Goal: Task Accomplishment & Management: Use online tool/utility

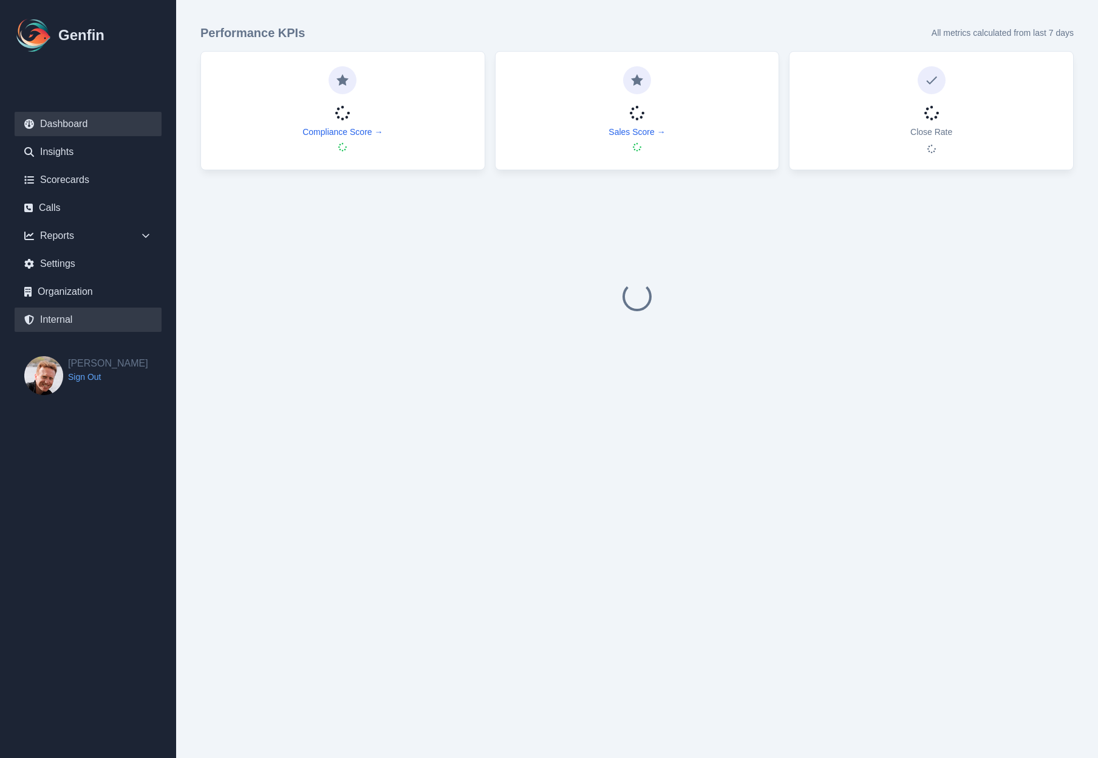
click at [60, 323] on link "Internal" at bounding box center [88, 319] width 147 height 24
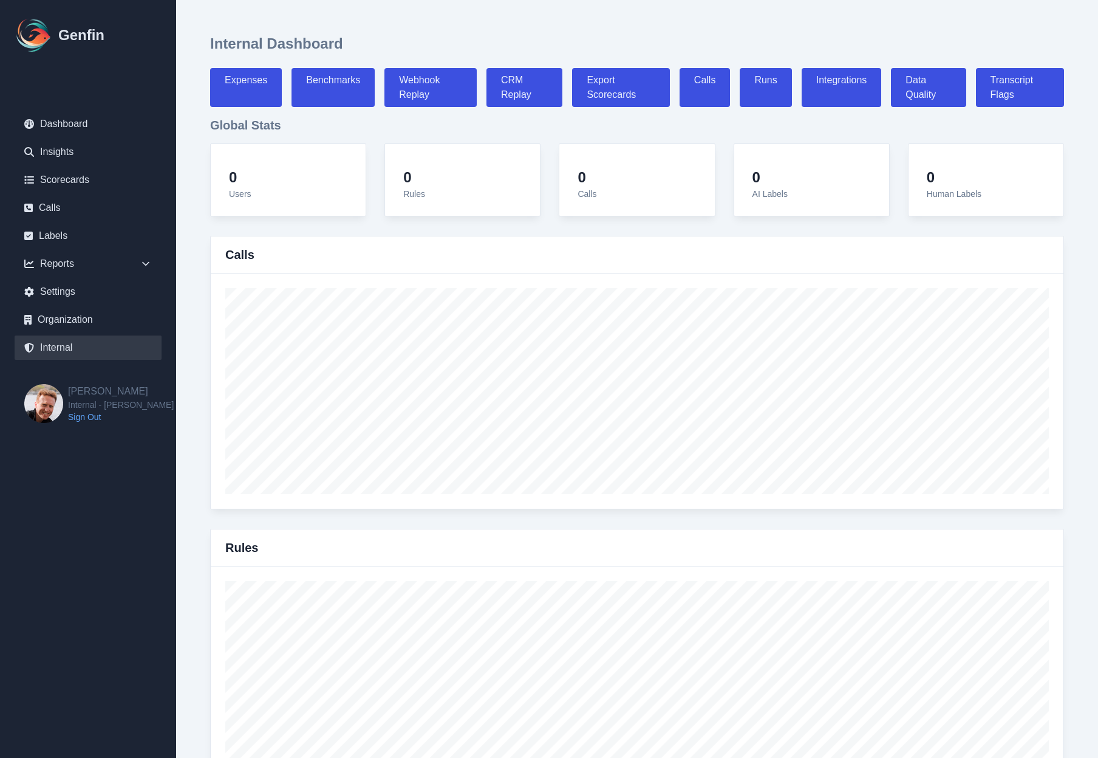
select select "paid"
select select "7"
select select "paid"
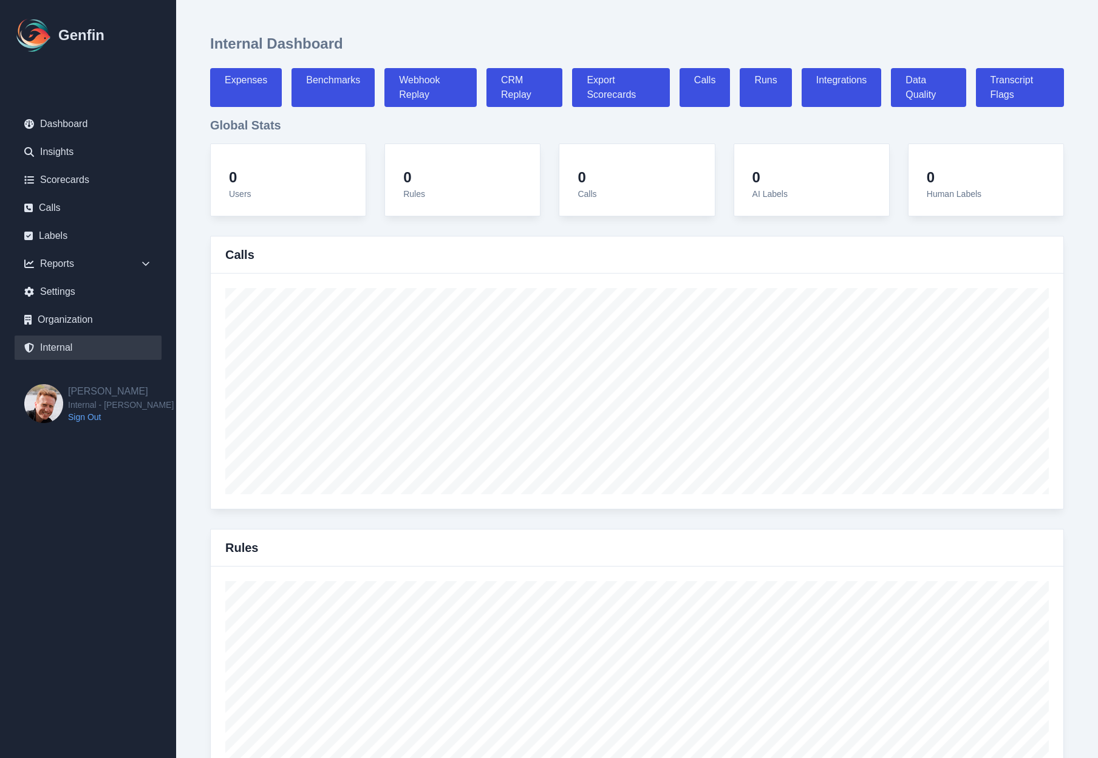
select select "7"
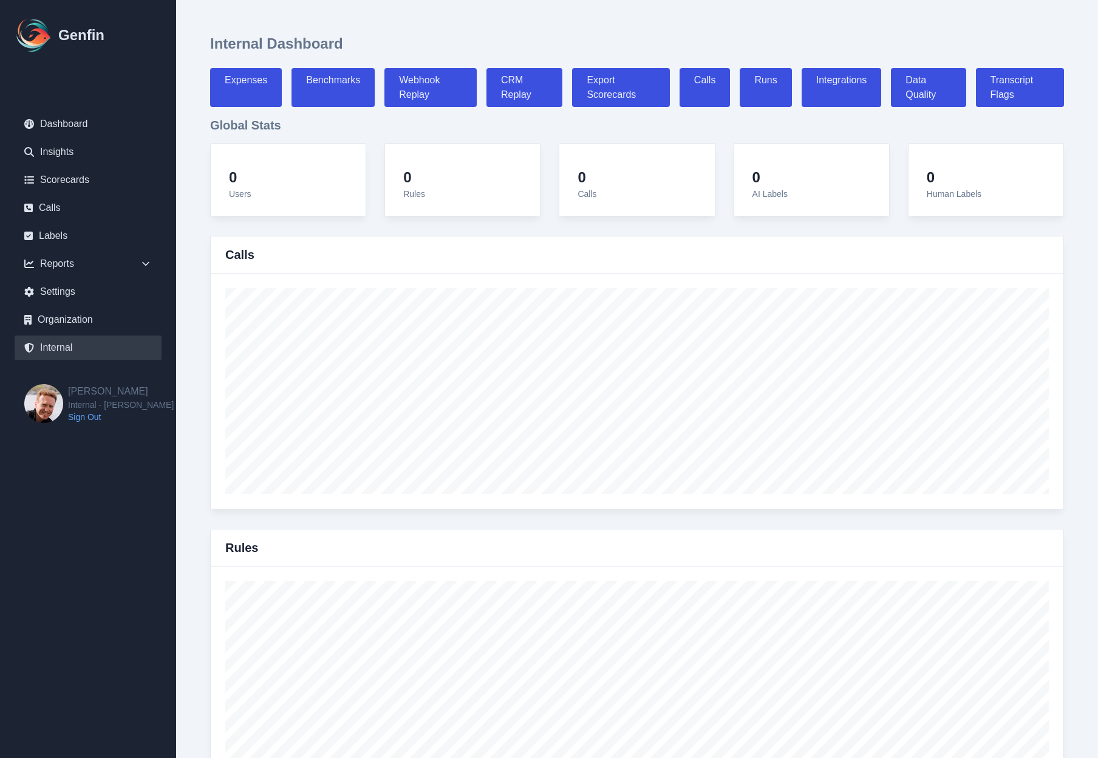
select select "7"
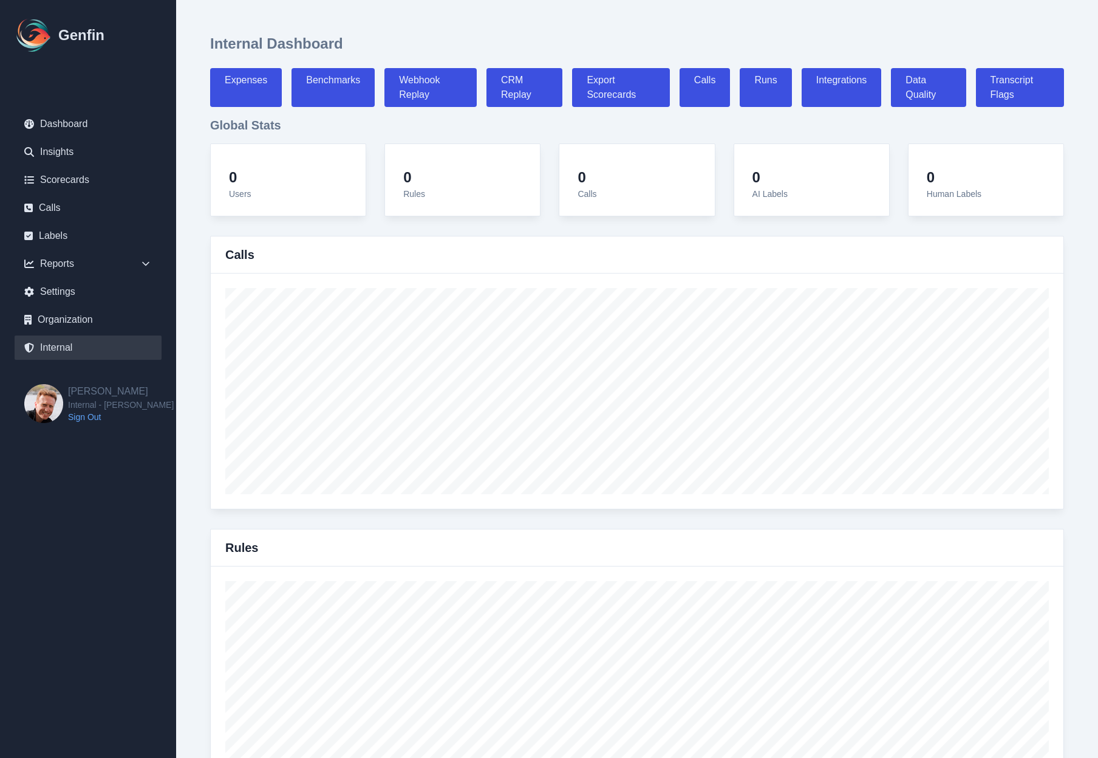
select select "7"
select select "paid"
select select "7"
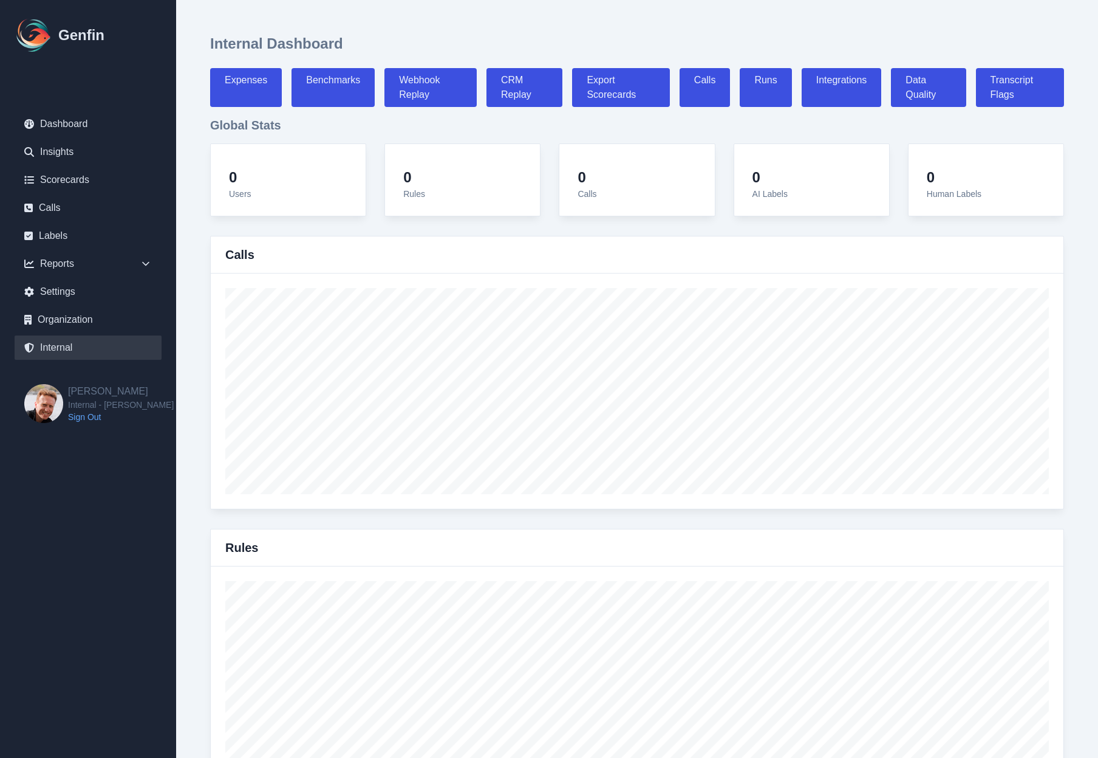
select select "7"
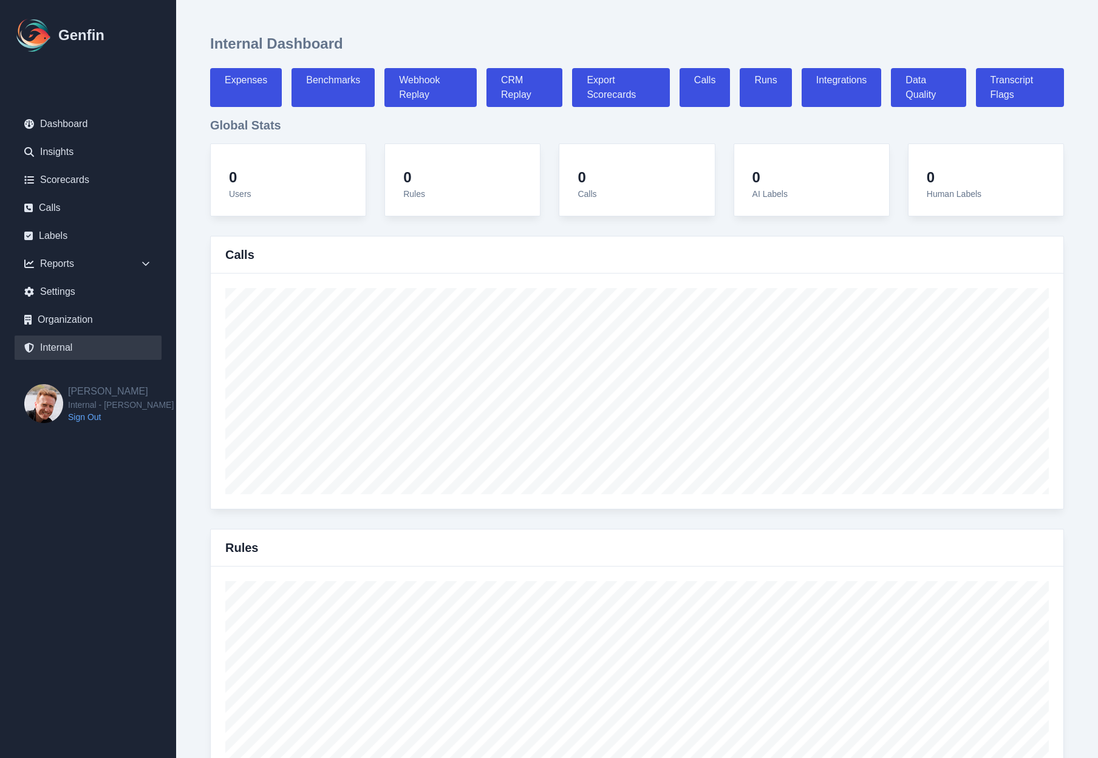
select select "7"
select select "paid"
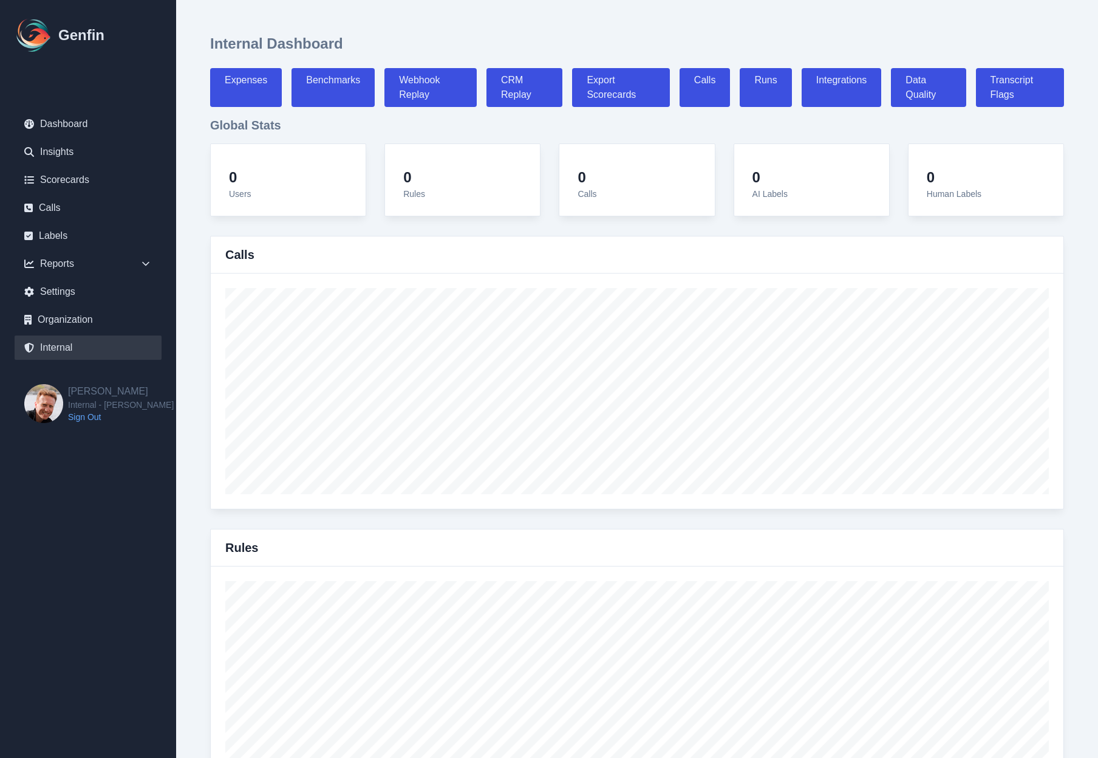
select select "7"
select select "paid"
select select "7"
select select "paid"
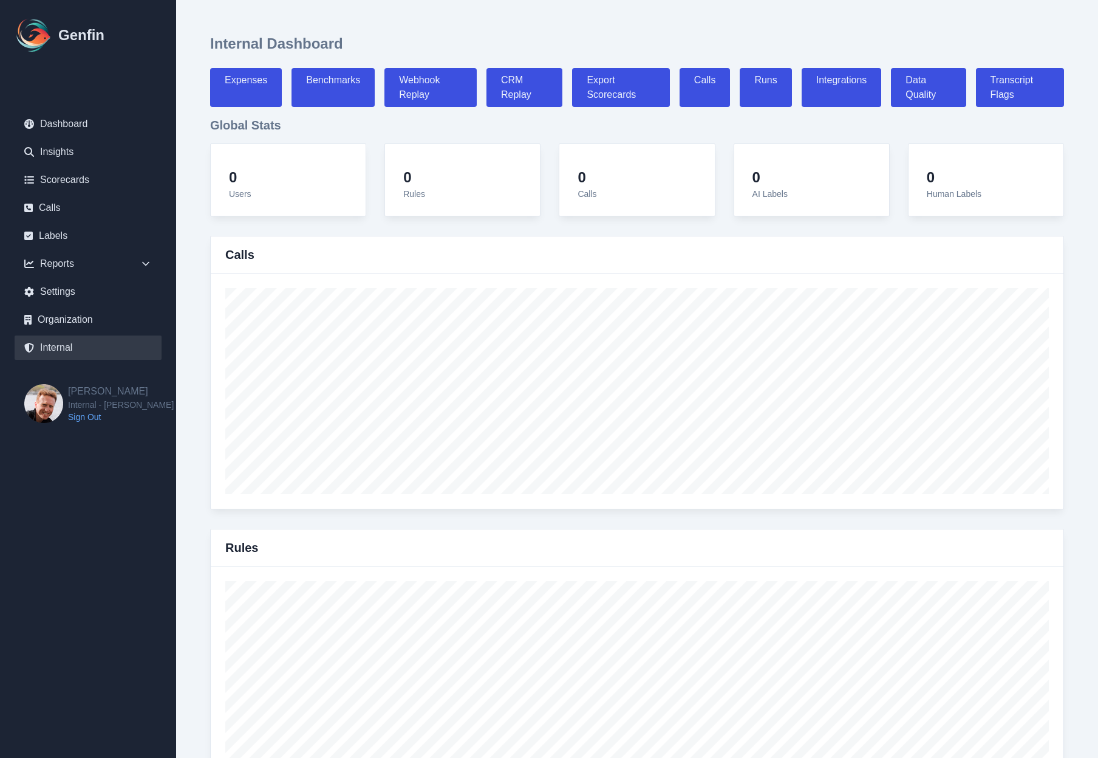
select select "7"
select select "paid"
select select "7"
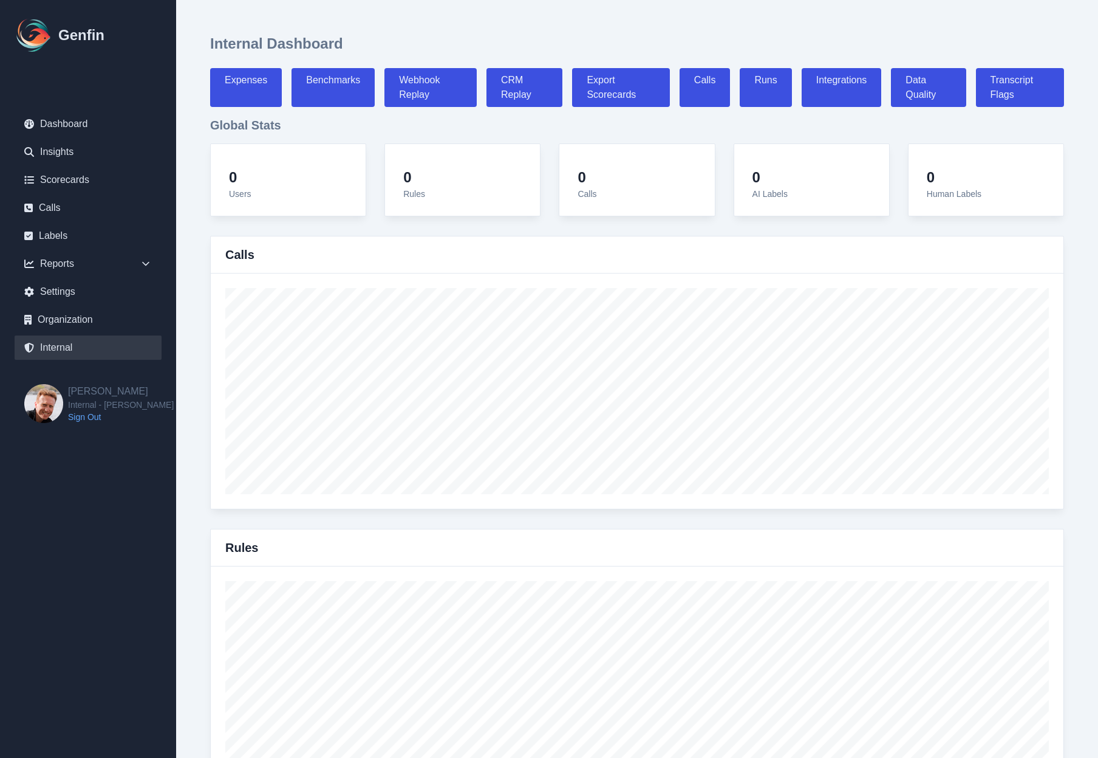
select select "7"
select select "paid"
select select "7"
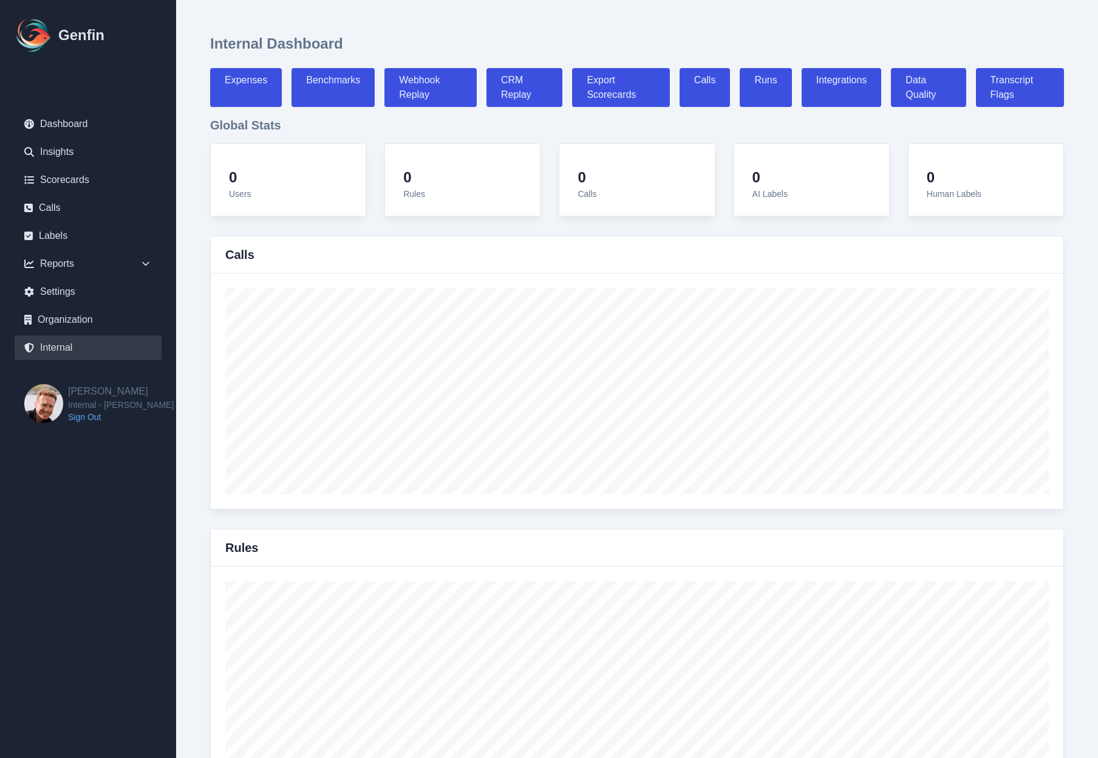
select select "paid"
select select "7"
select select "paid"
select select "7"
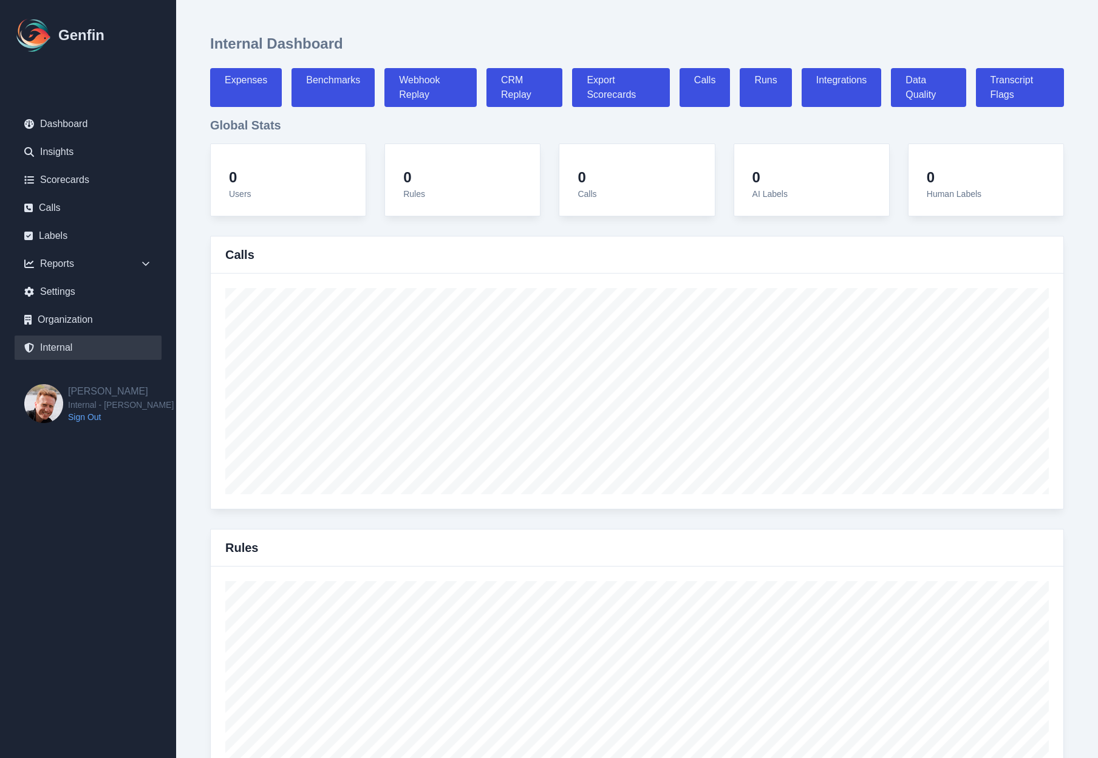
select select "paid"
select select "7"
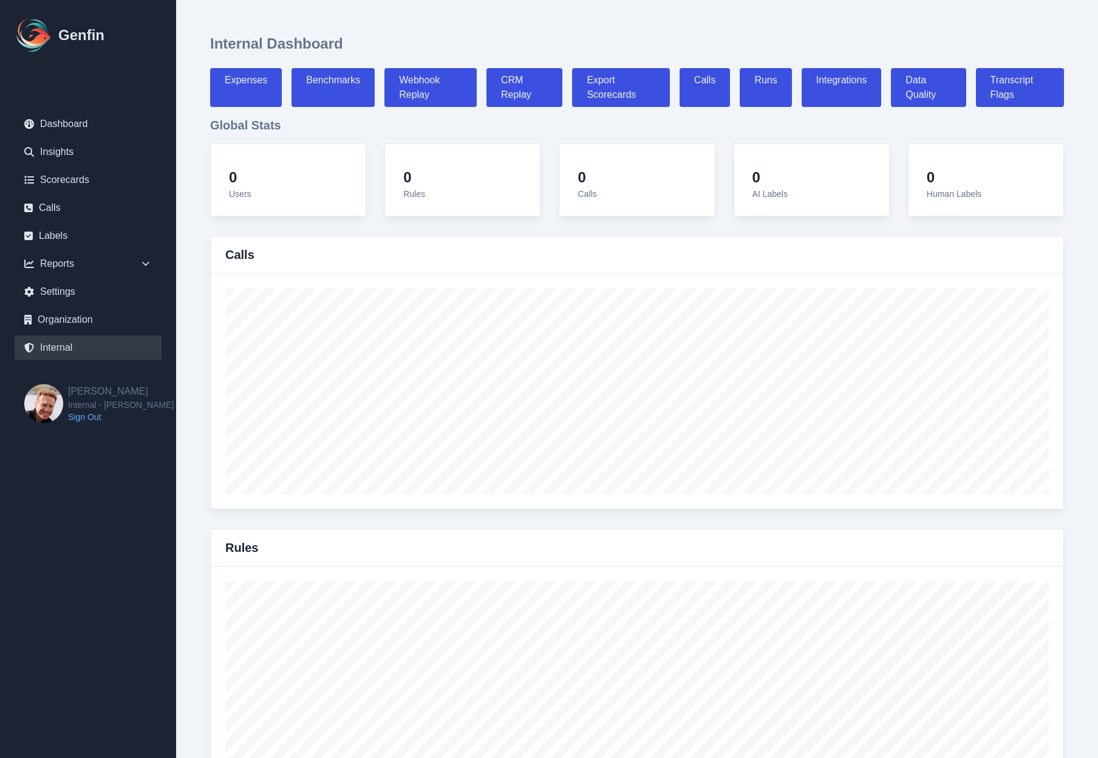
select select "7"
select select "paid"
select select "7"
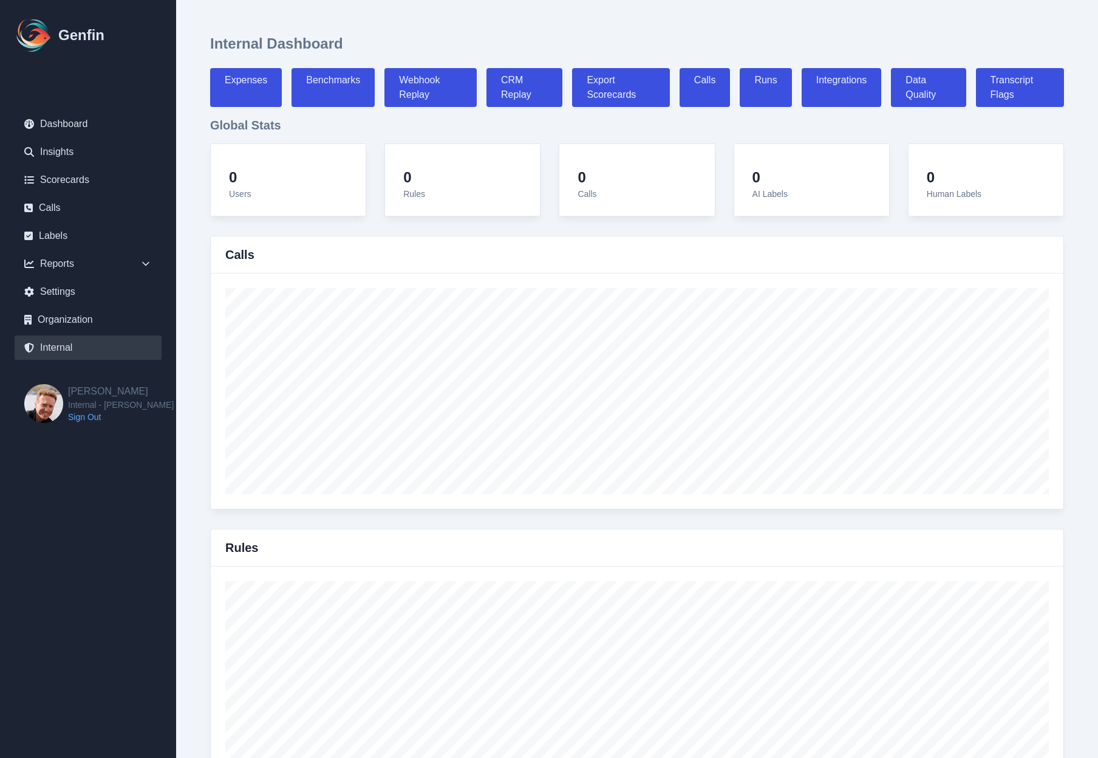
select select "7"
select select "paid"
select select "7"
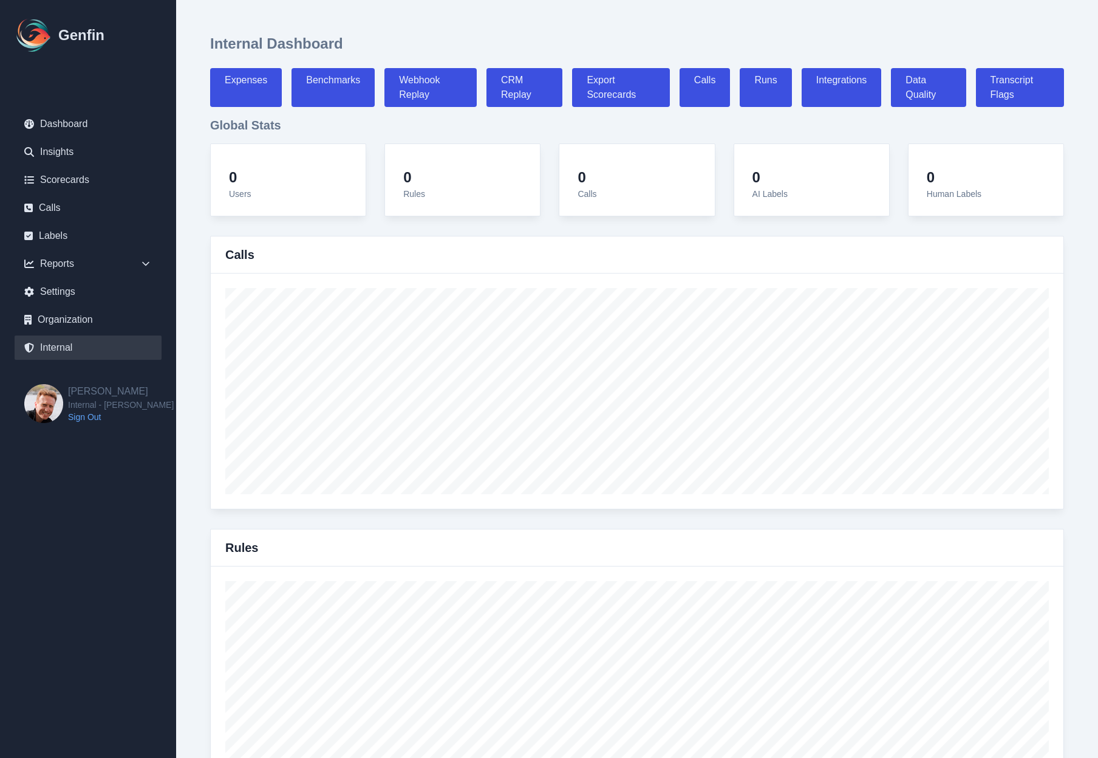
select select "7"
select select "paid"
select select "7"
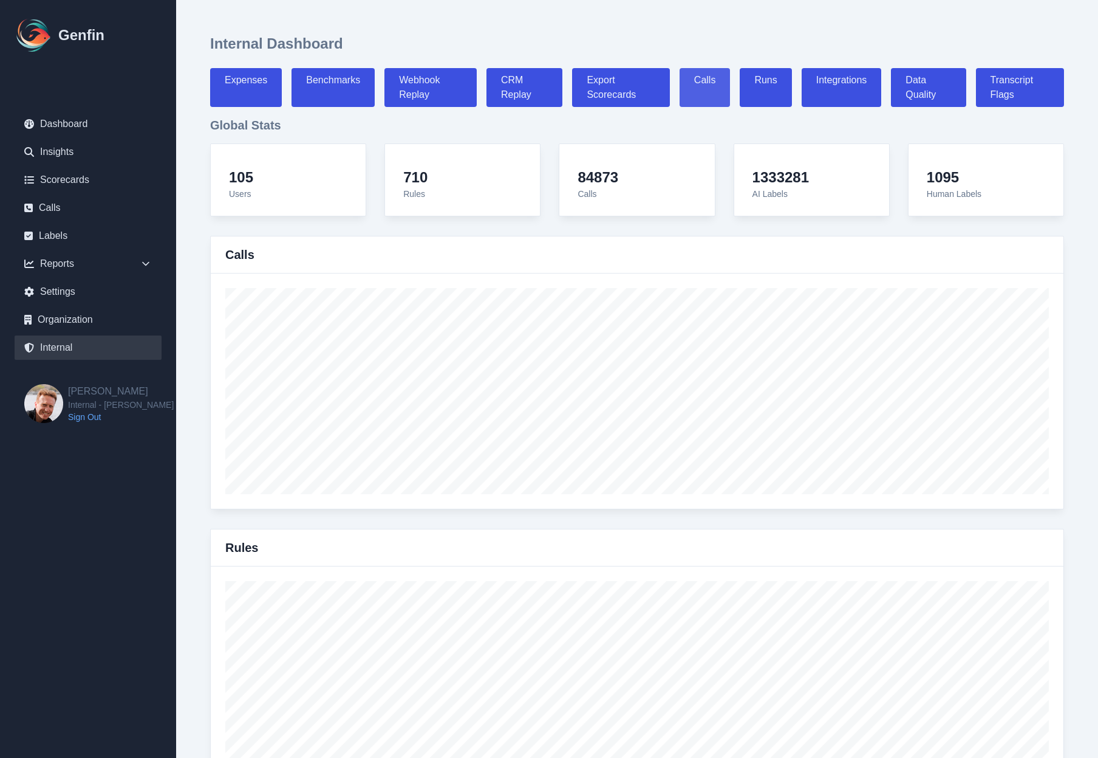
click at [707, 95] on link "Calls" at bounding box center [705, 87] width 51 height 39
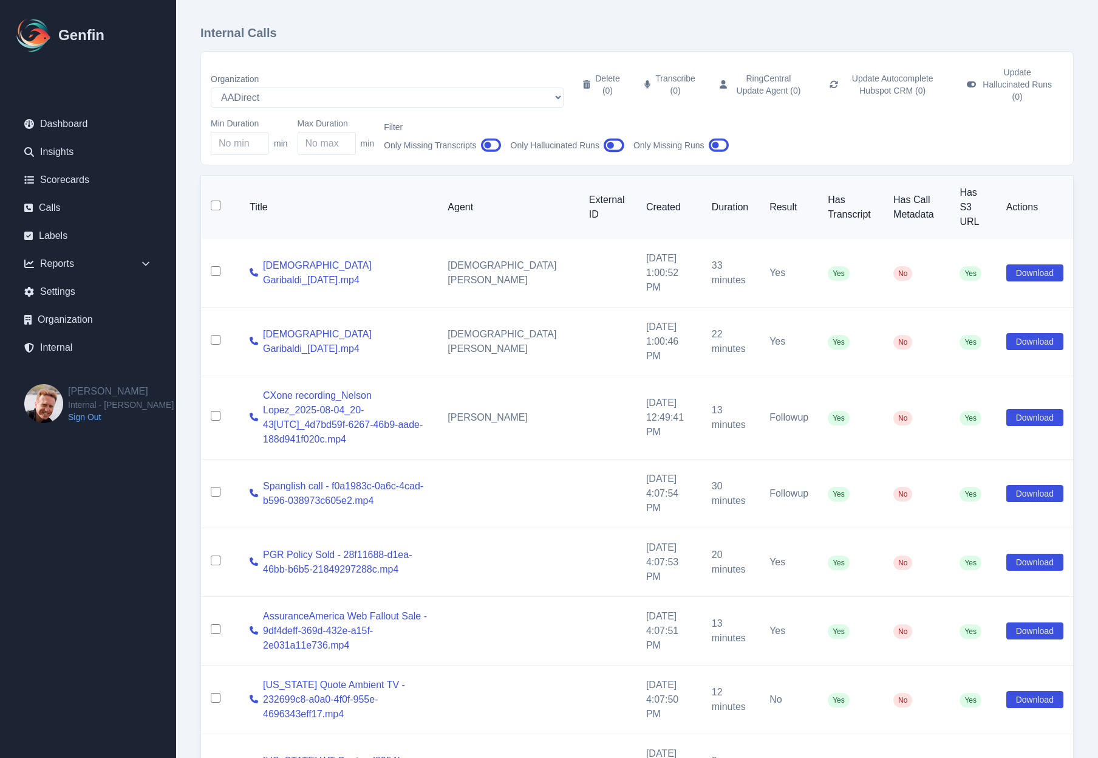
click at [723, 136] on icon "button" at bounding box center [719, 145] width 21 height 18
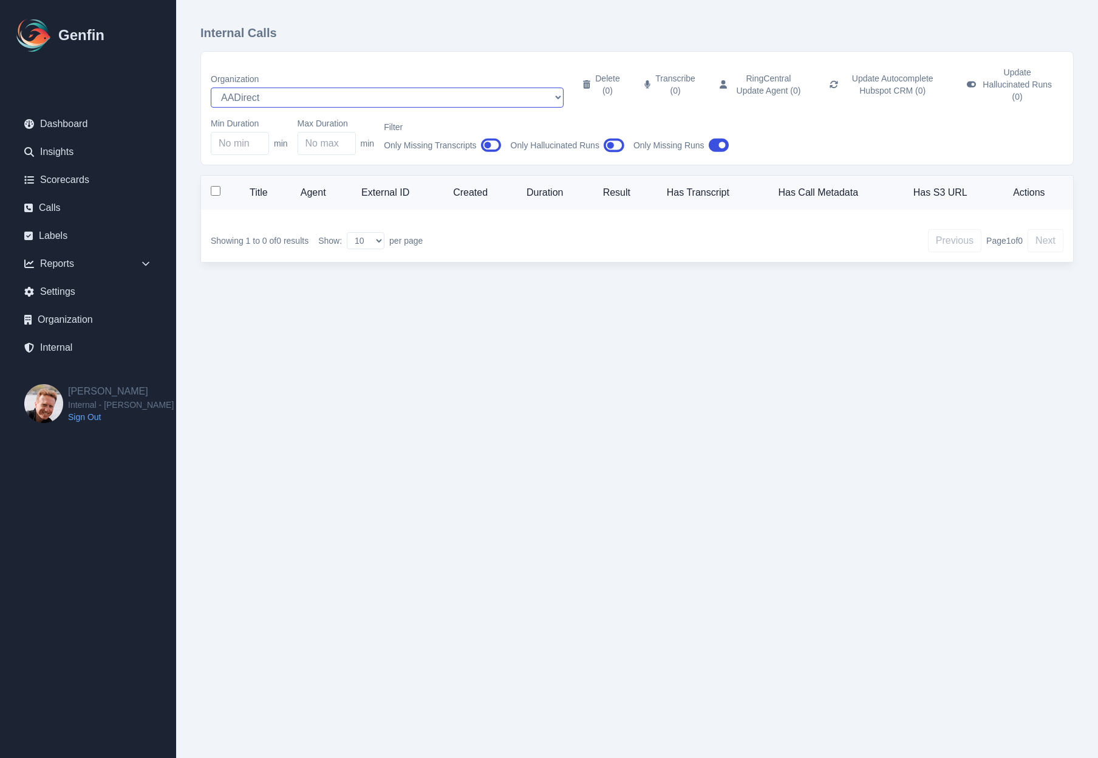
click at [247, 92] on select "AADirect Aainsco.com Aainsco.com alec+america@system2.fitness alec+emily@system…" at bounding box center [387, 97] width 353 height 20
select select "5"
click at [211, 87] on select "AADirect Aainsco.com Aainsco.com alec+america@system2.fitness alec+emily@system…" at bounding box center [387, 97] width 353 height 20
click at [192, 301] on html "Genfin Dashboard Insights Scorecards Calls Labels Reports Sales Compliance Agen…" at bounding box center [549, 150] width 1098 height 301
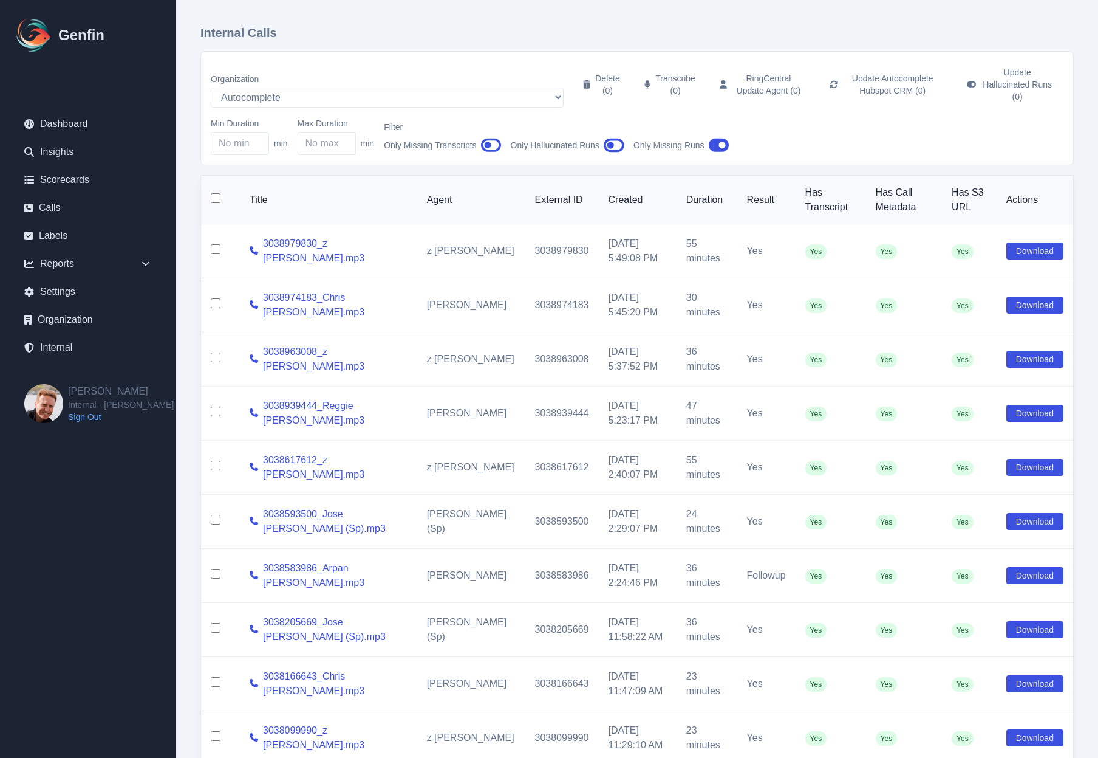
scroll to position [90, 0]
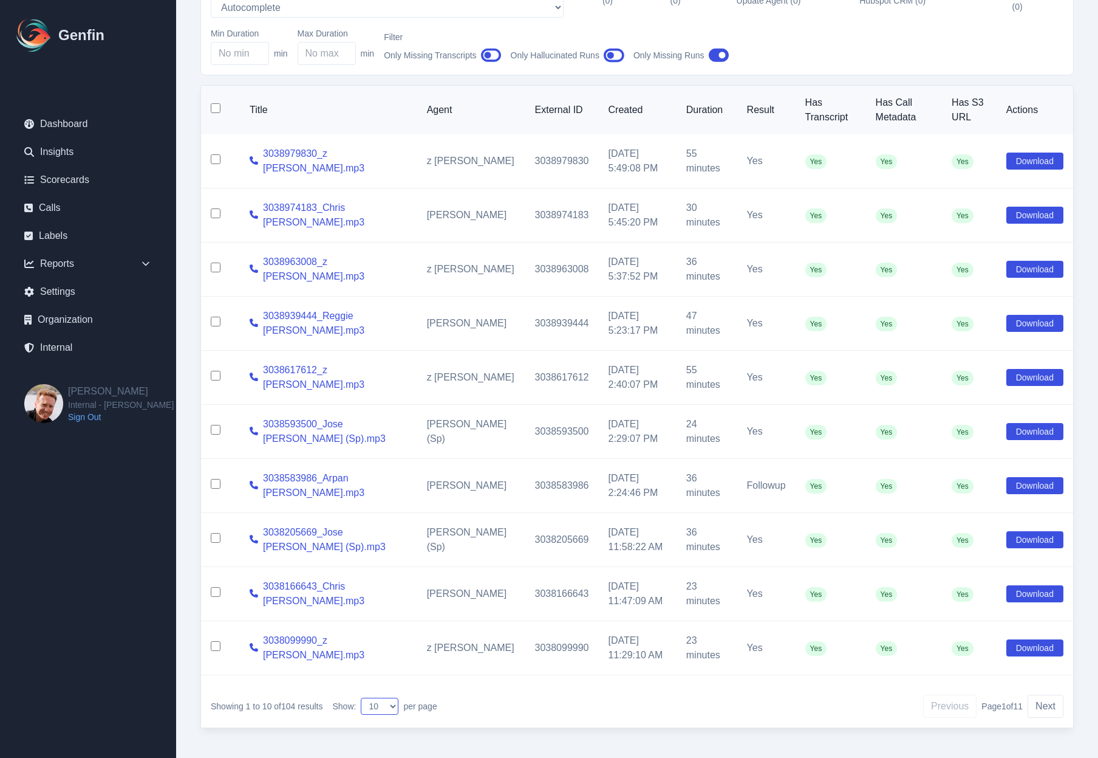
click at [383, 697] on select "10 25 50 100 200" at bounding box center [380, 705] width 38 height 17
select select "25"
click at [363, 697] on select "10 25 50 100 200" at bounding box center [380, 705] width 38 height 17
click at [188, 537] on div "Internal Calls Organization AADirect [DOMAIN_NAME] [DOMAIN_NAME] [EMAIL_ADDRESS…" at bounding box center [637, 338] width 922 height 857
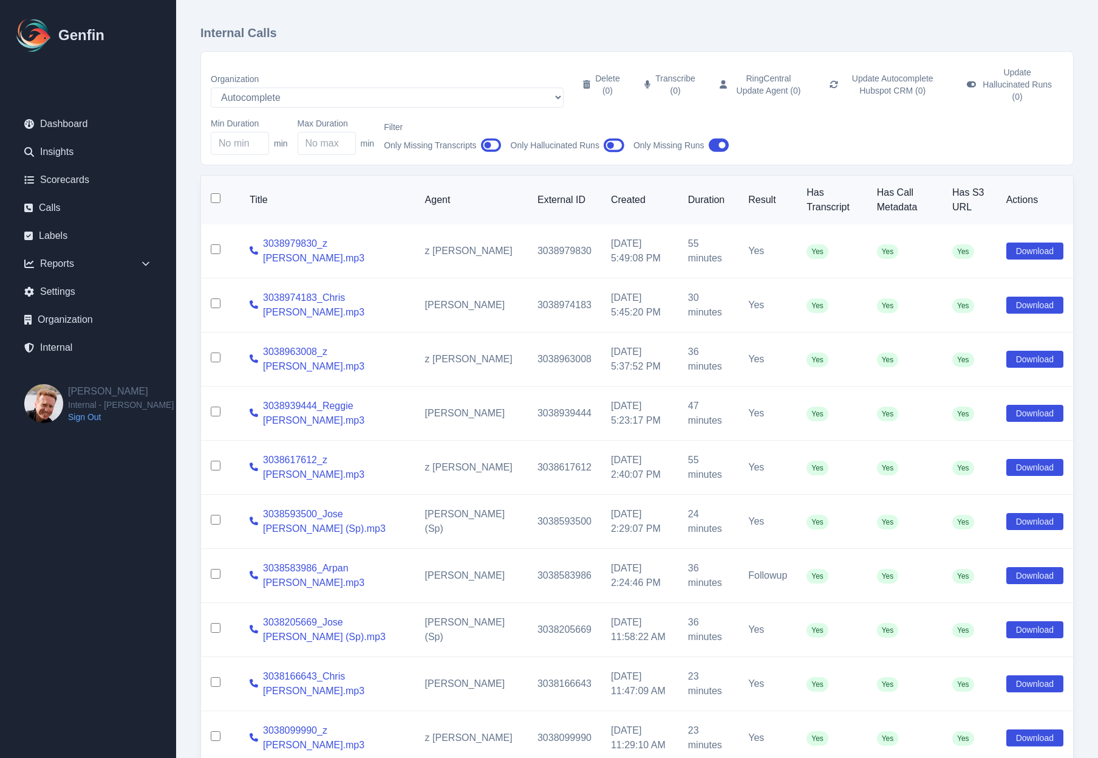
click at [216, 193] on input "checkbox" at bounding box center [216, 198] width 10 height 10
checkbox input "true"
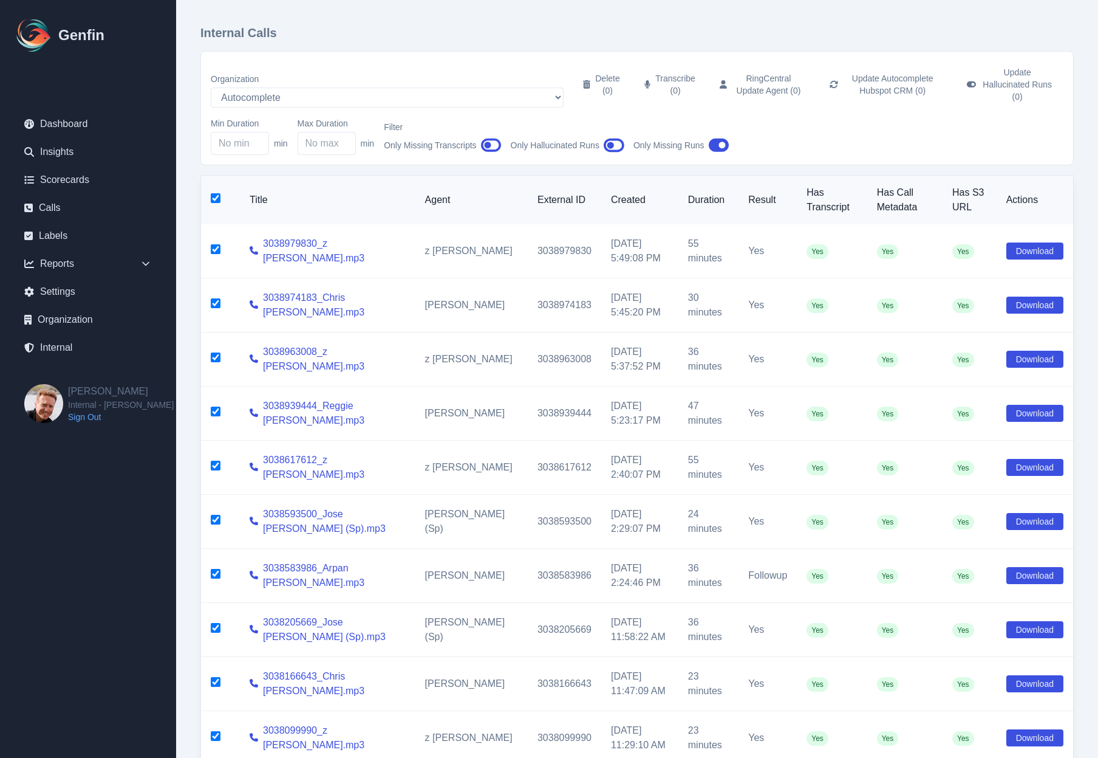
checkbox input "true"
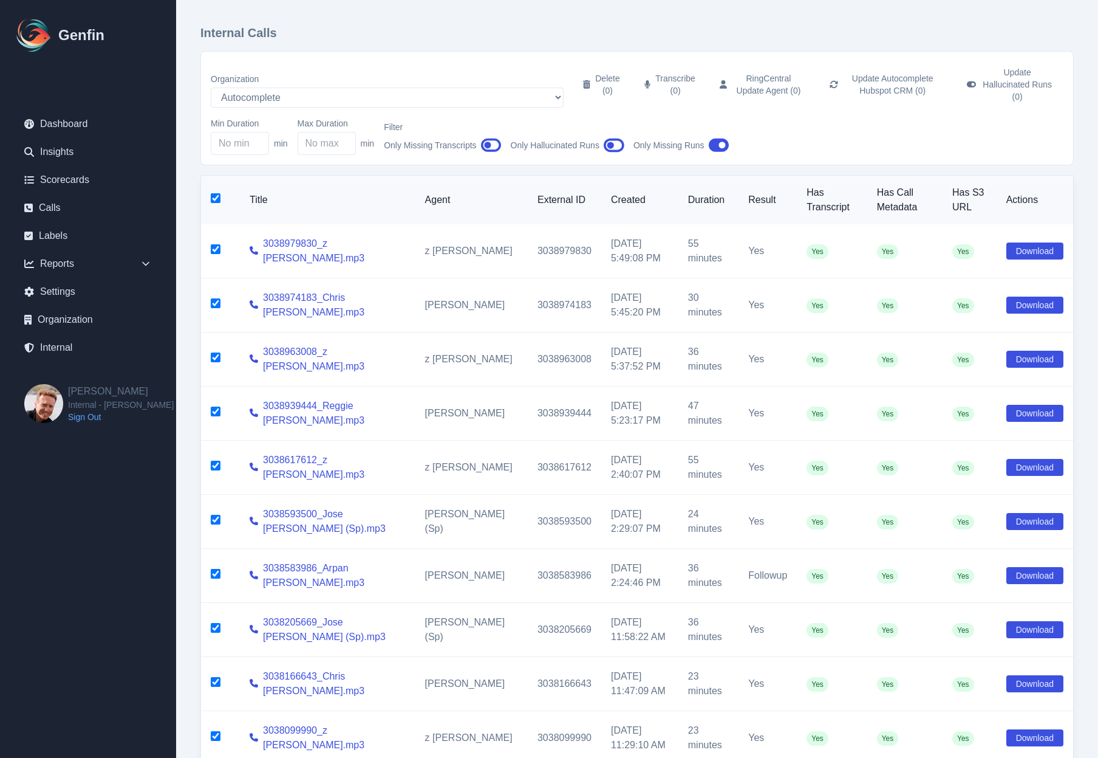
checkbox input "true"
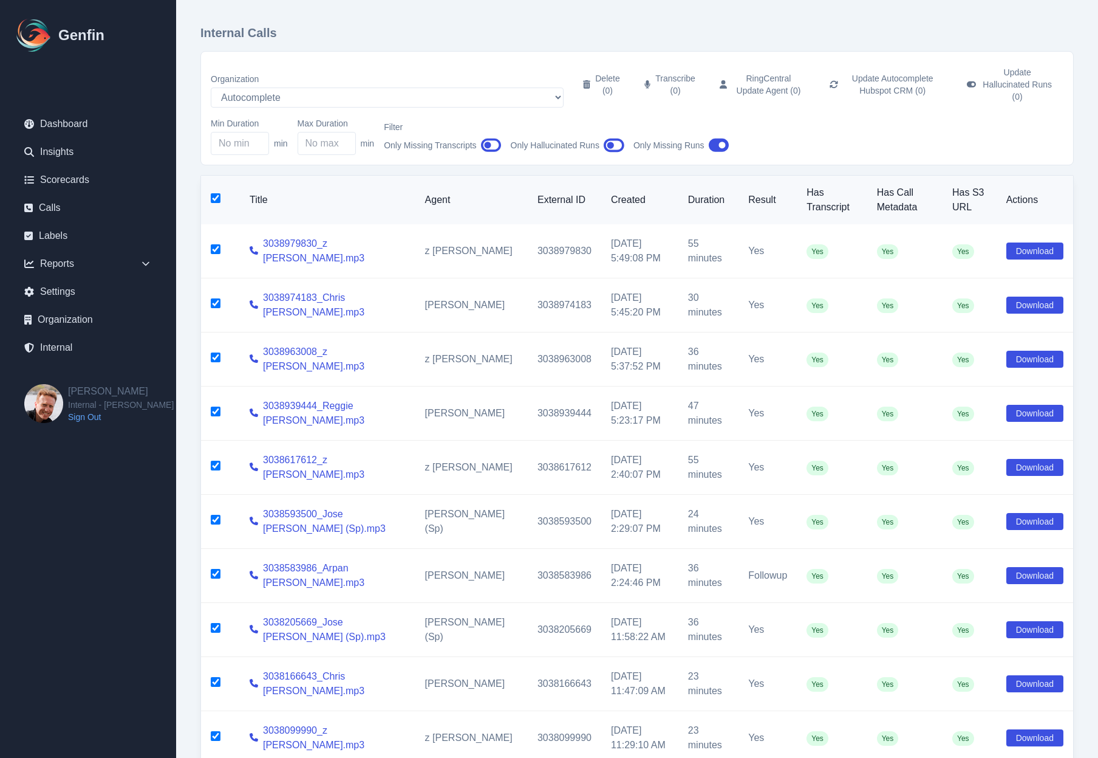
checkbox input "true"
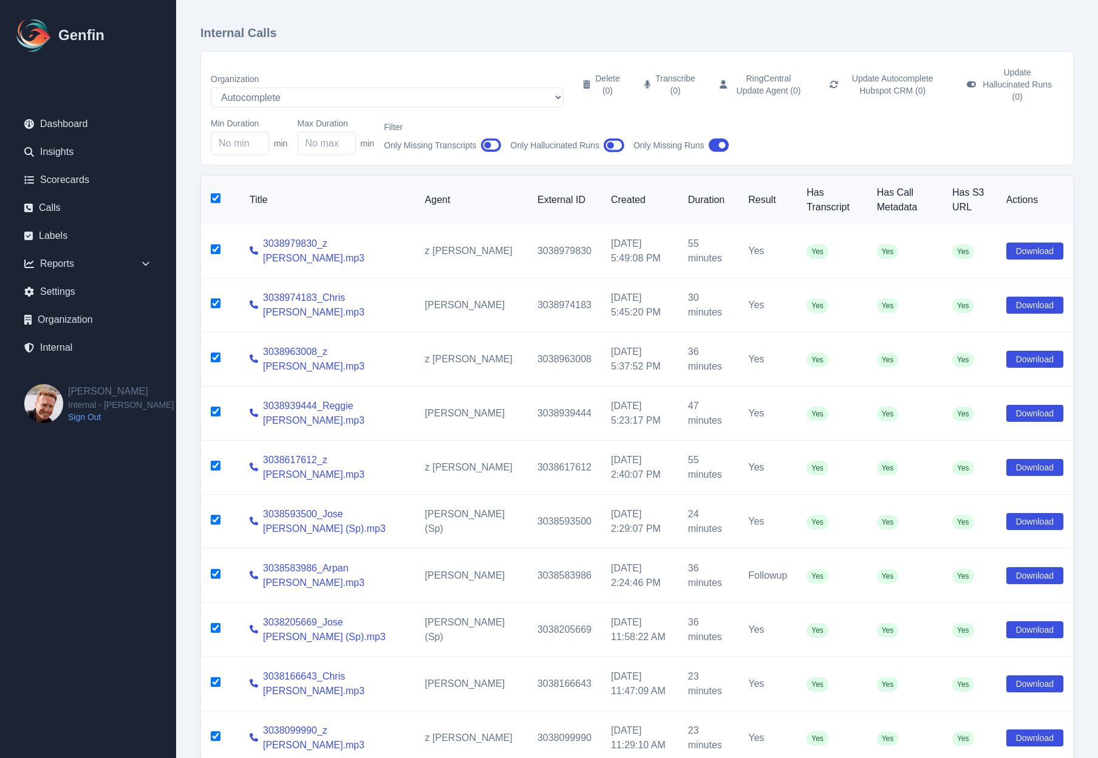
checkbox input "true"
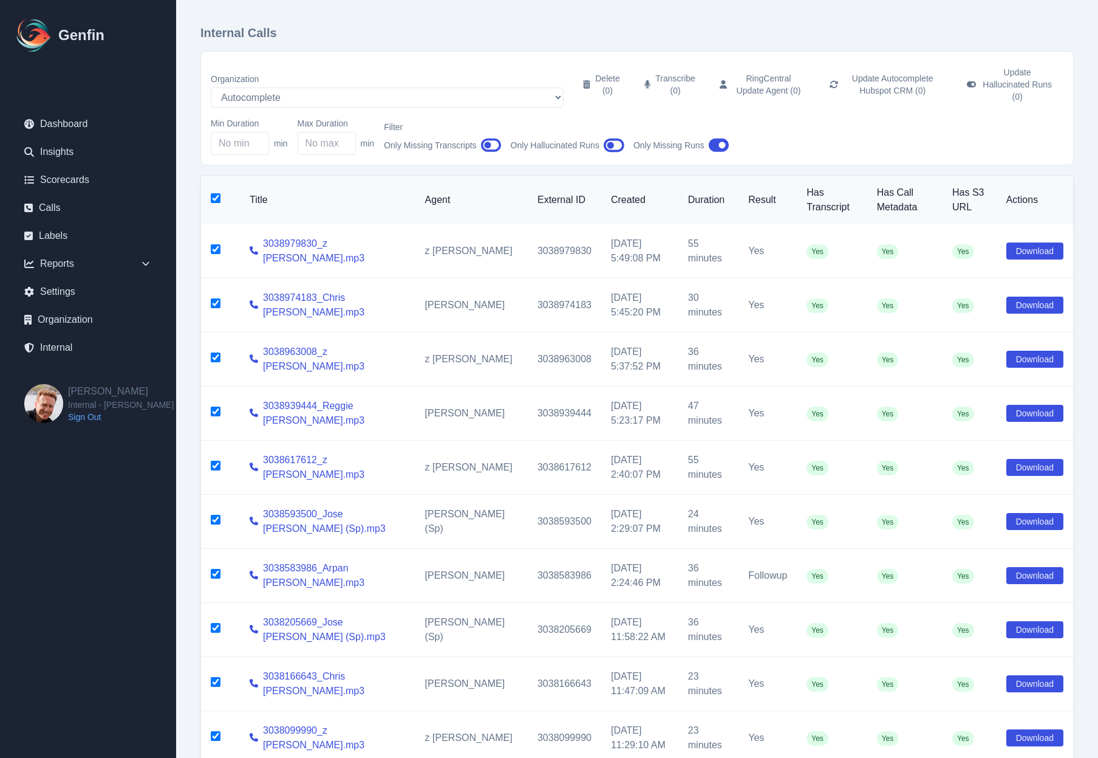
checkbox input "true"
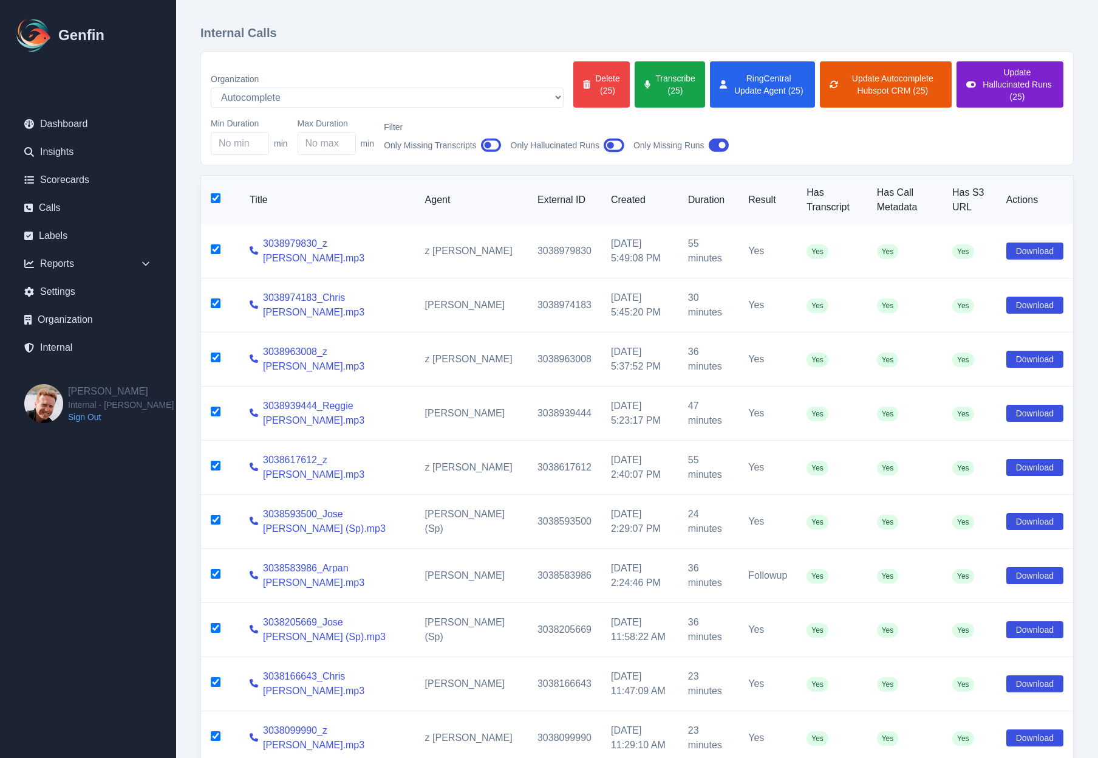
click at [1004, 74] on button "Update Hallucinated Runs (25)" at bounding box center [1010, 84] width 107 height 46
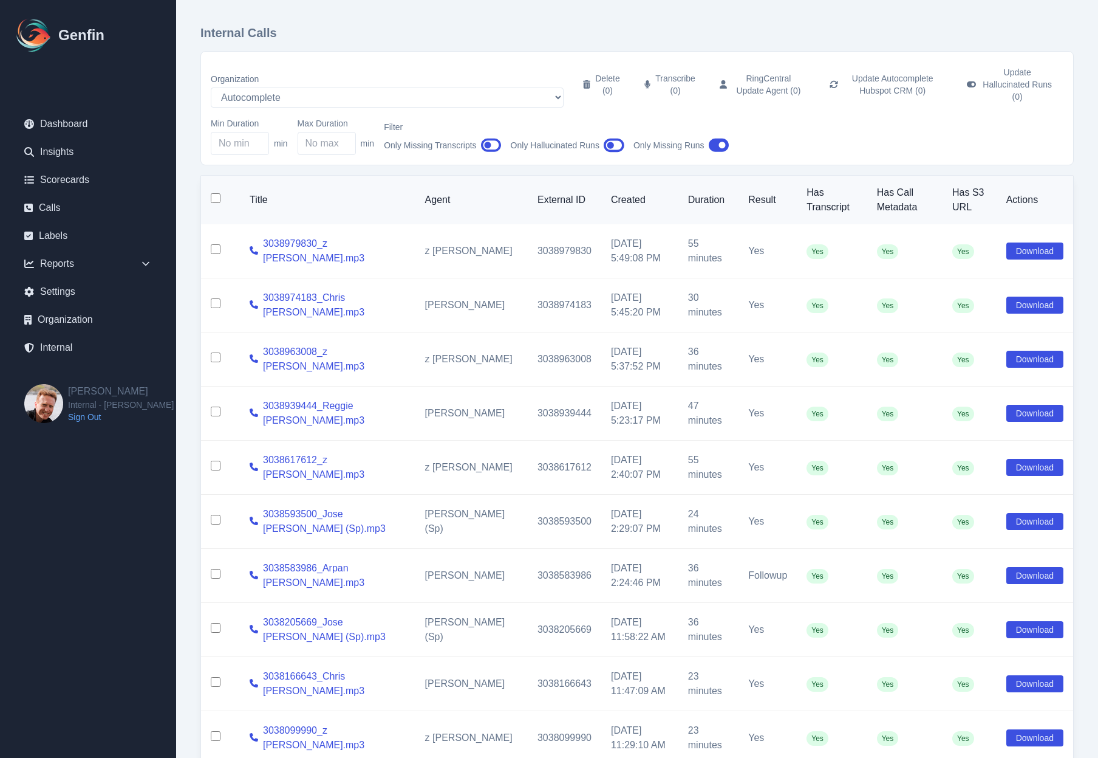
checkbox input "false"
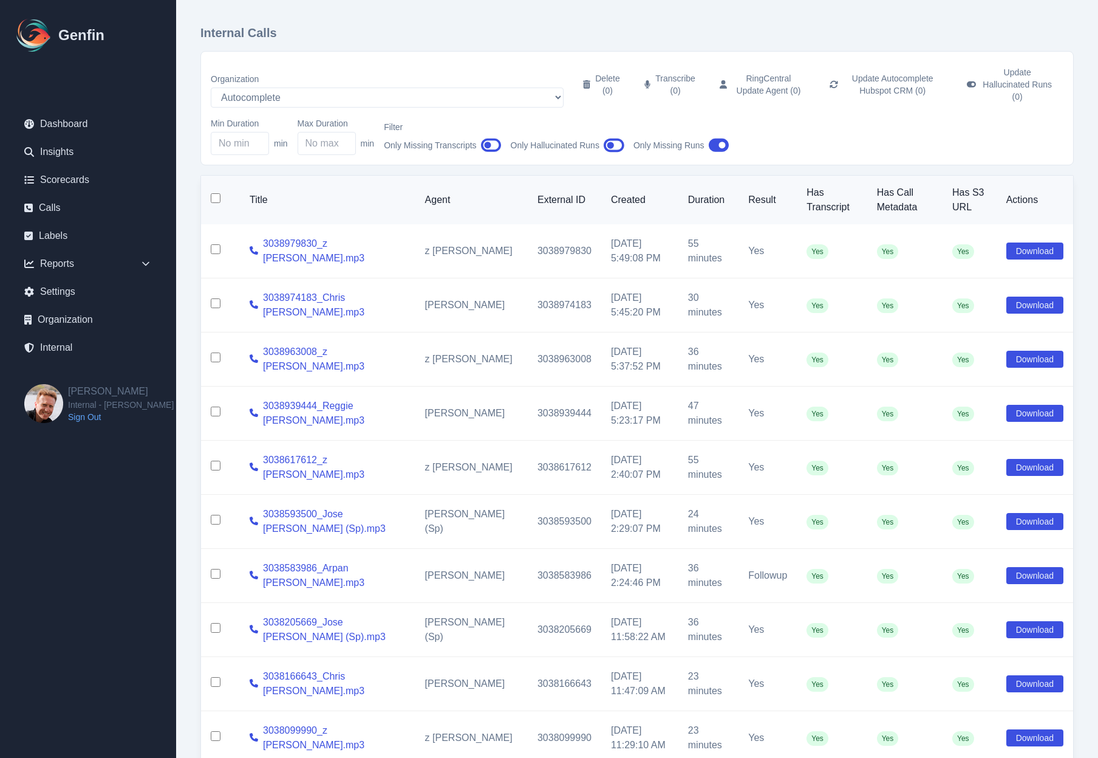
checkbox input "false"
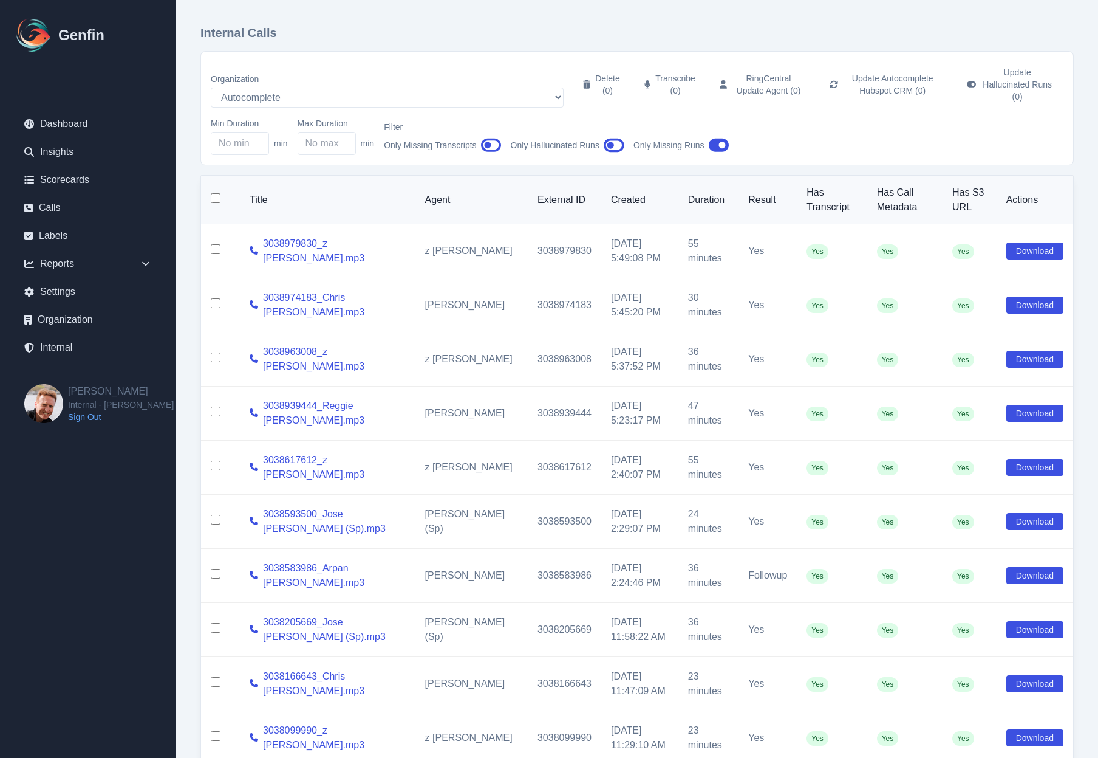
checkbox input "false"
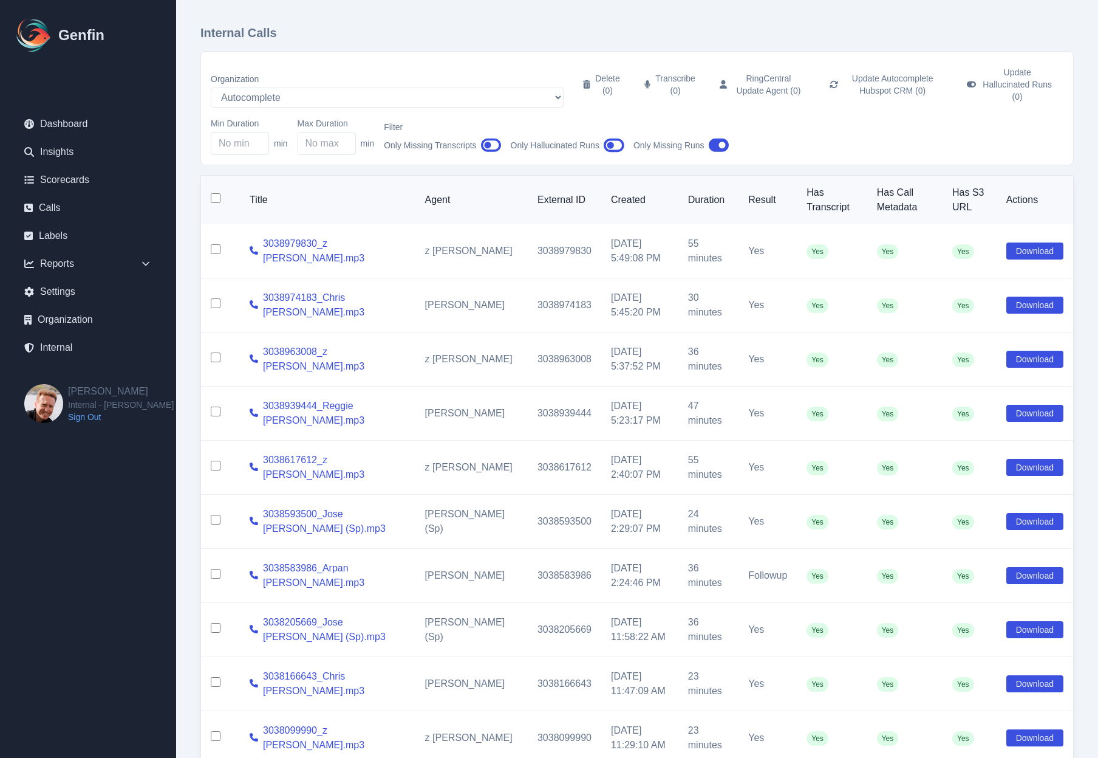
checkbox input "false"
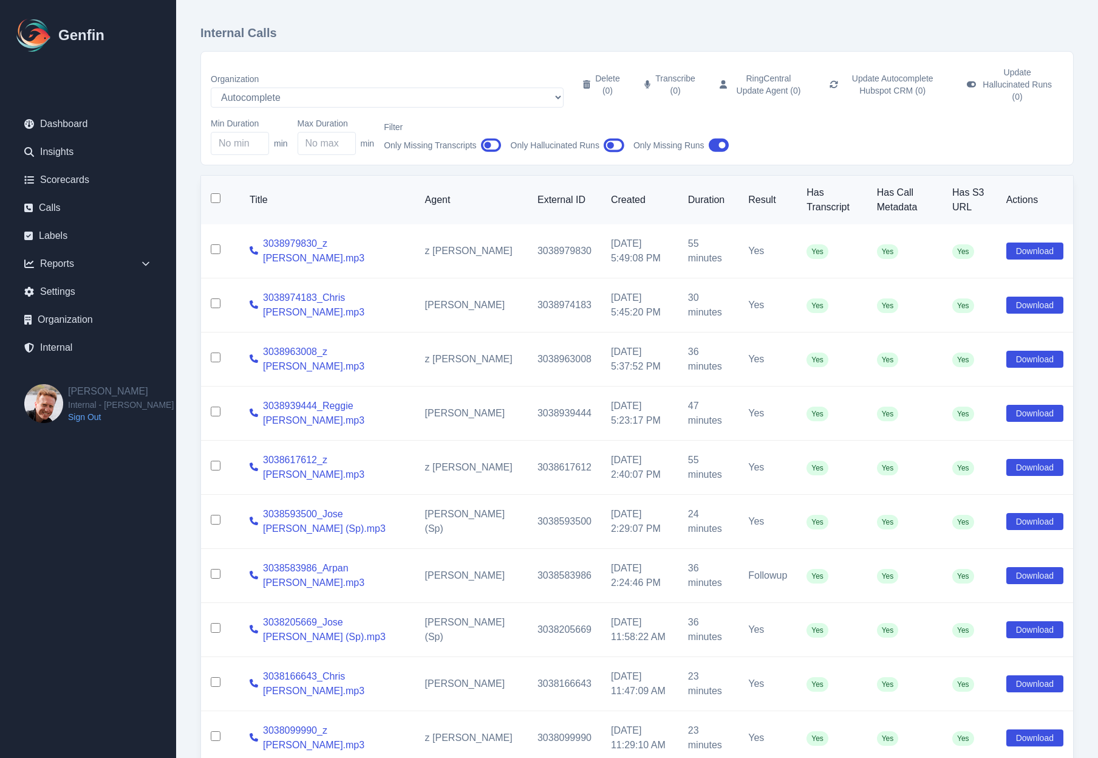
checkbox input "false"
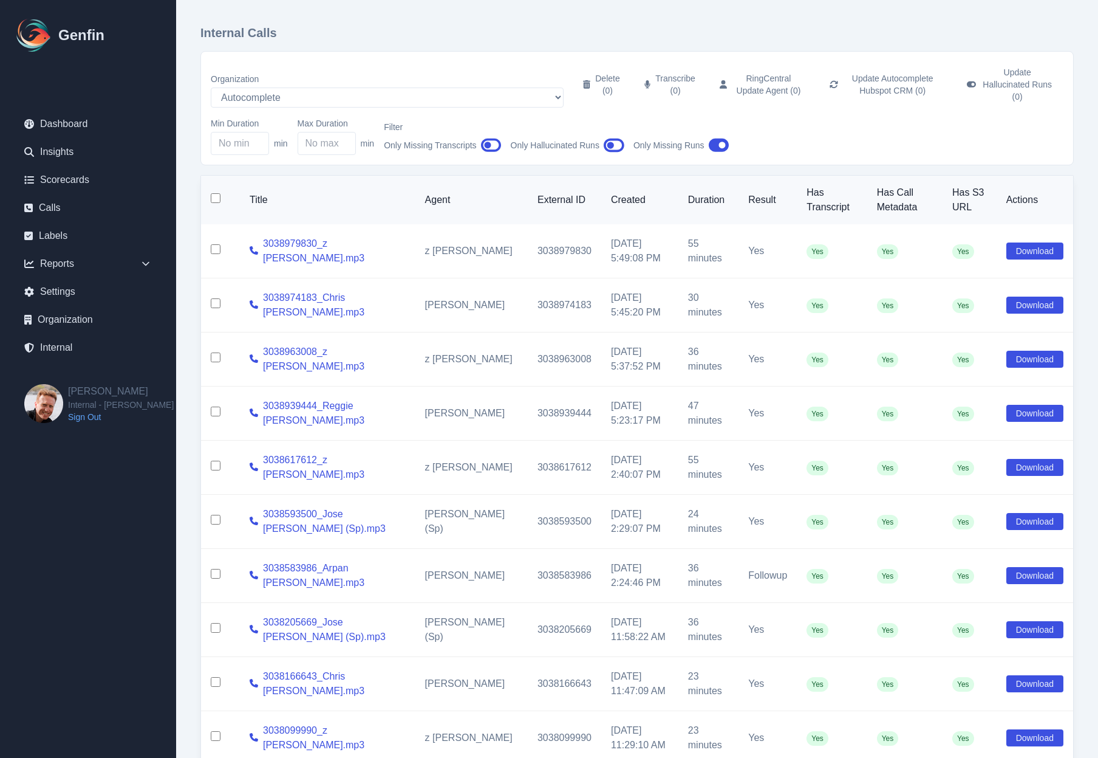
checkbox input "false"
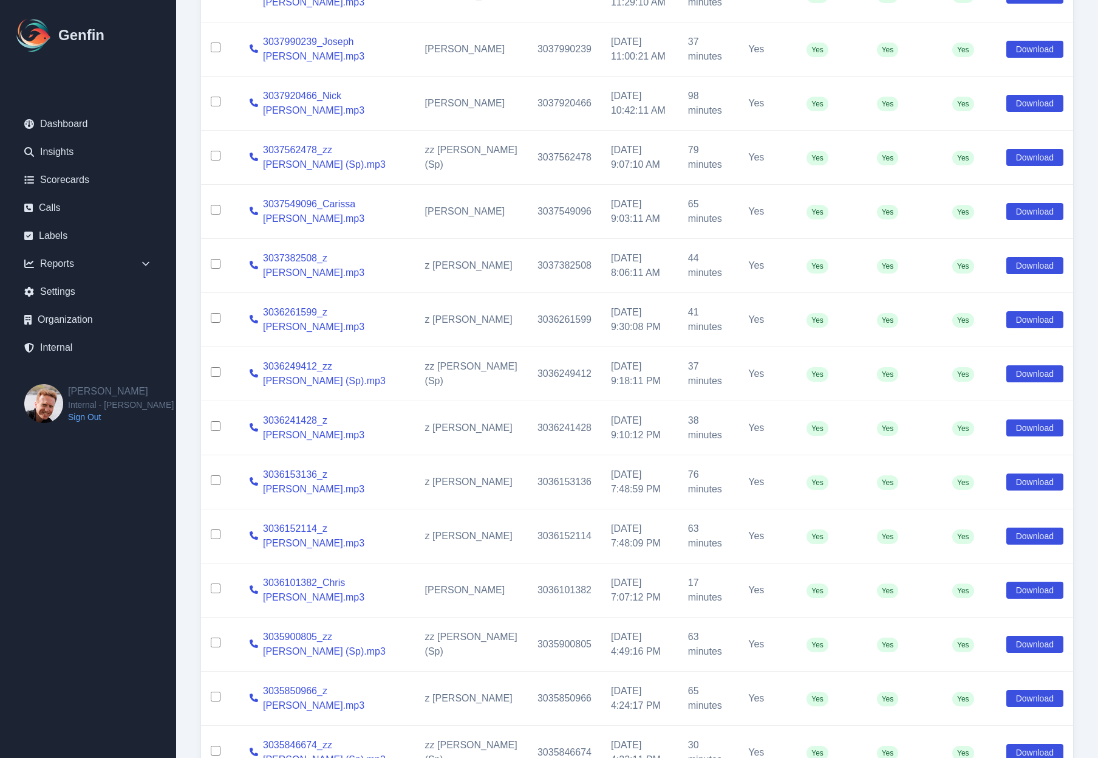
scroll to position [901, 0]
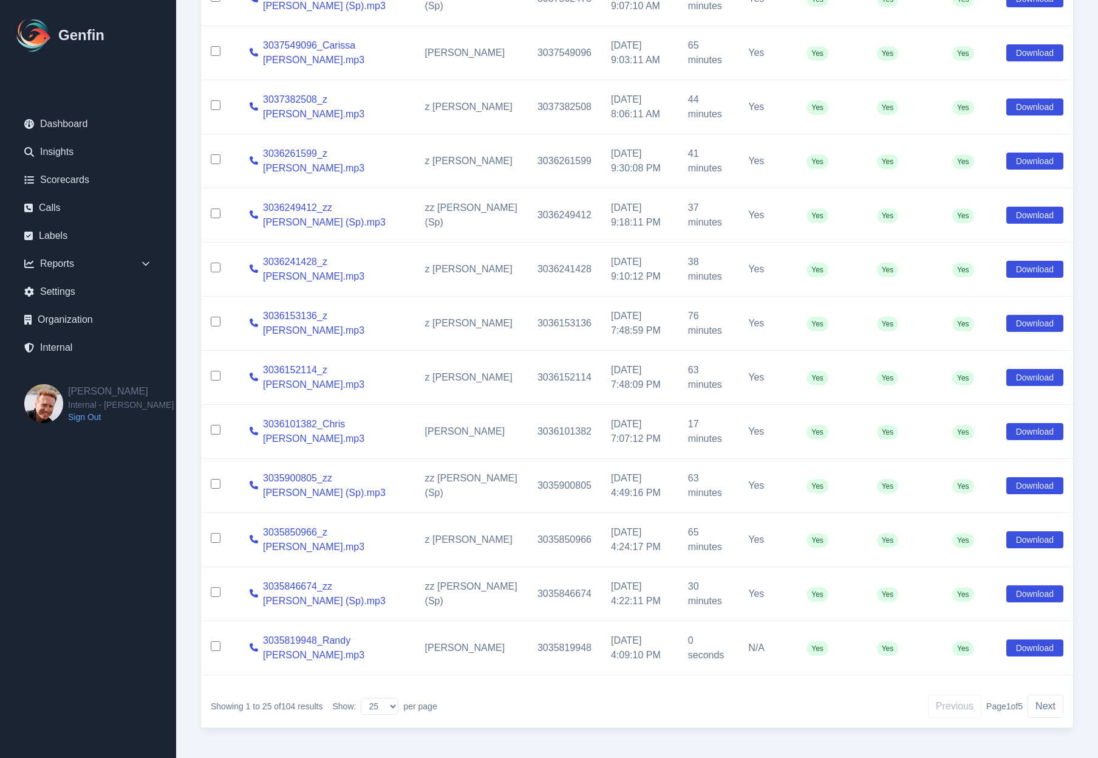
drag, startPoint x: 589, startPoint y: 629, endPoint x: 643, endPoint y: 640, distance: 55.3
click at [643, 640] on td "8/13/2025, 4:09:10 PM" at bounding box center [639, 648] width 77 height 54
copy td "8/13/2025, 4:09:10 PM"
click at [340, 700] on label "Show:" at bounding box center [345, 706] width 24 height 12
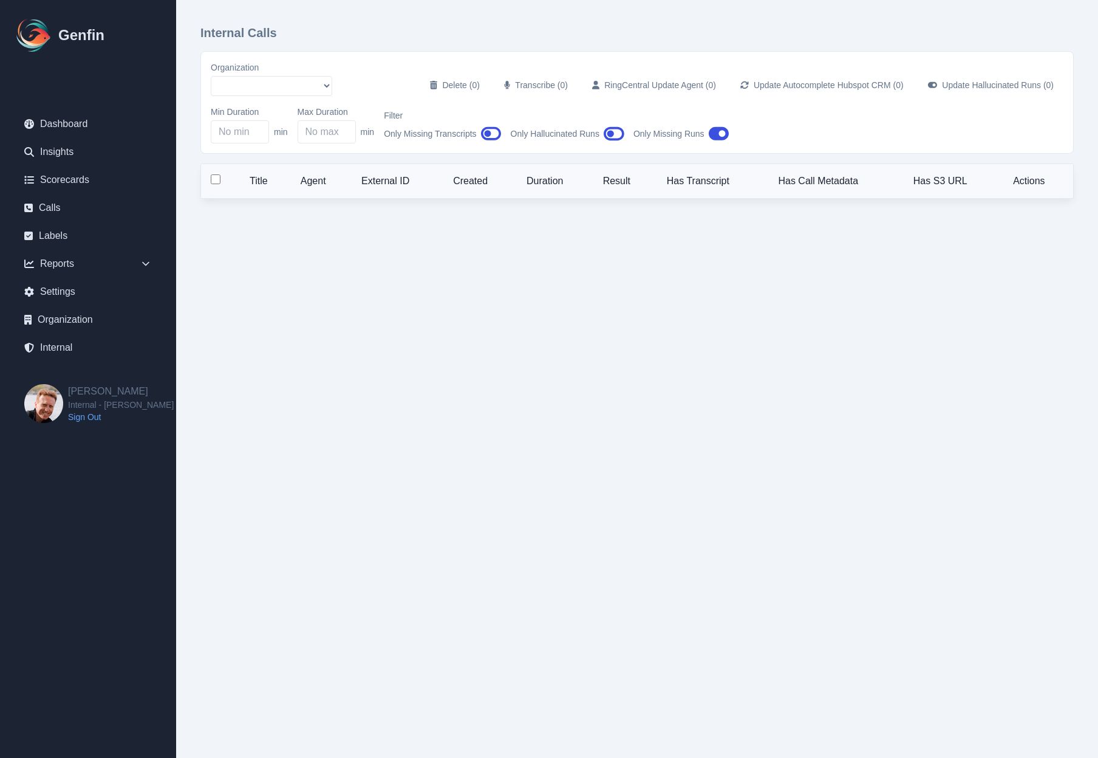
select select "5"
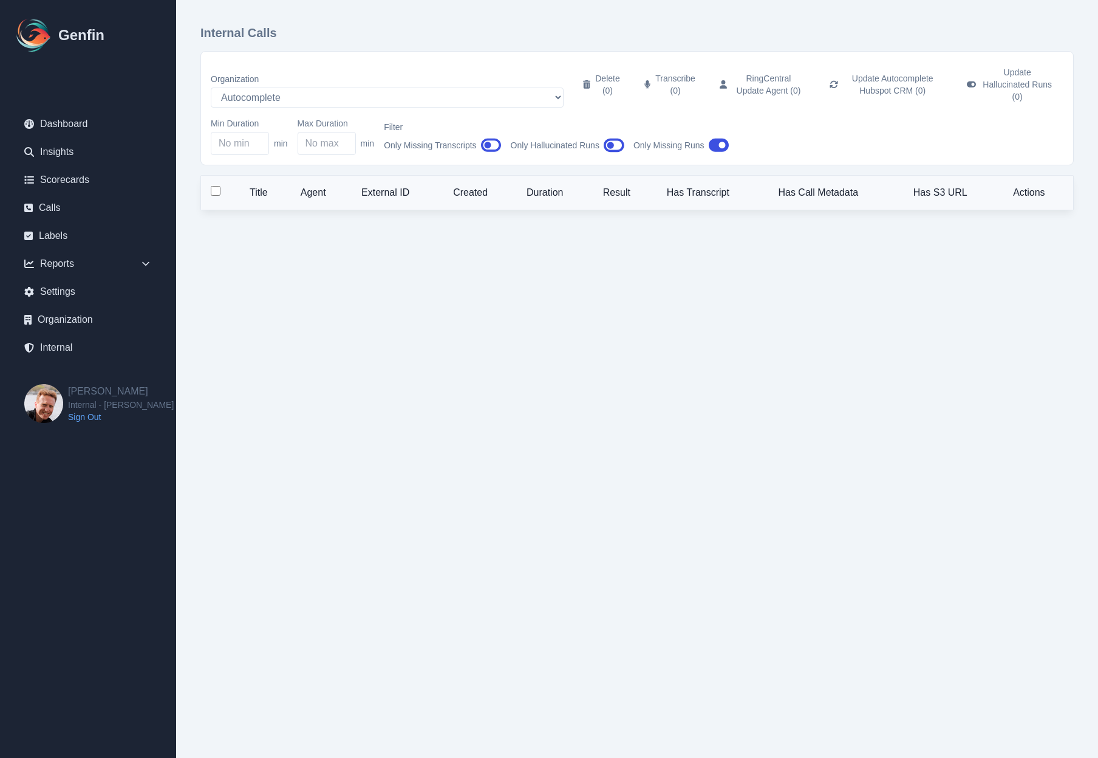
select select "25"
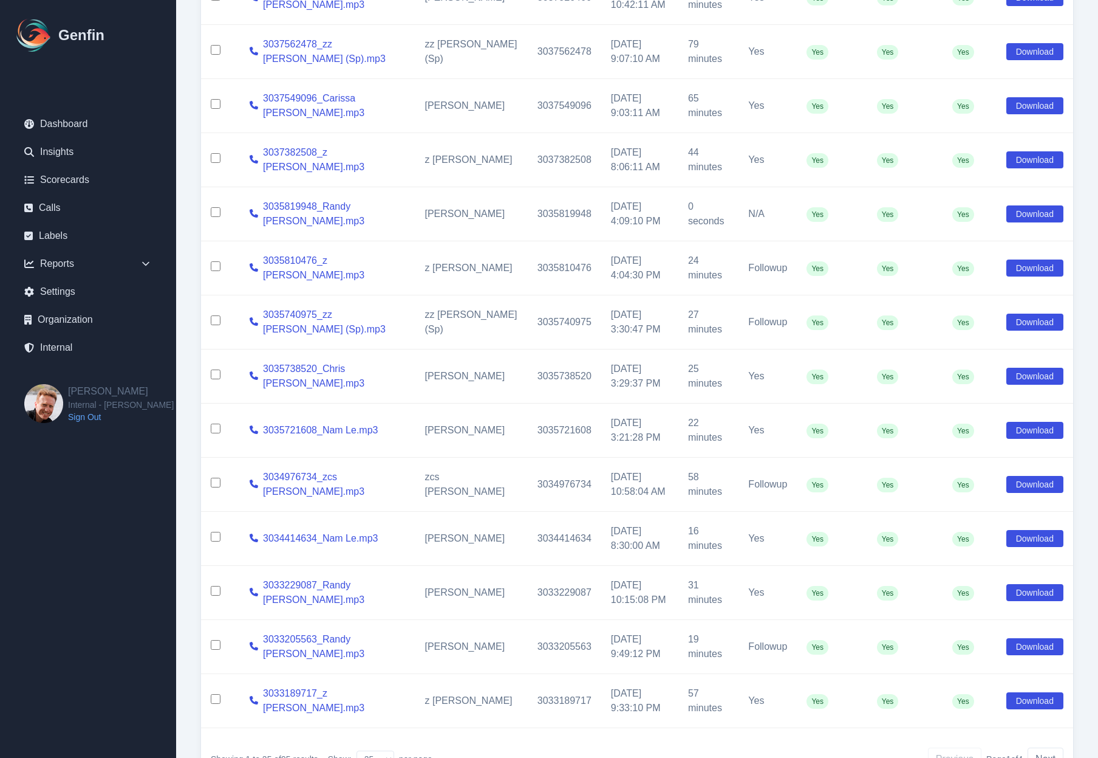
scroll to position [901, 0]
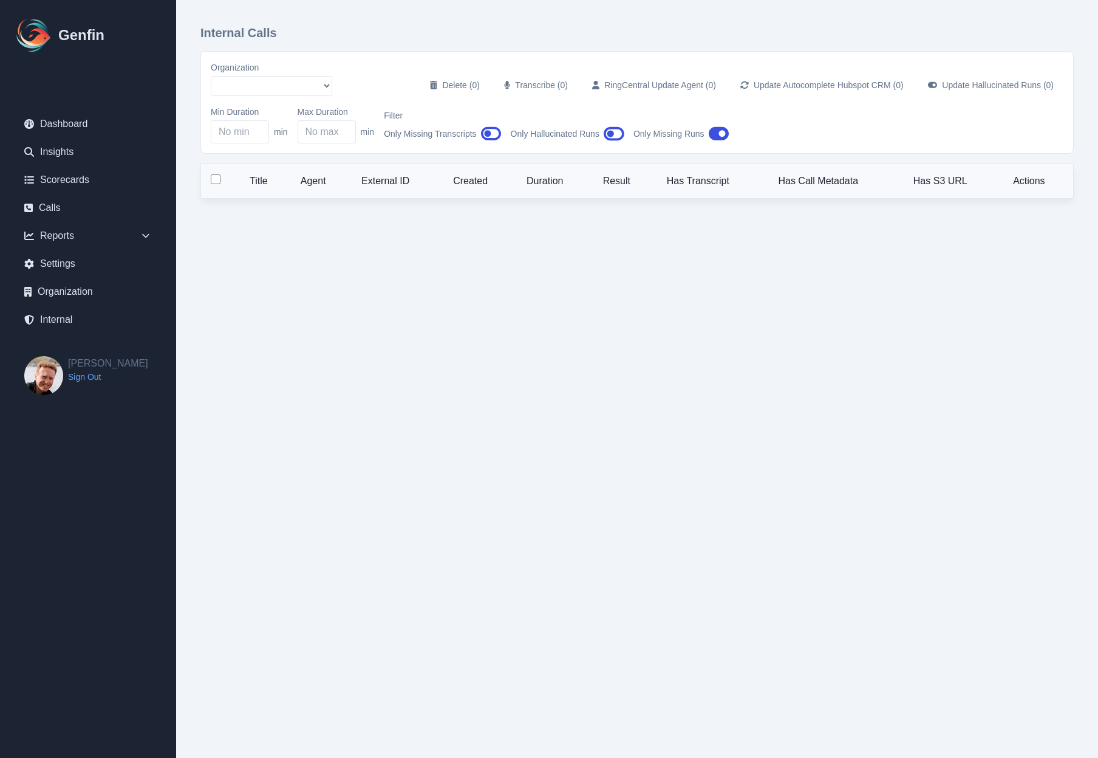
select select "5"
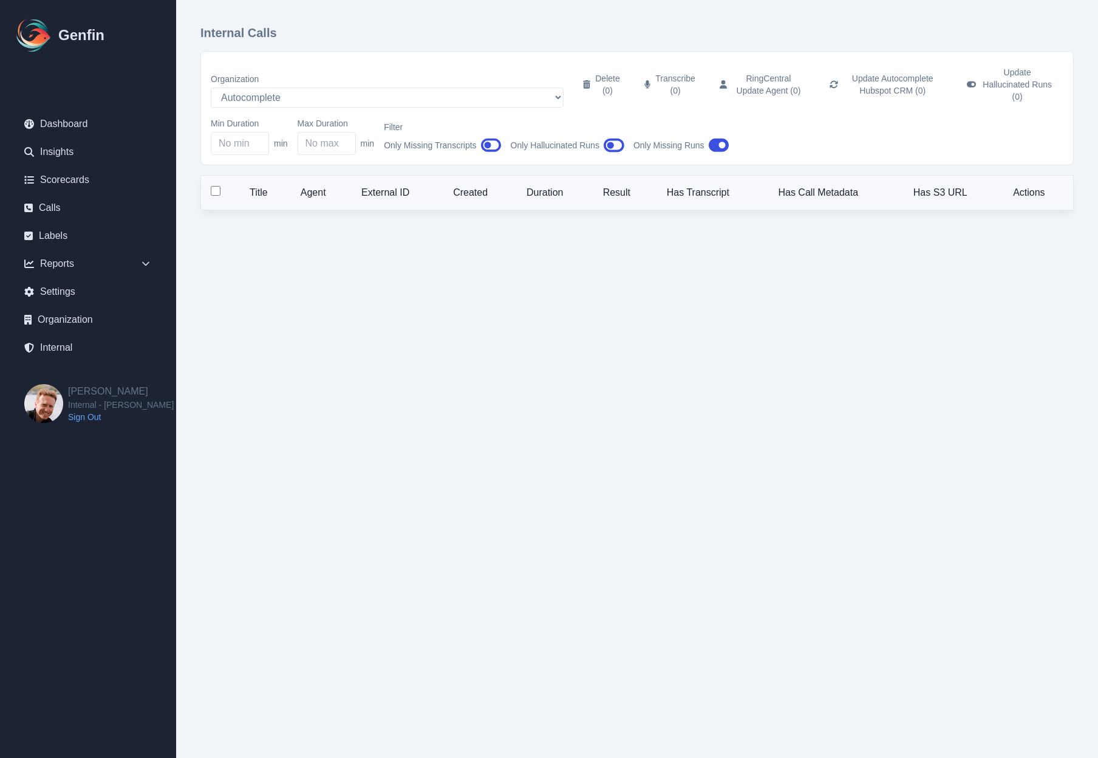
select select "25"
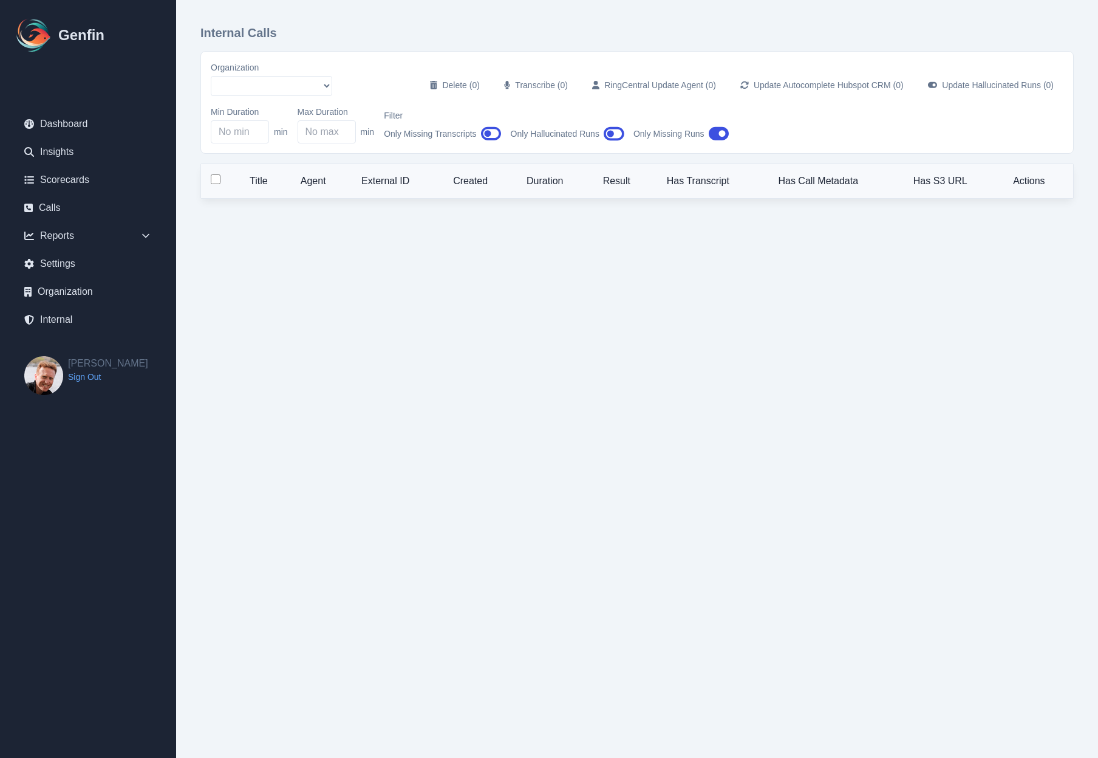
select select "5"
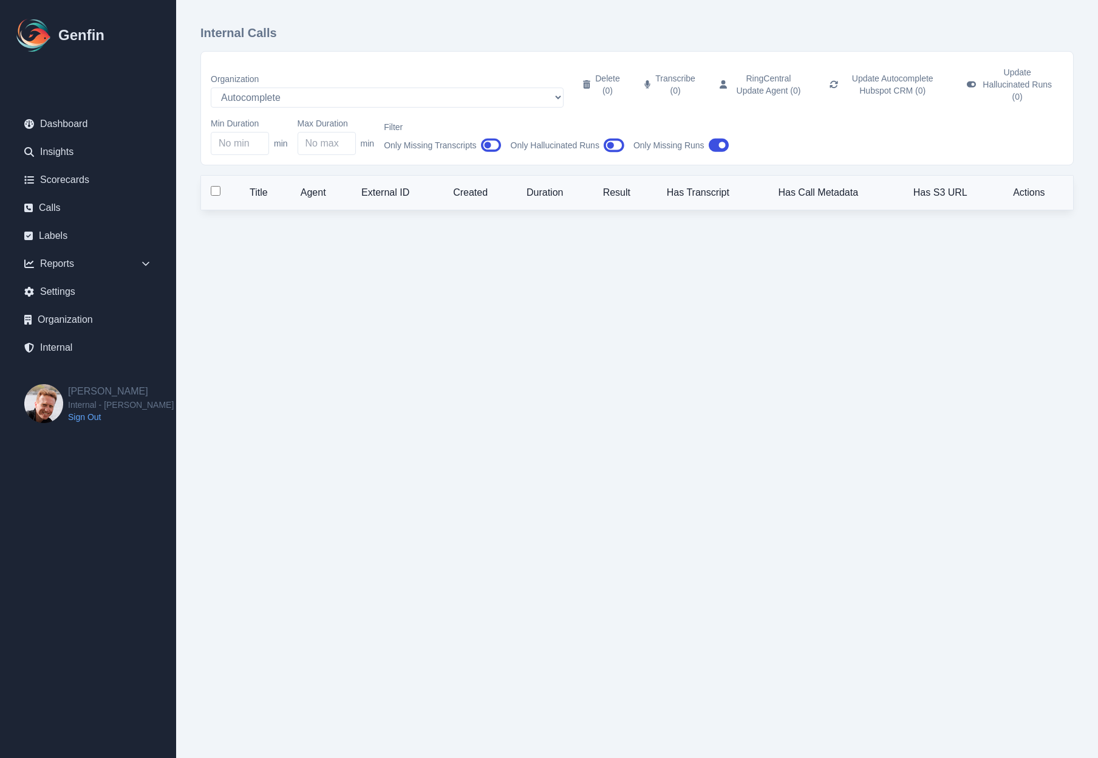
select select "25"
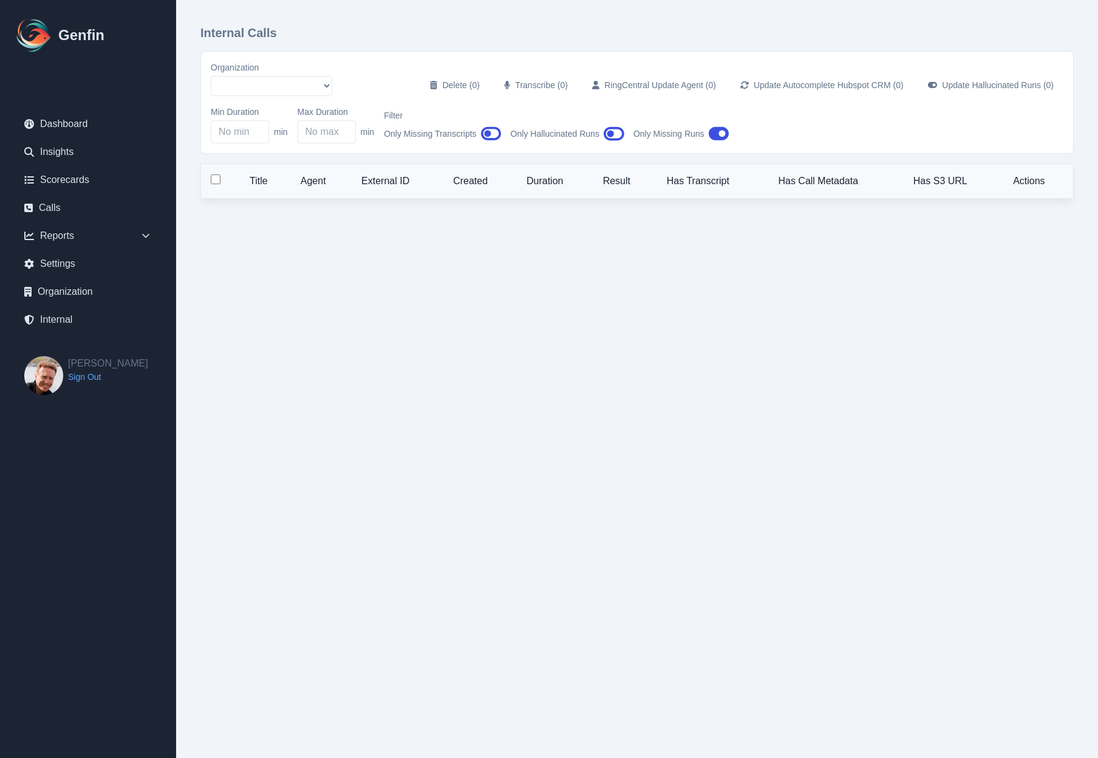
select select "5"
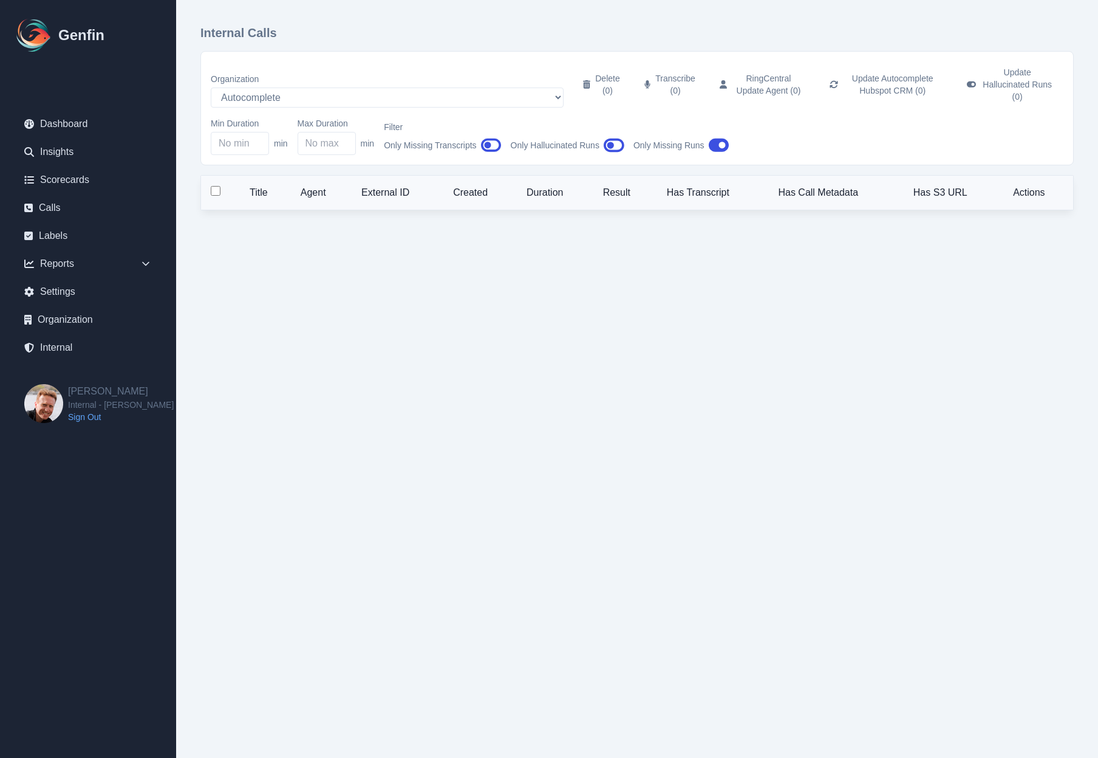
select select "25"
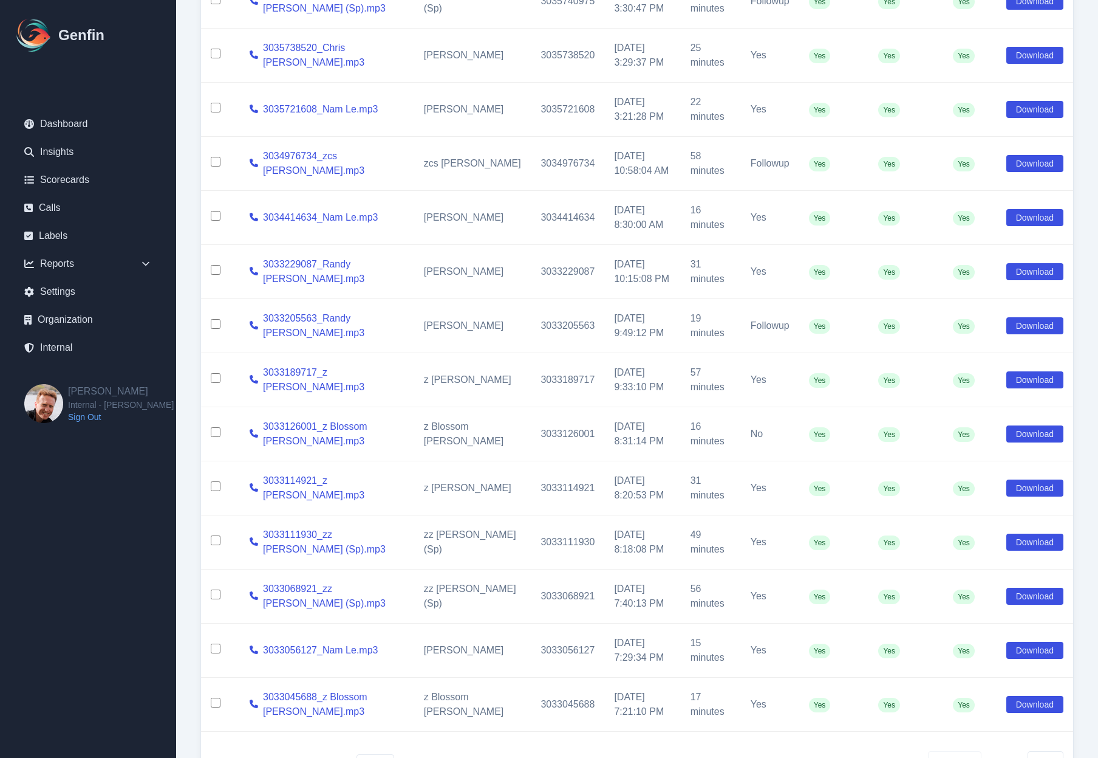
scroll to position [901, 0]
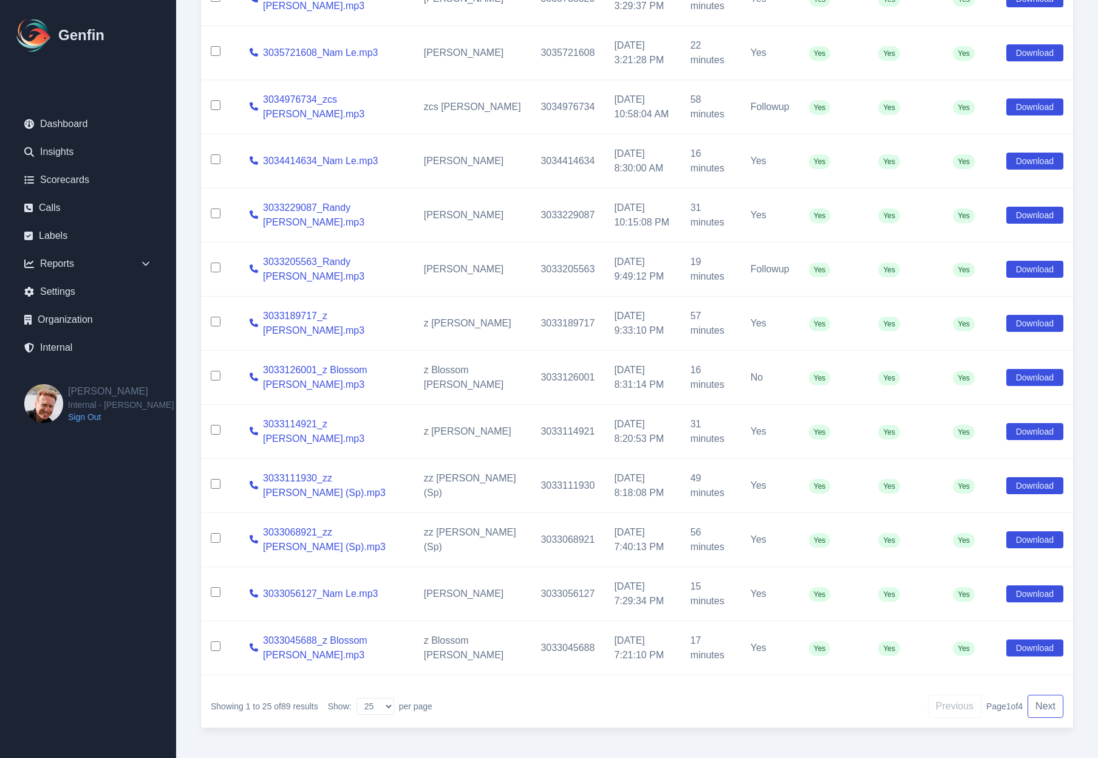
click at [1050, 704] on button "Next" at bounding box center [1046, 705] width 36 height 23
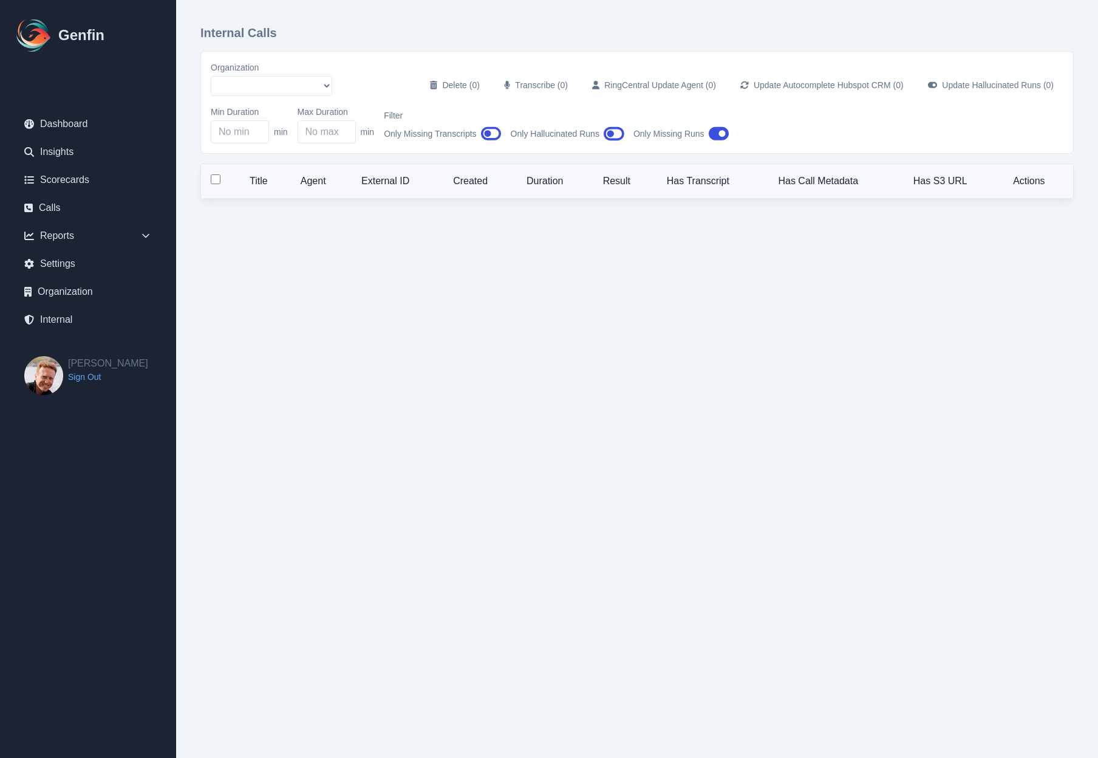
select select "5"
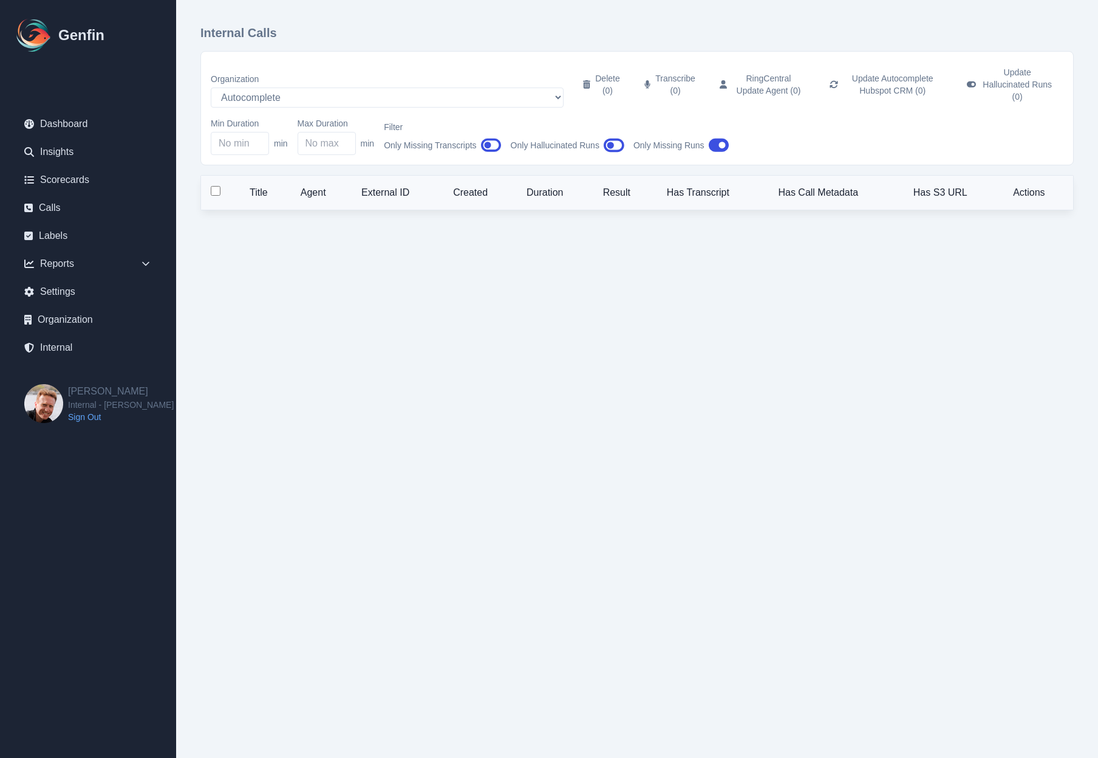
select select "25"
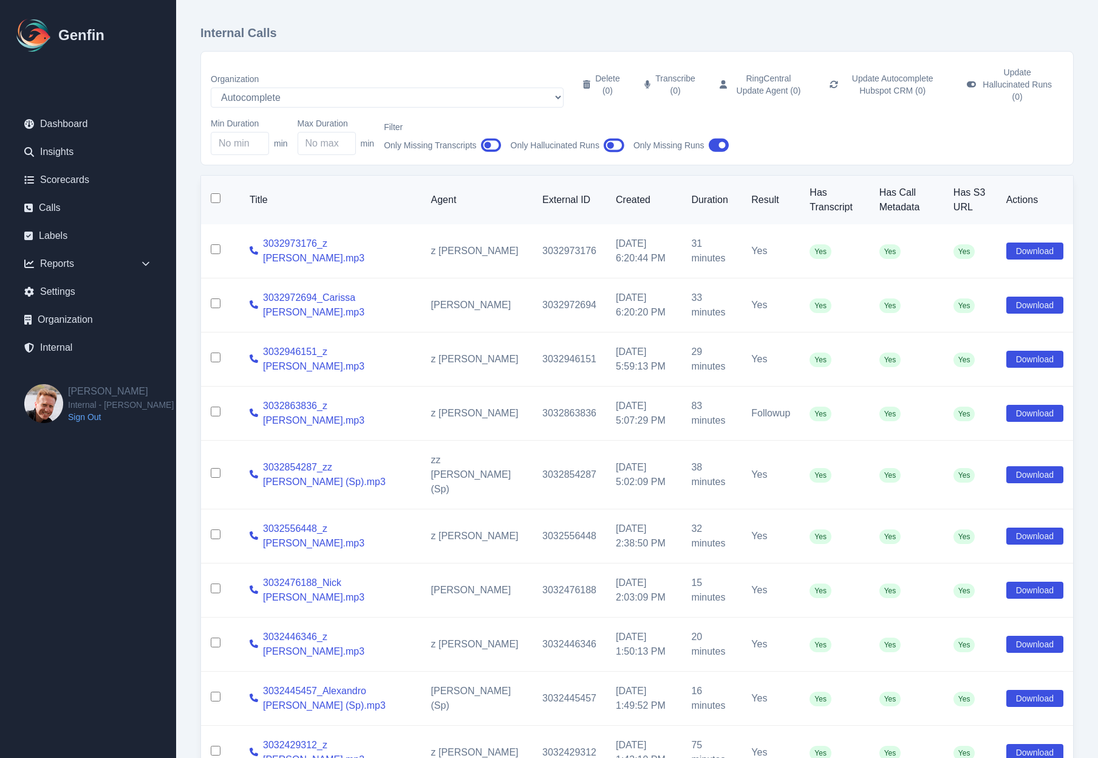
click at [214, 468] on input "checkbox" at bounding box center [216, 473] width 10 height 10
checkbox input "true"
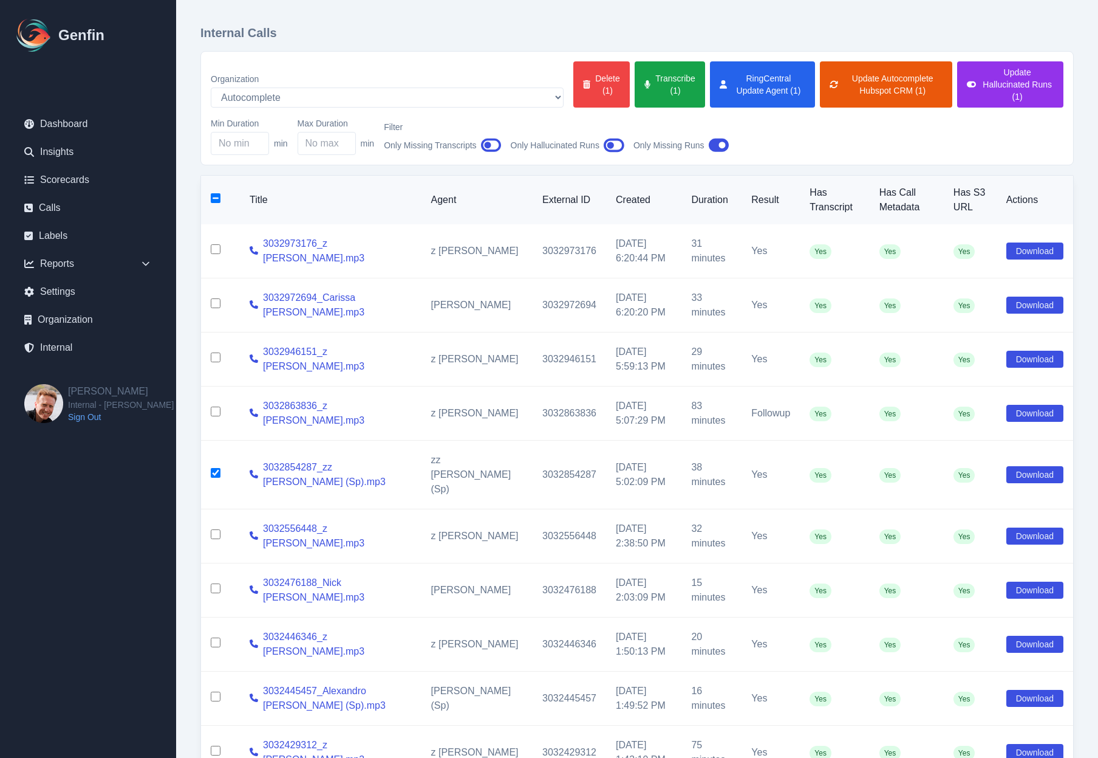
click at [216, 529] on input "checkbox" at bounding box center [216, 534] width 10 height 10
checkbox input "true"
click at [990, 88] on button "Update Hallucinated Runs (2)" at bounding box center [1011, 84] width 106 height 46
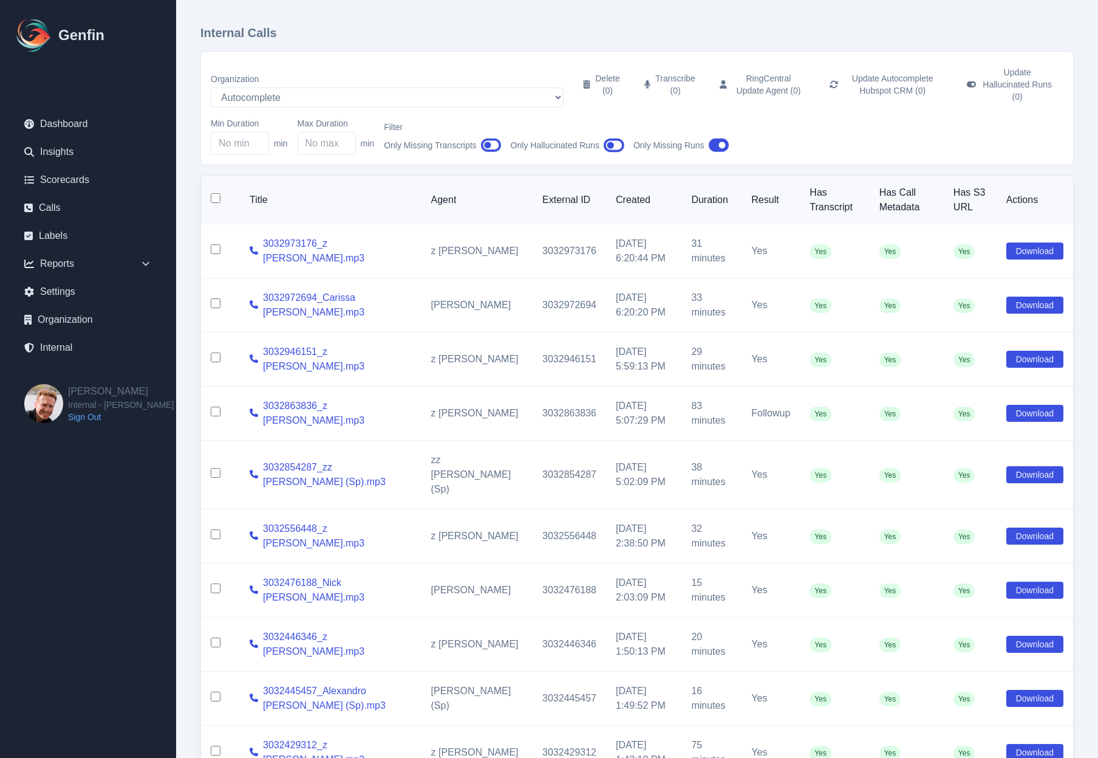
checkbox input "false"
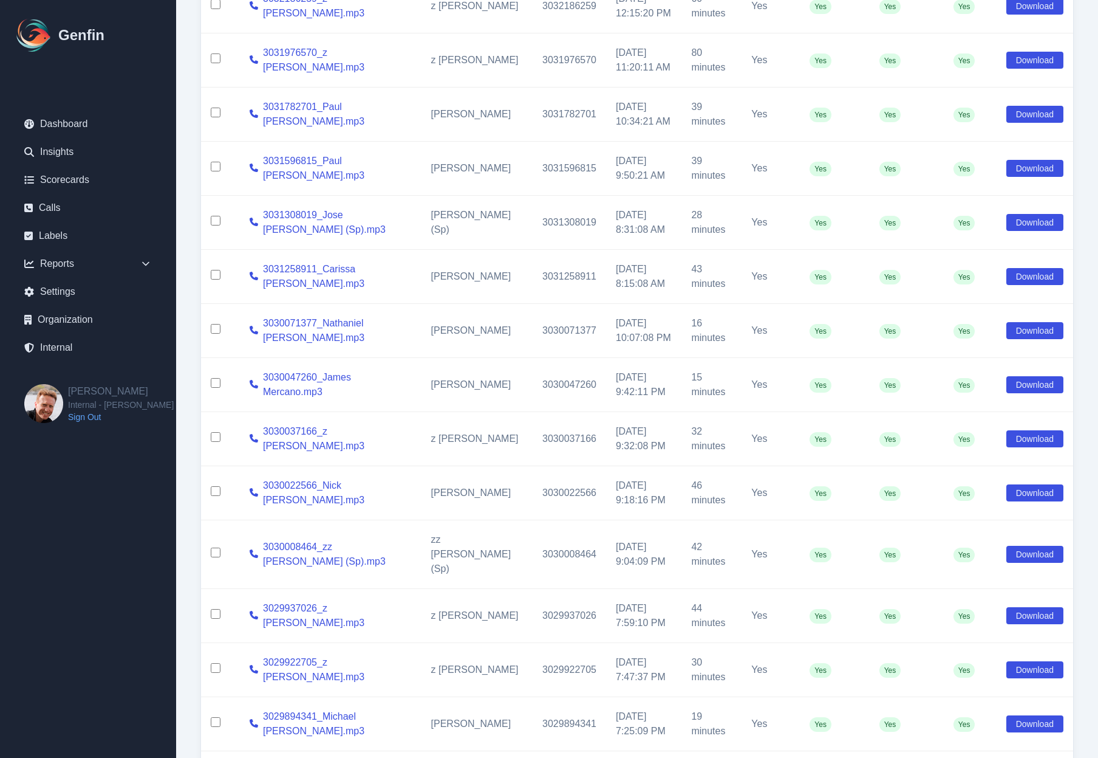
scroll to position [901, 0]
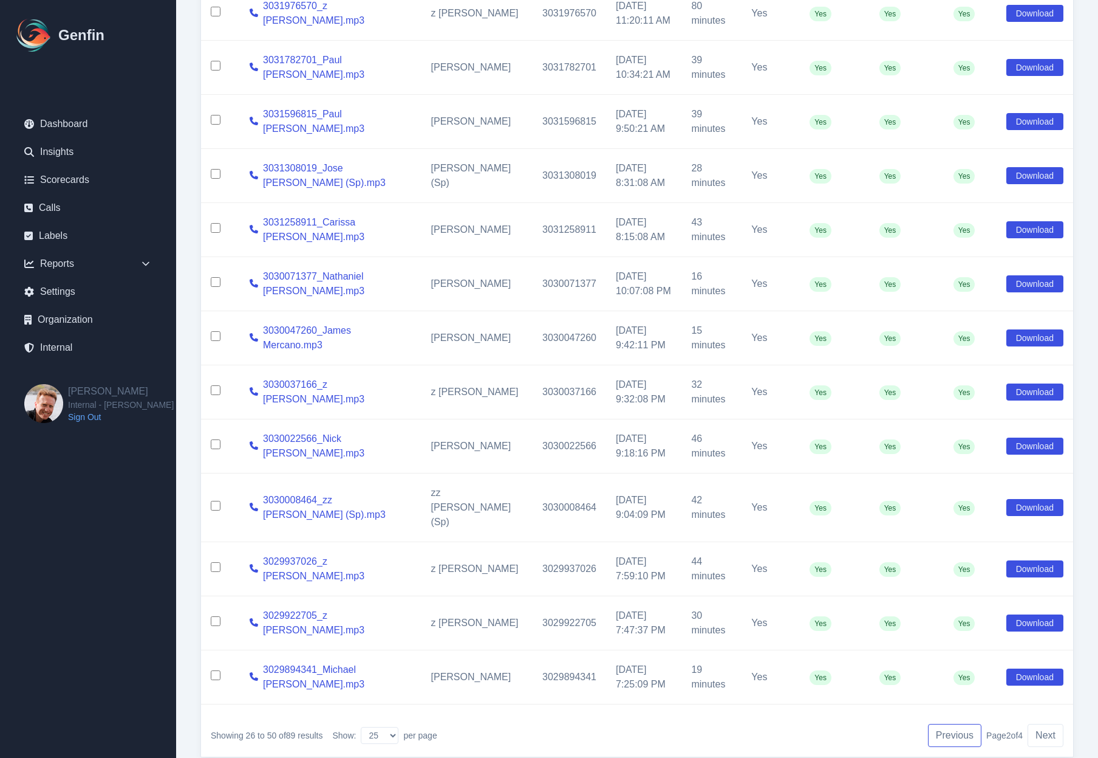
click at [951, 724] on button "Previous" at bounding box center [954, 735] width 53 height 23
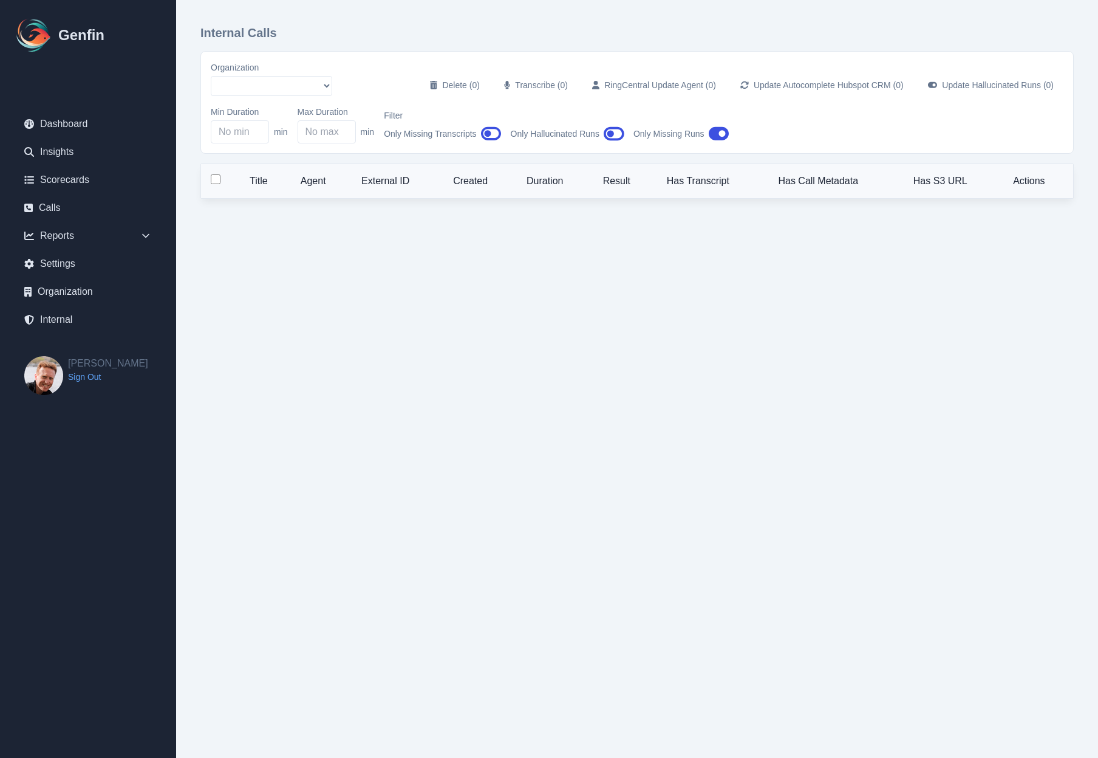
select select "5"
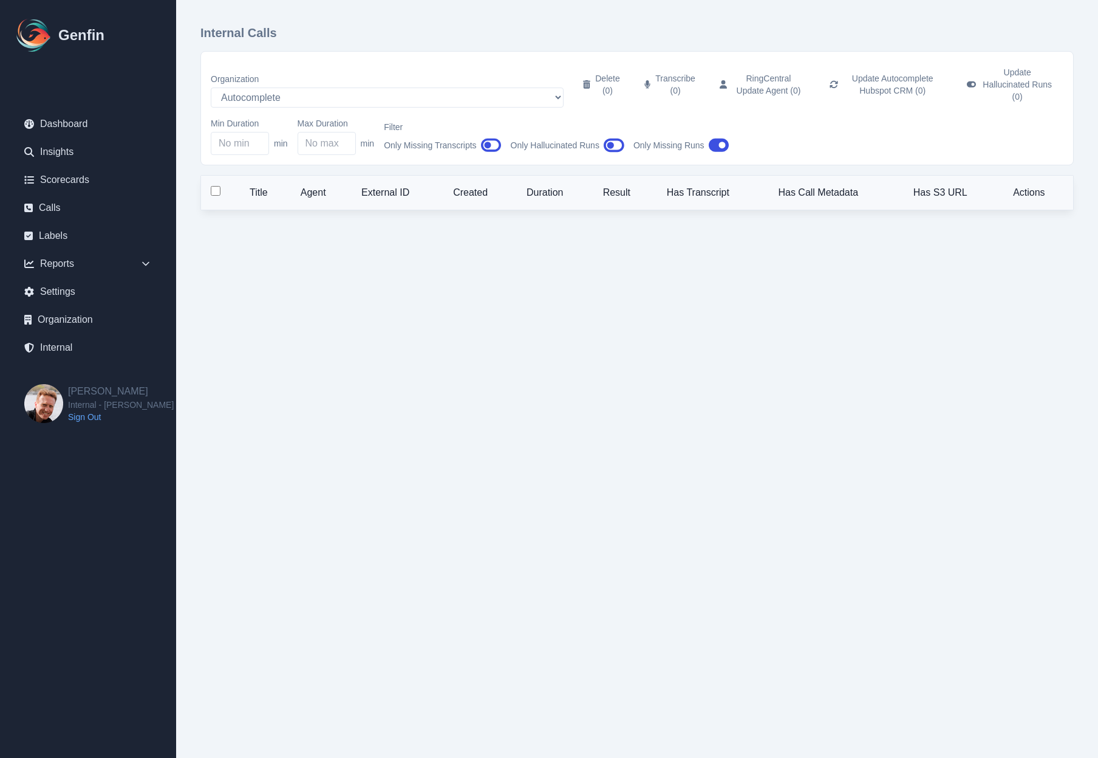
select select "25"
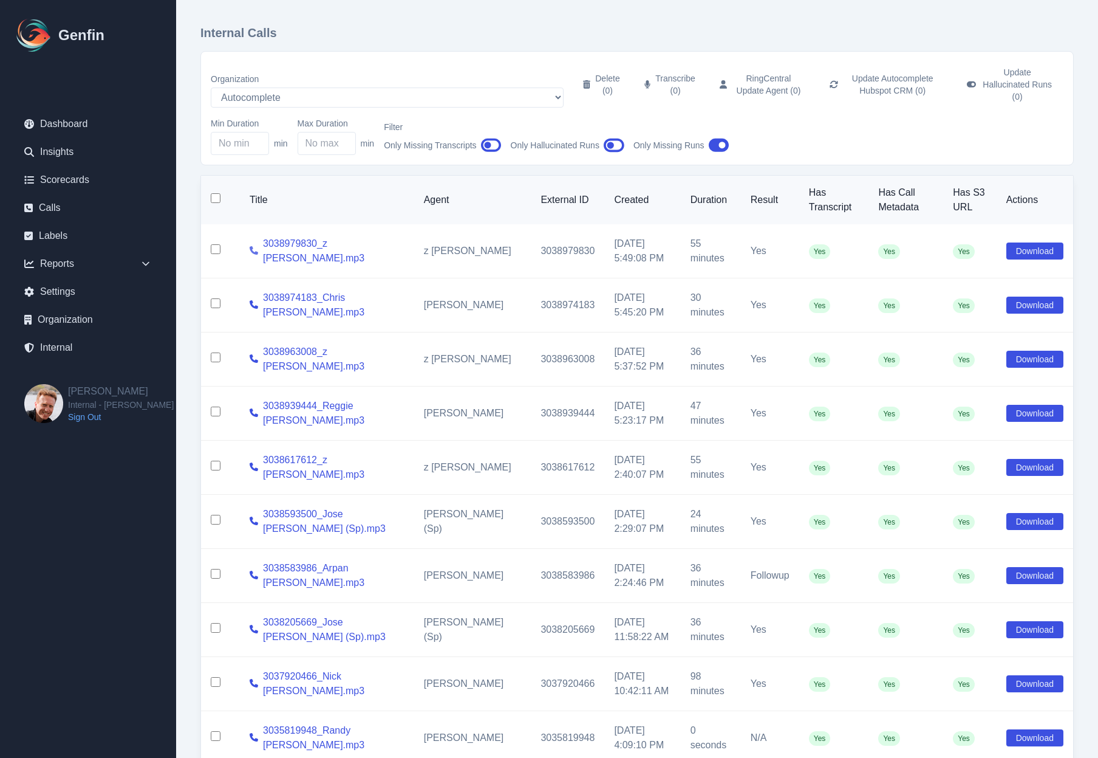
click at [252, 246] on icon at bounding box center [254, 250] width 9 height 9
click at [254, 246] on icon at bounding box center [254, 250] width 9 height 9
click at [217, 244] on input "checkbox" at bounding box center [216, 249] width 10 height 10
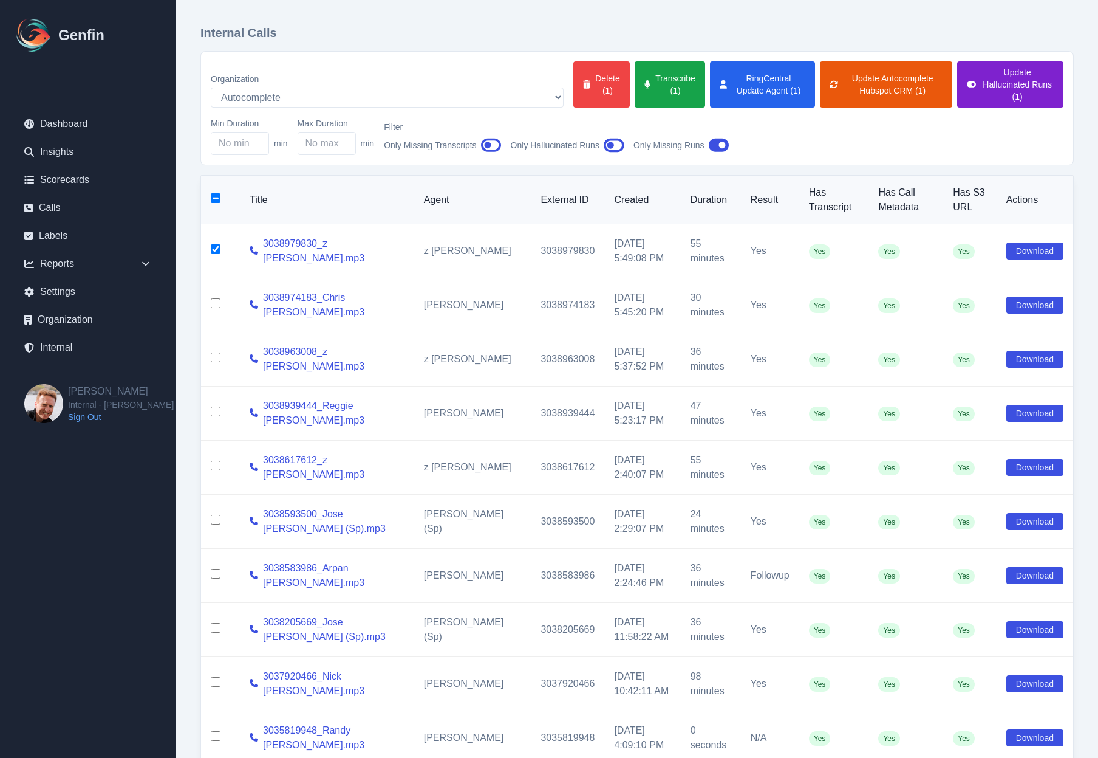
click at [958, 91] on button "Update Hallucinated Runs (1)" at bounding box center [1011, 84] width 106 height 46
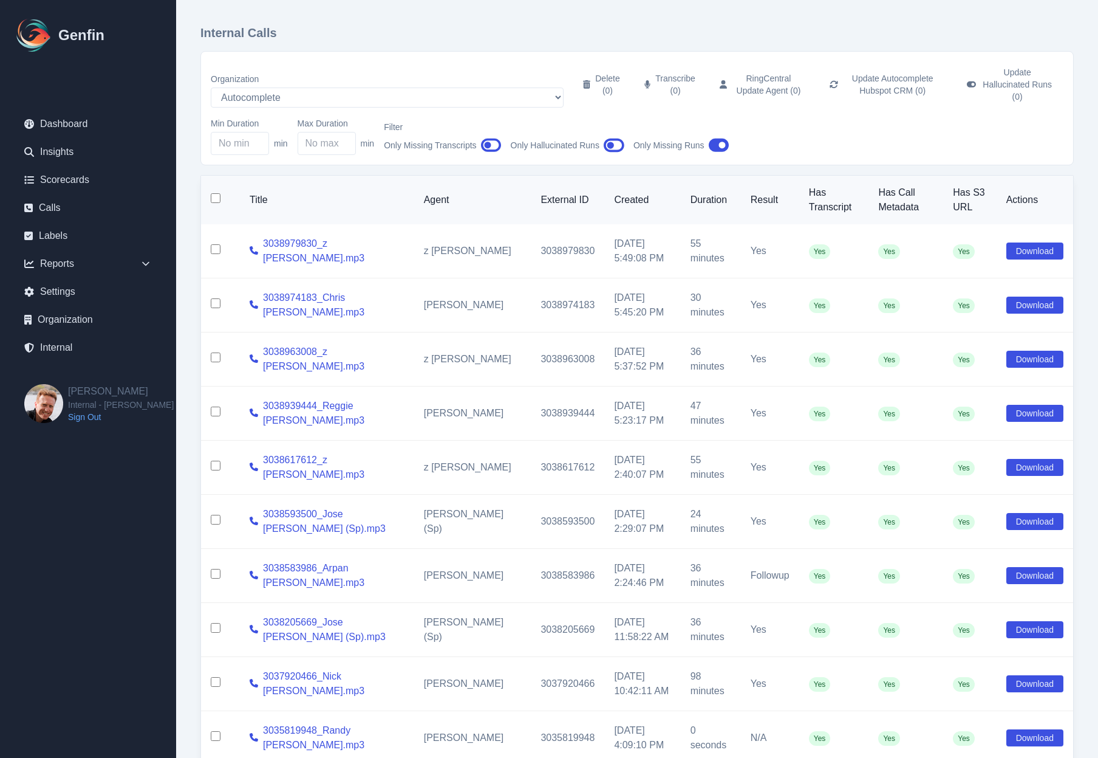
checkbox input "false"
click at [251, 246] on icon at bounding box center [254, 250] width 9 height 9
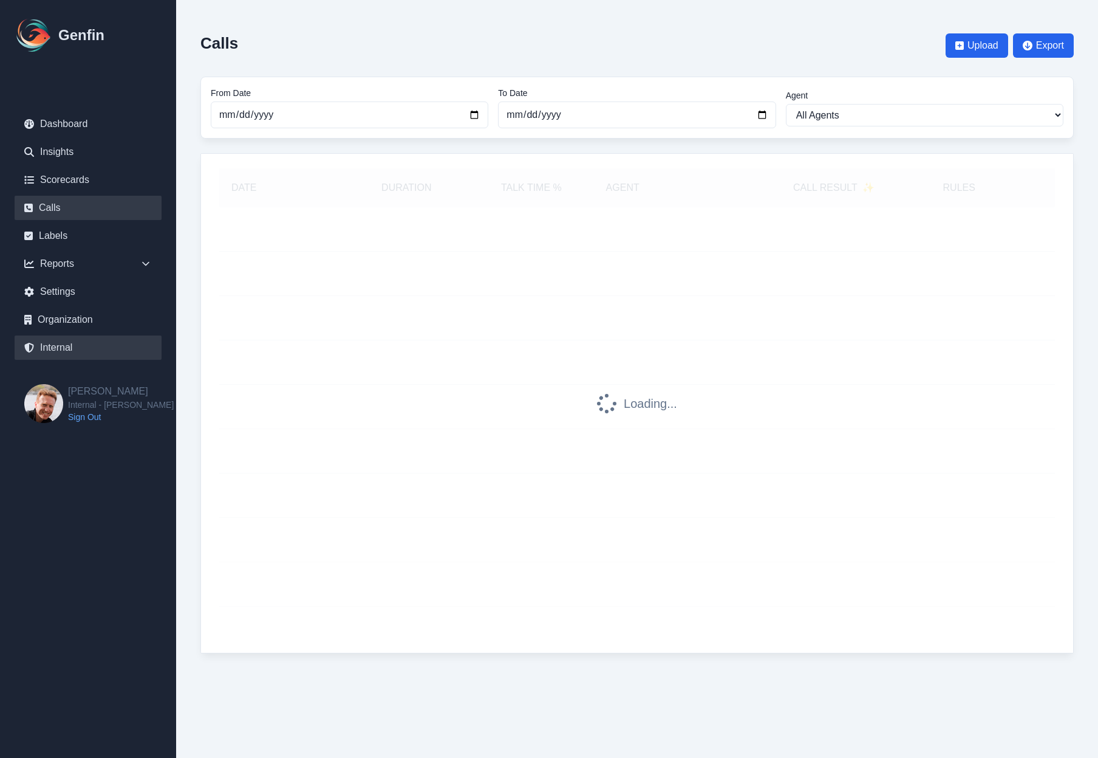
click at [67, 342] on link "Internal" at bounding box center [88, 347] width 147 height 24
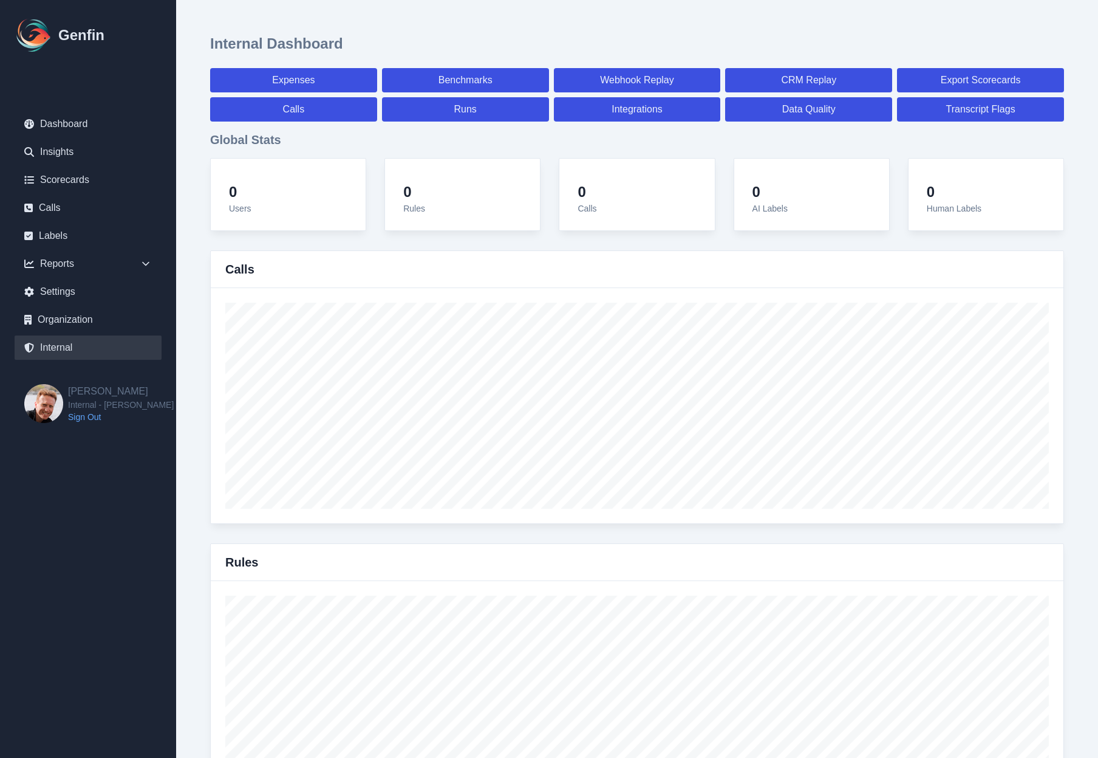
select select "paid"
select select "7"
select select "paid"
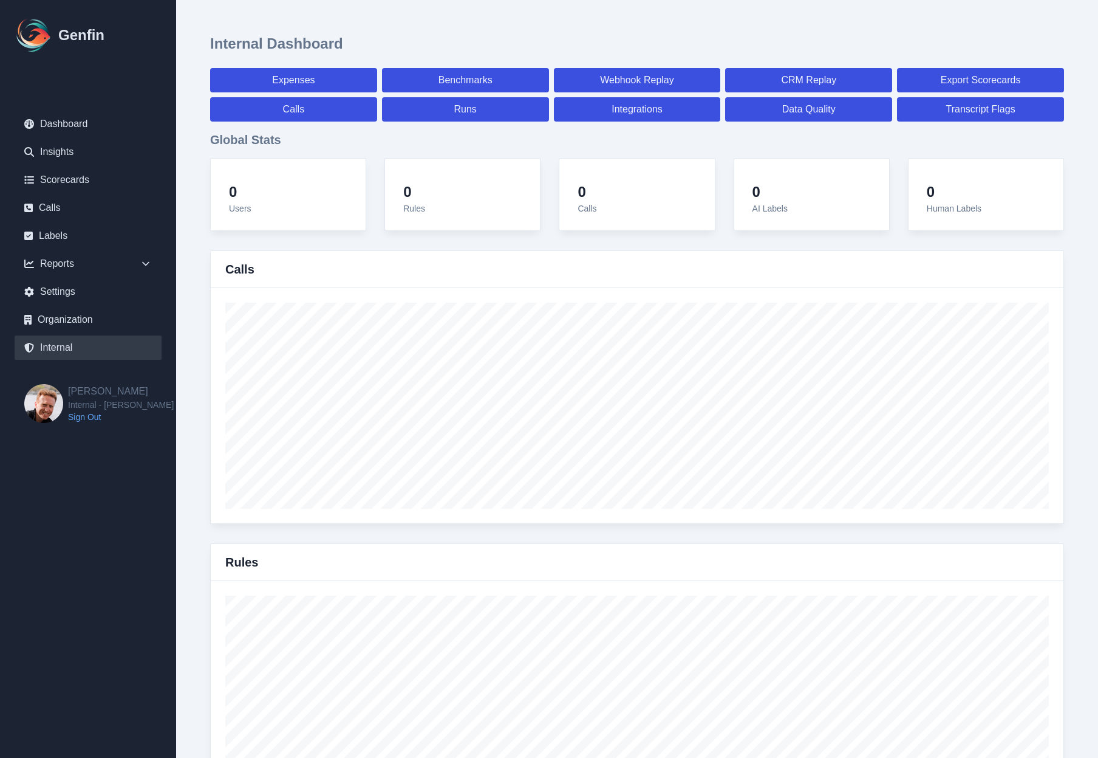
select select "7"
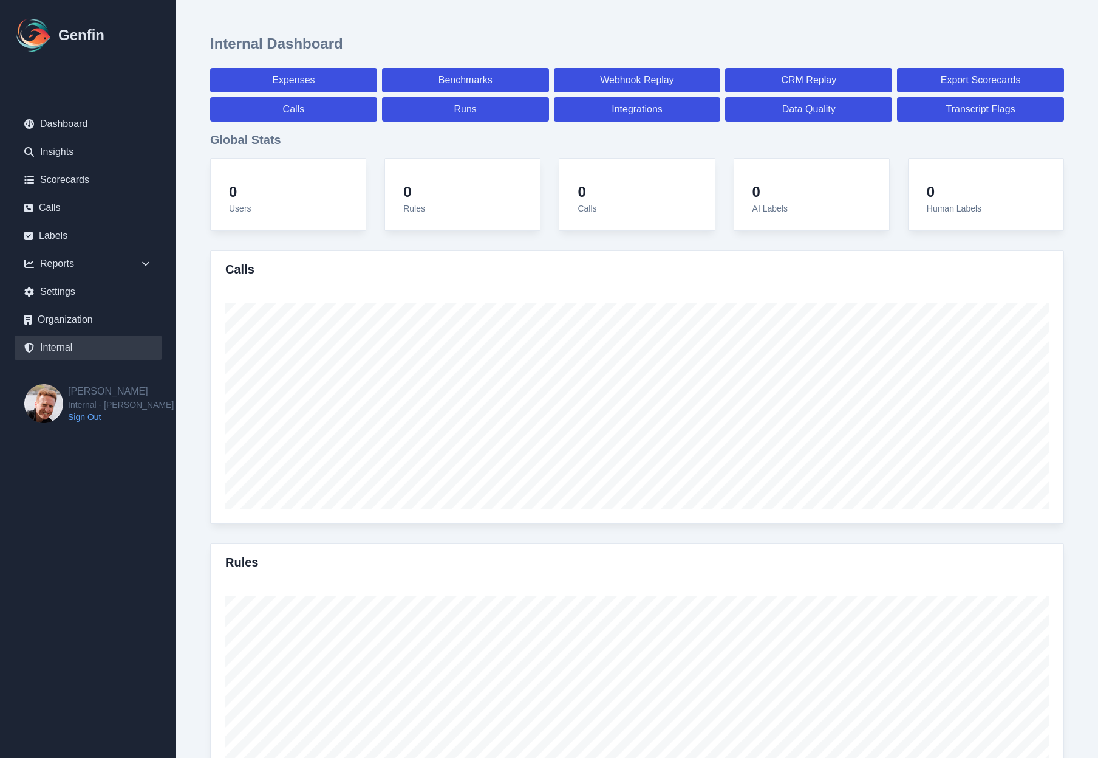
select select "7"
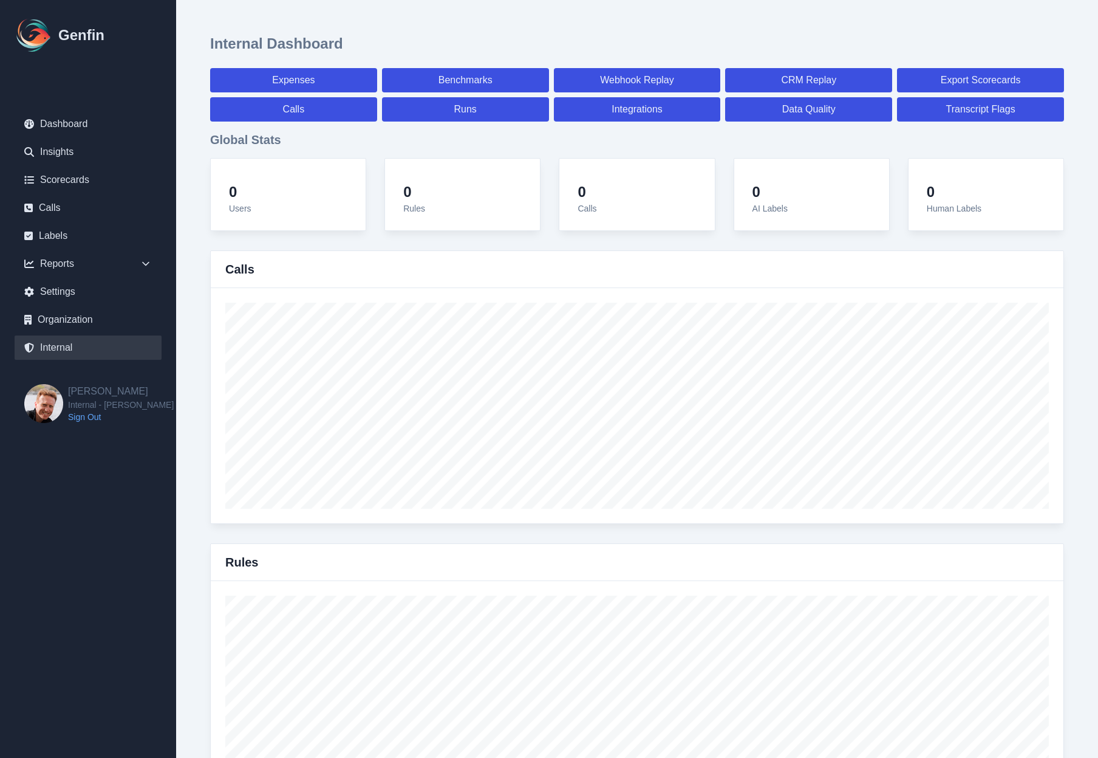
select select "7"
select select "paid"
select select "7"
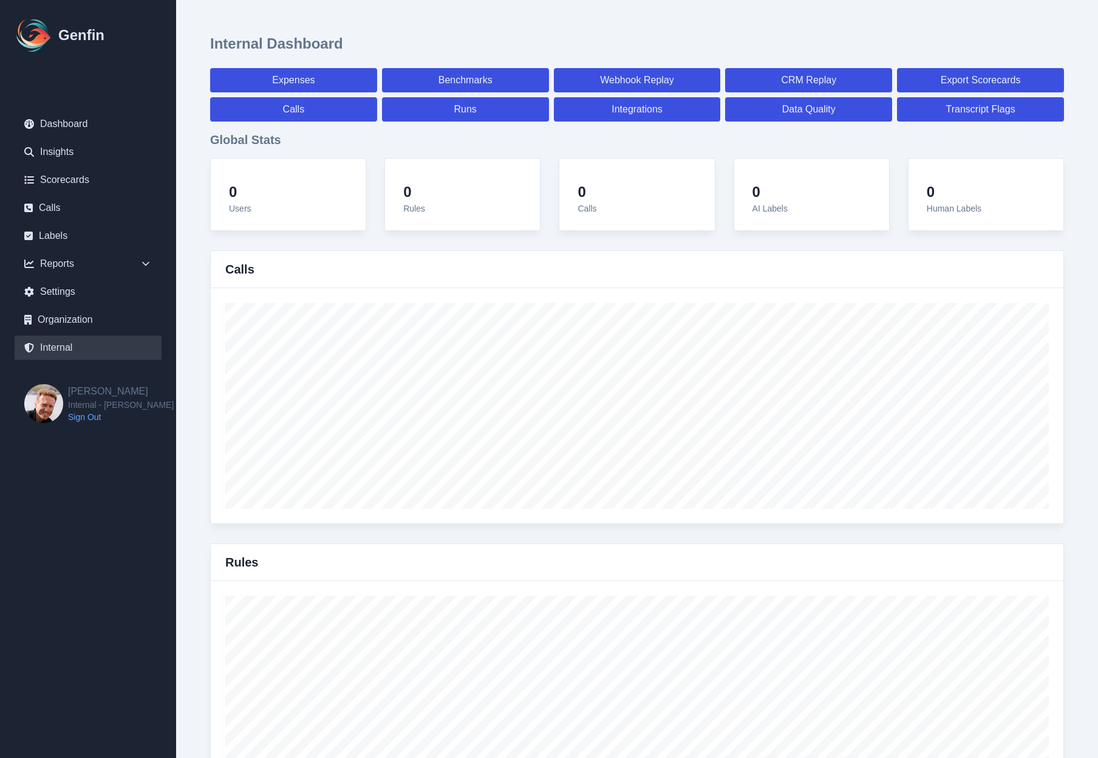
select select "7"
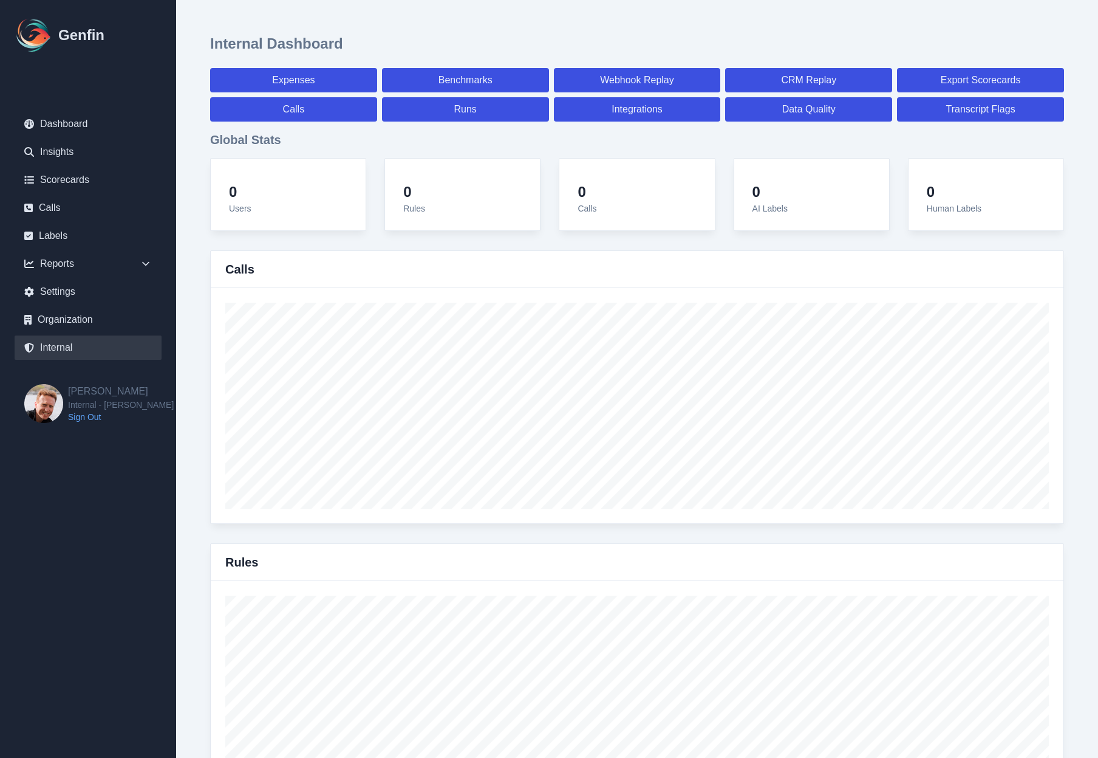
select select "7"
select select "paid"
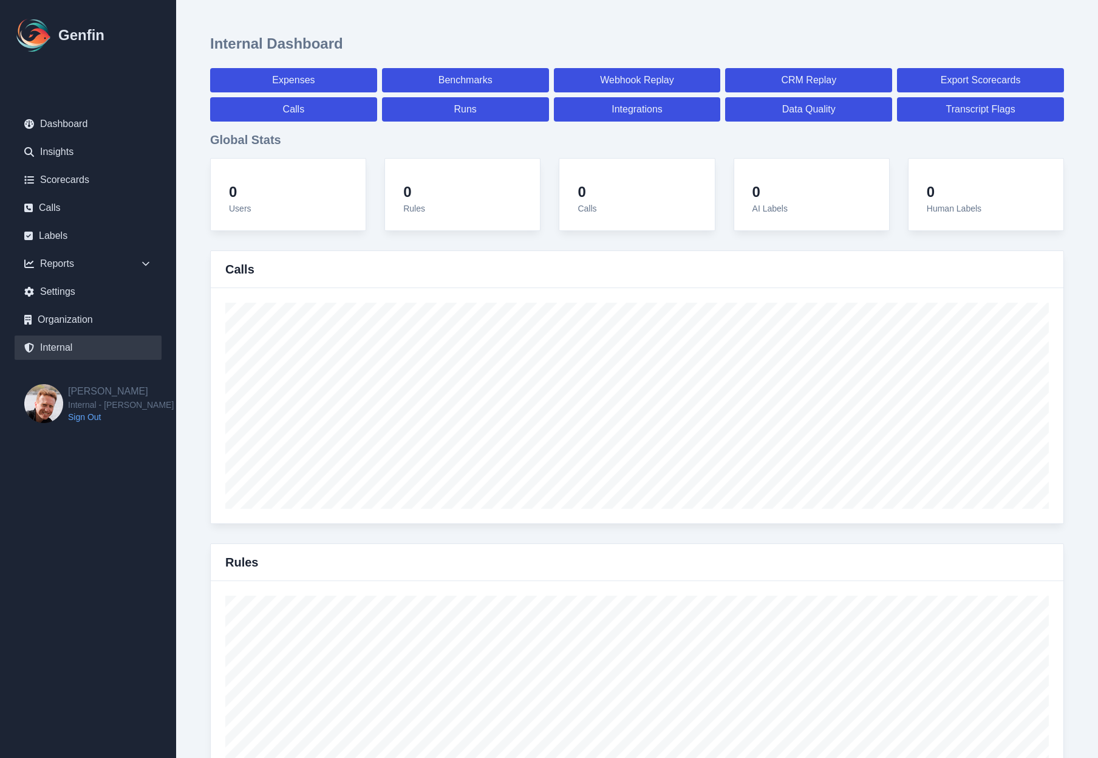
select select "7"
select select "paid"
select select "7"
select select "paid"
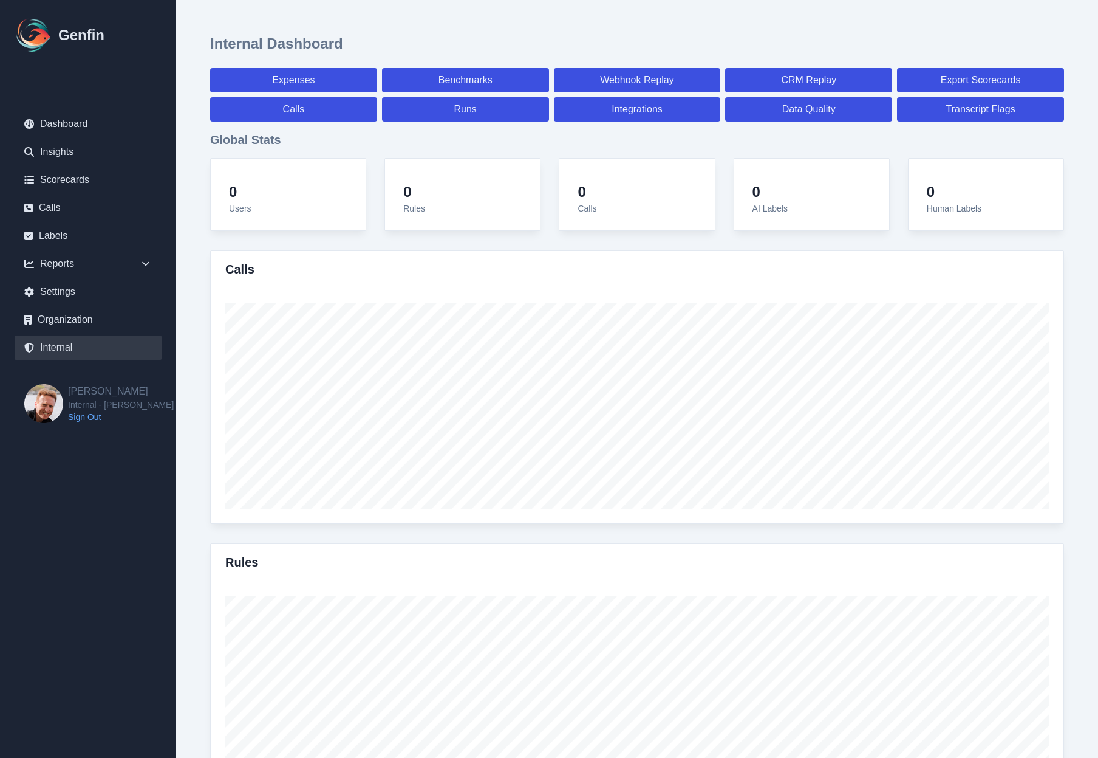
select select "7"
select select "paid"
select select "7"
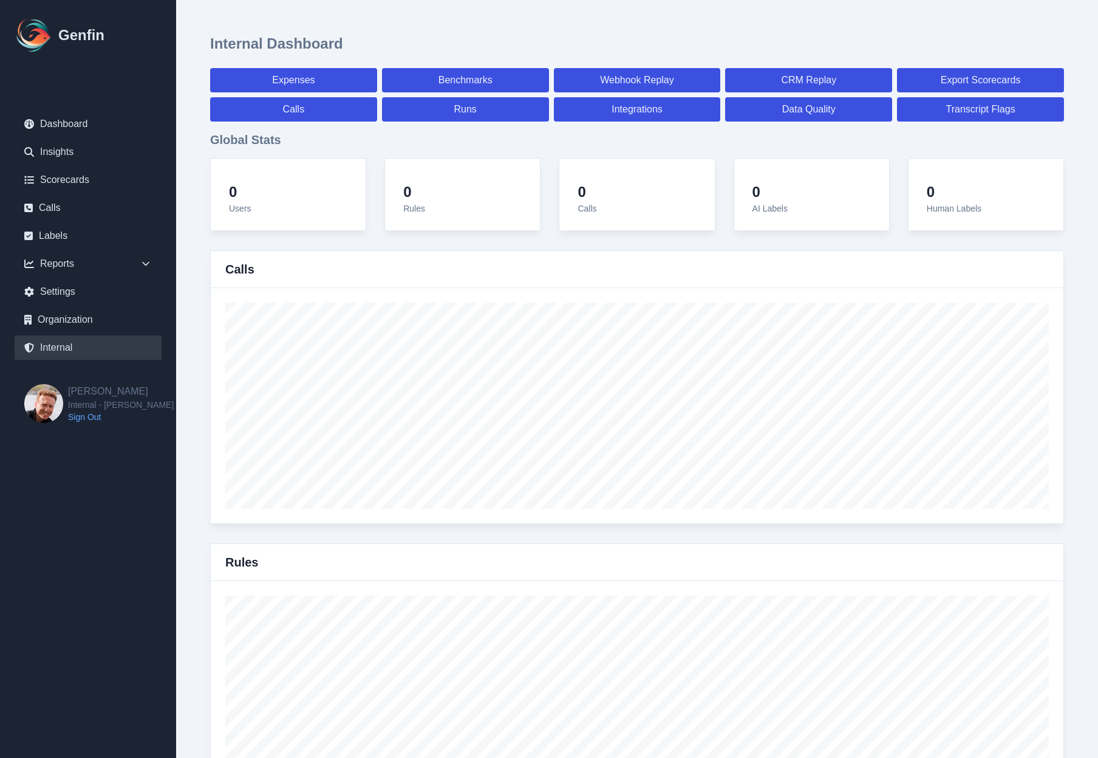
select select "7"
select select "paid"
select select "7"
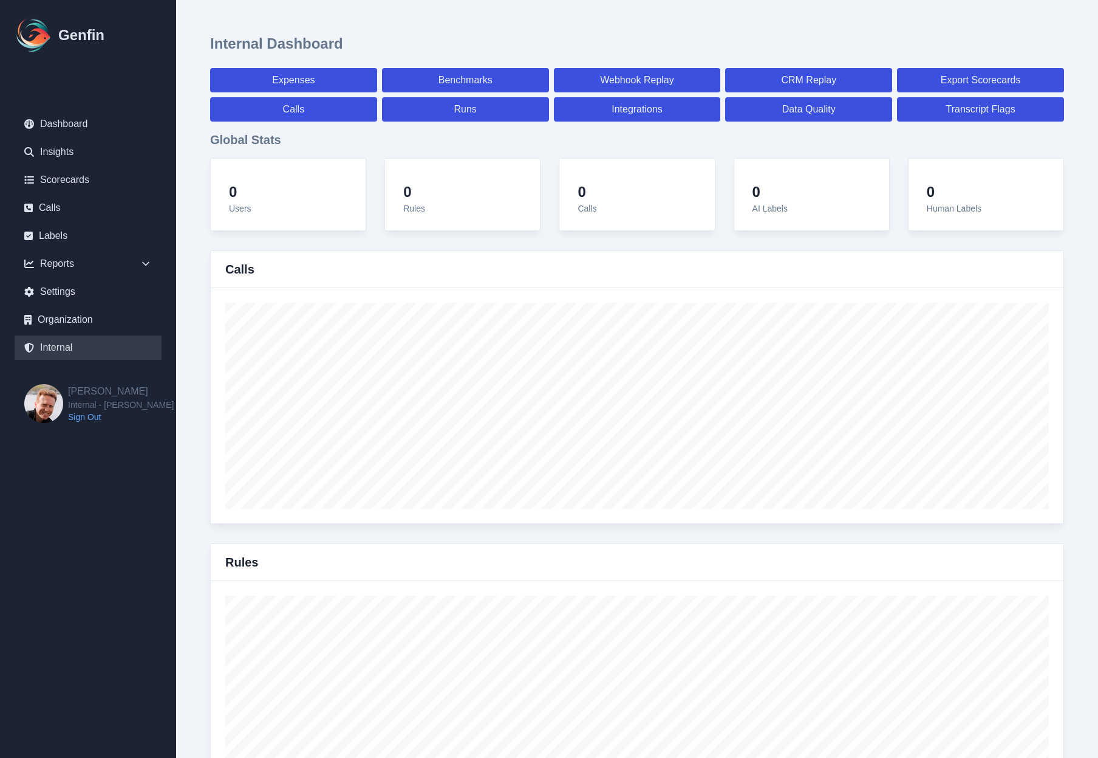
select select "paid"
select select "7"
select select "paid"
select select "7"
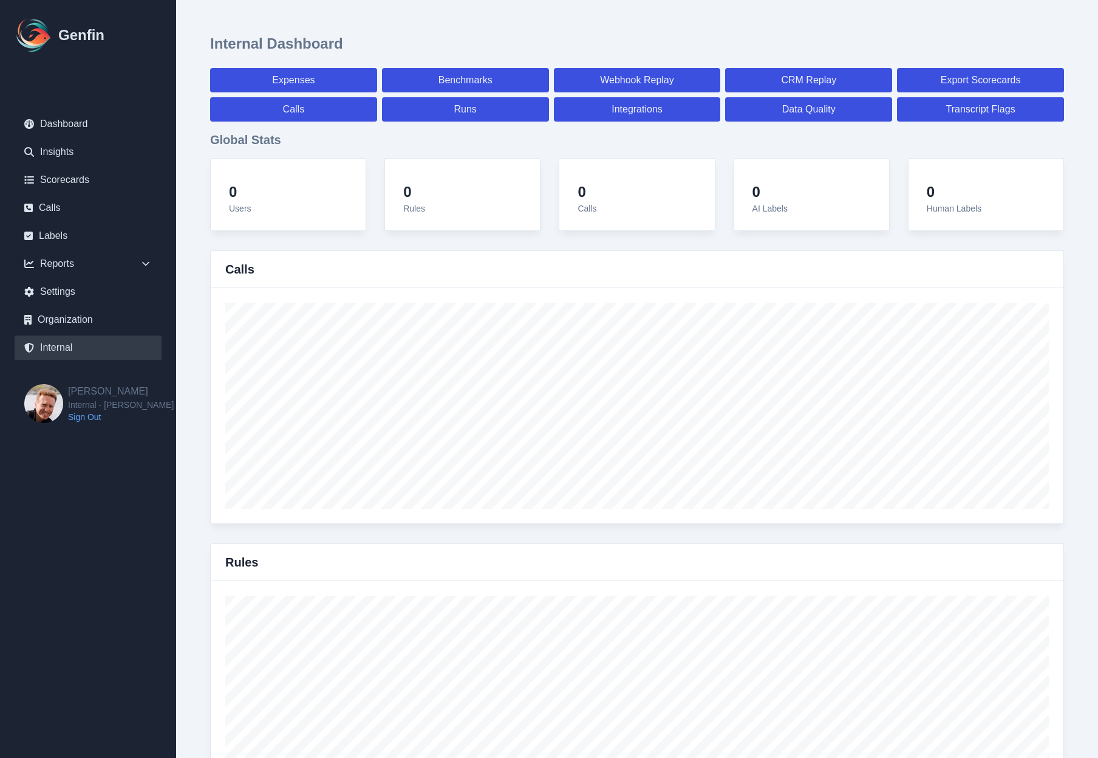
select select "paid"
select select "7"
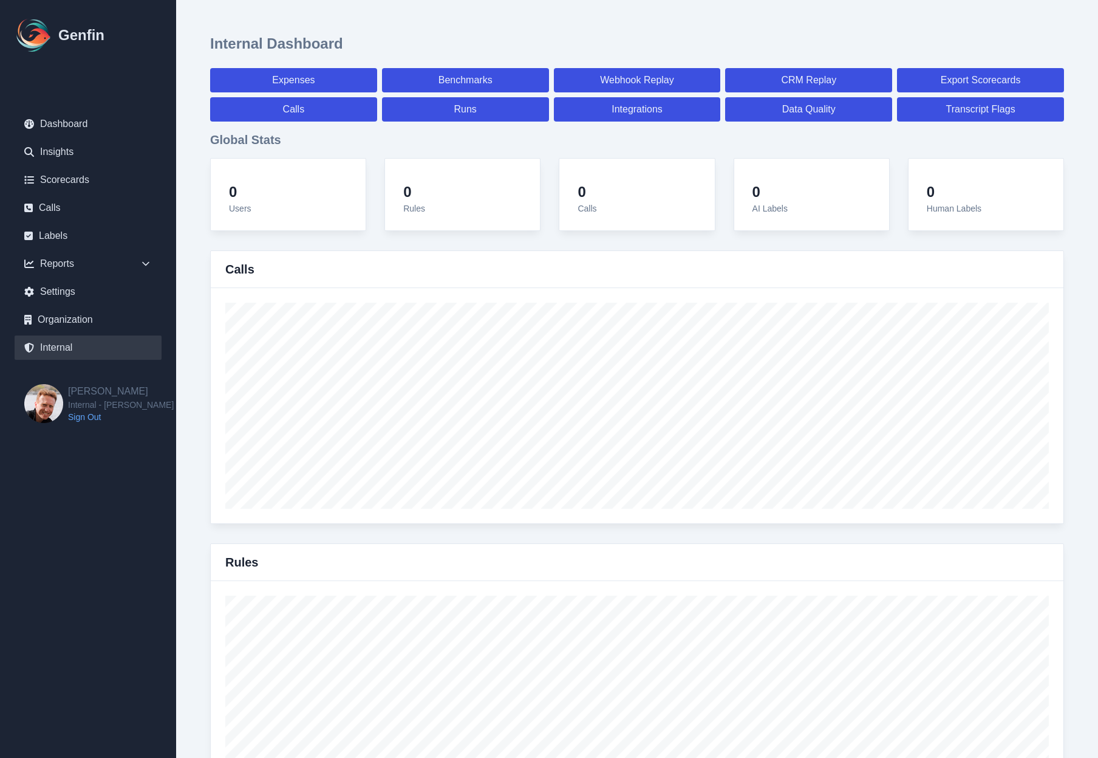
select select "7"
select select "paid"
select select "7"
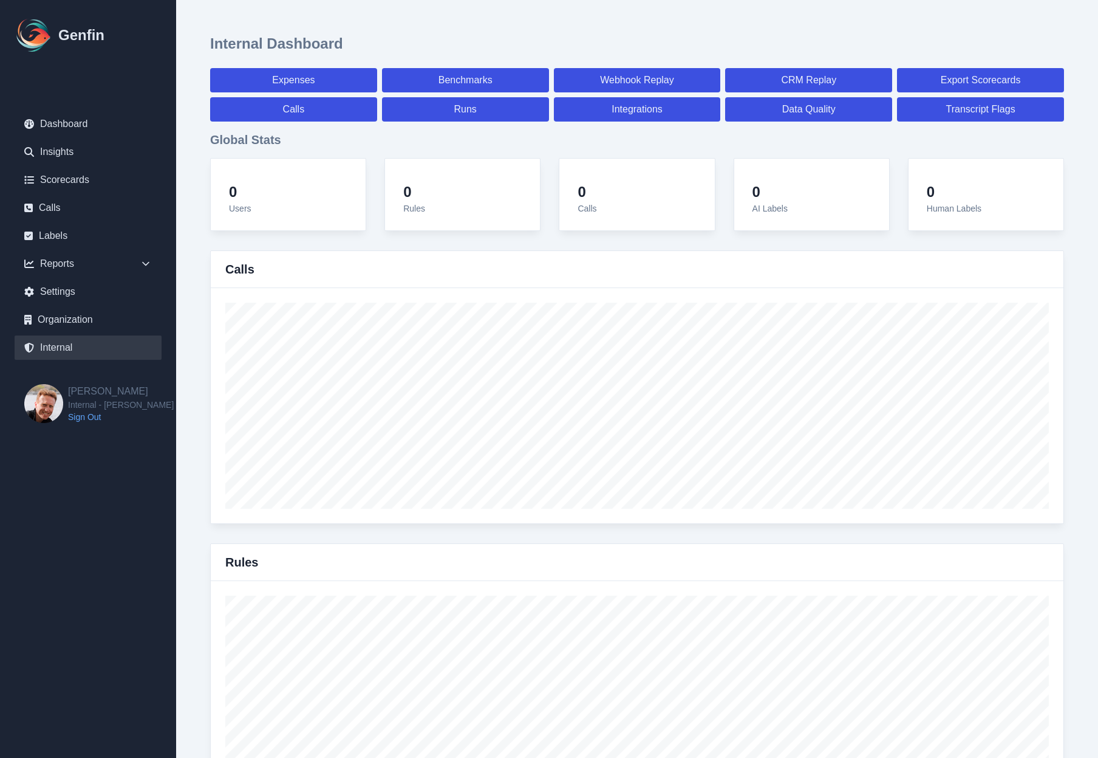
select select "7"
select select "paid"
select select "7"
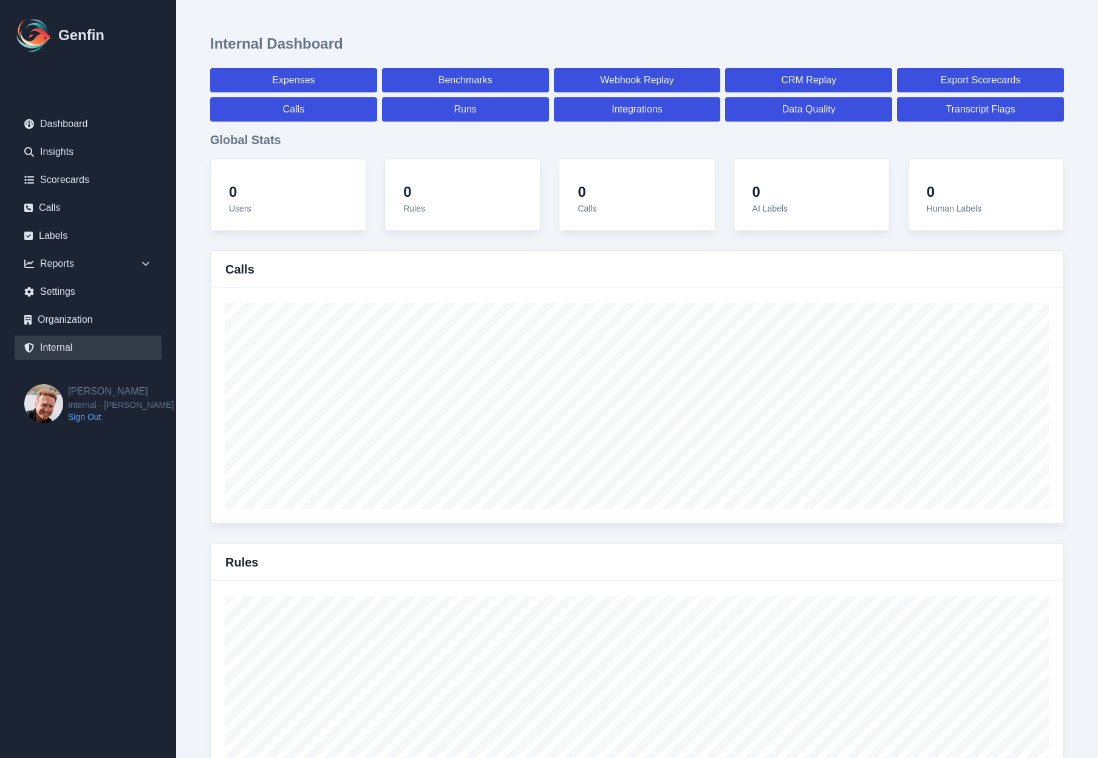
select select "7"
select select "paid"
select select "7"
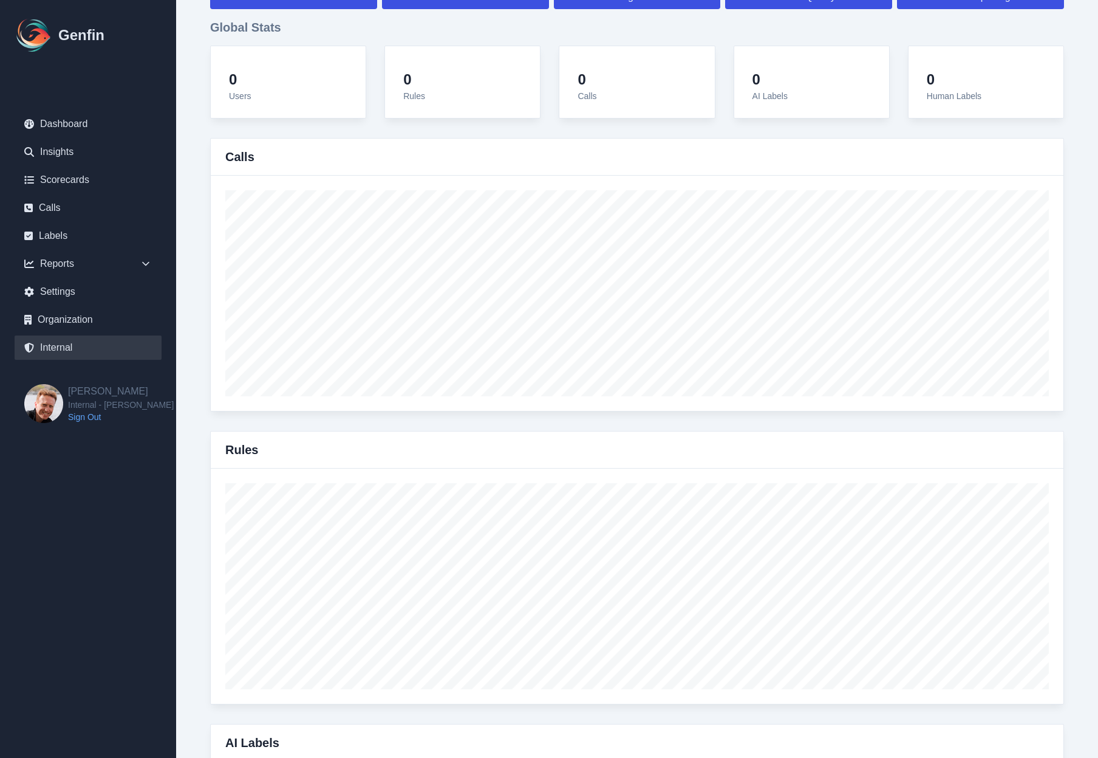
scroll to position [3959, 0]
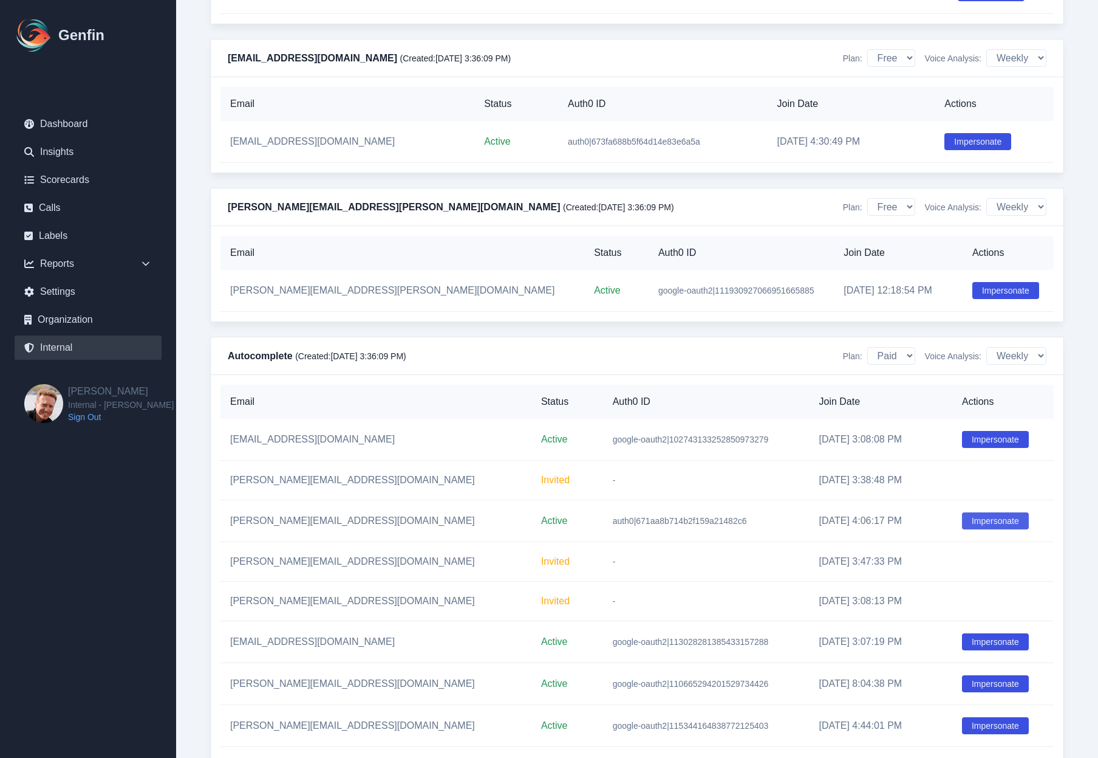
click at [968, 529] on button "Impersonate" at bounding box center [995, 520] width 67 height 17
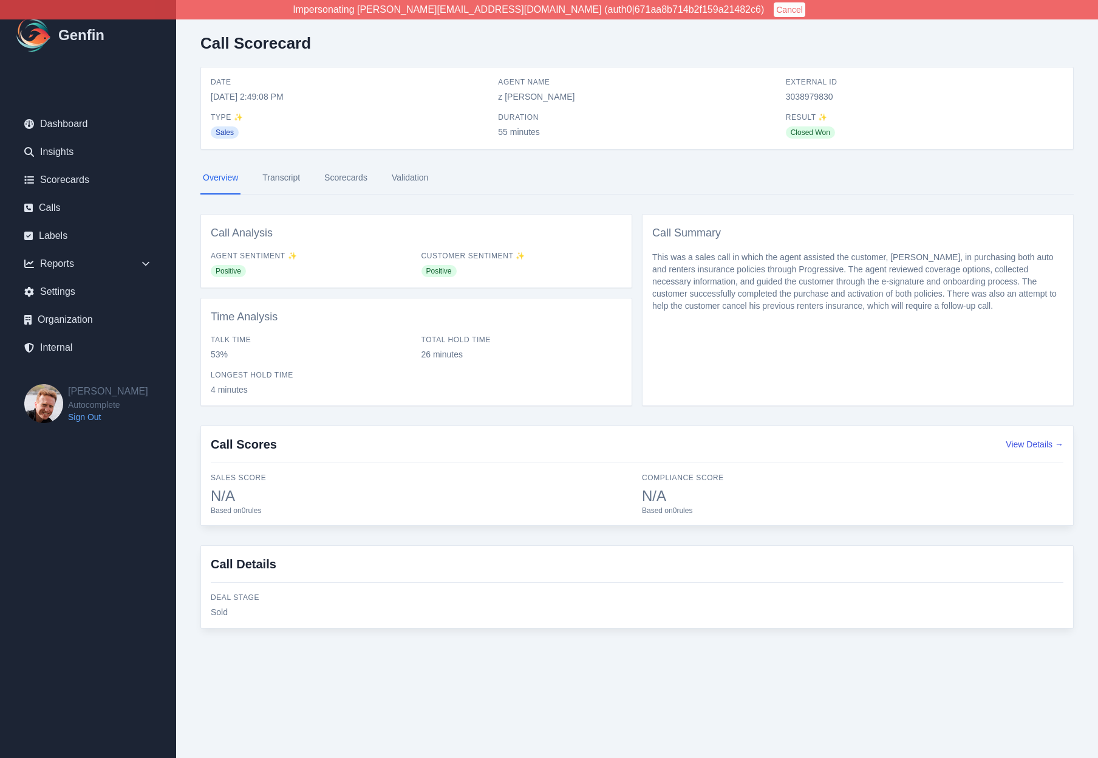
click at [344, 177] on link "Scorecards" at bounding box center [346, 178] width 48 height 33
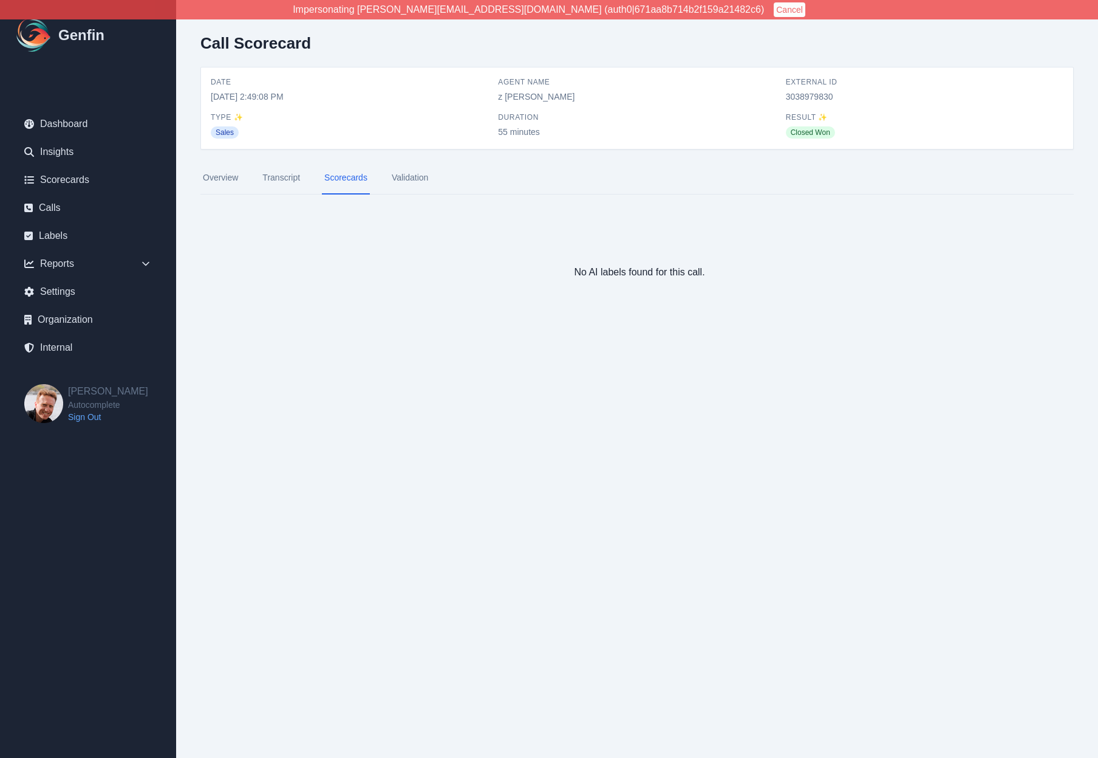
click at [218, 182] on link "Overview" at bounding box center [220, 178] width 40 height 33
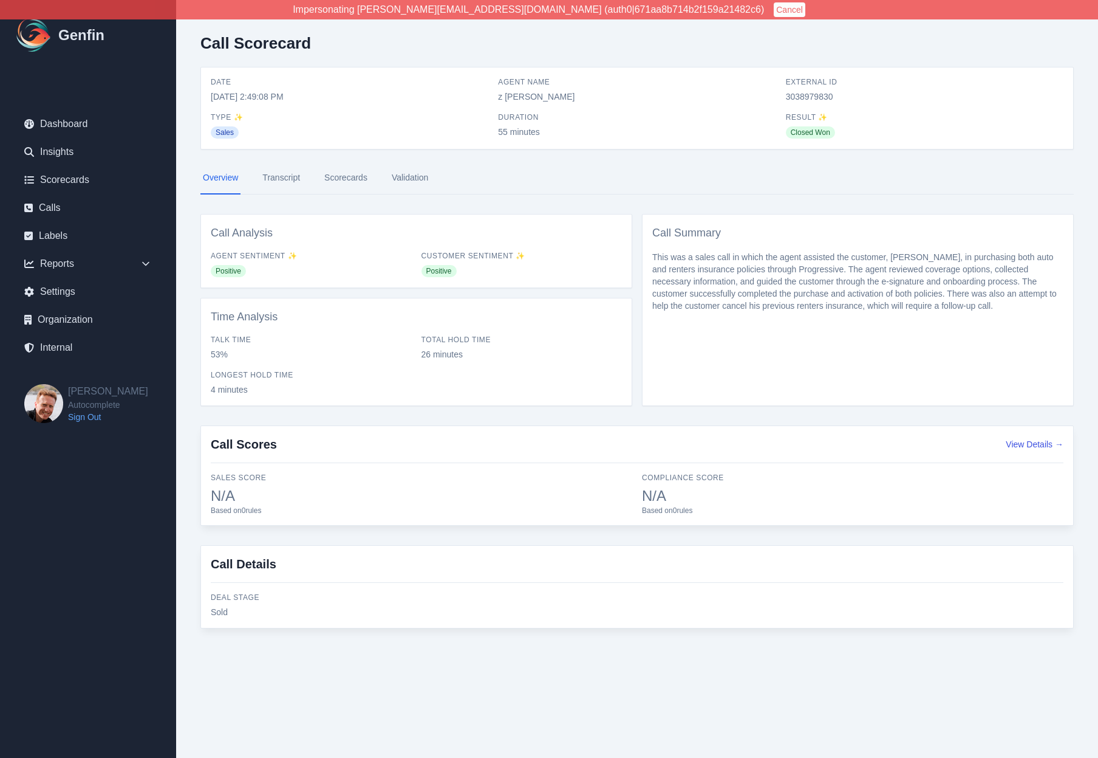
click at [185, 239] on div "Call Scorecard Date 8/14/2025, 2:49:08 PM Agent Name z Neil Paras External ID 3…" at bounding box center [637, 336] width 922 height 672
click at [346, 177] on link "Scorecards" at bounding box center [346, 178] width 48 height 33
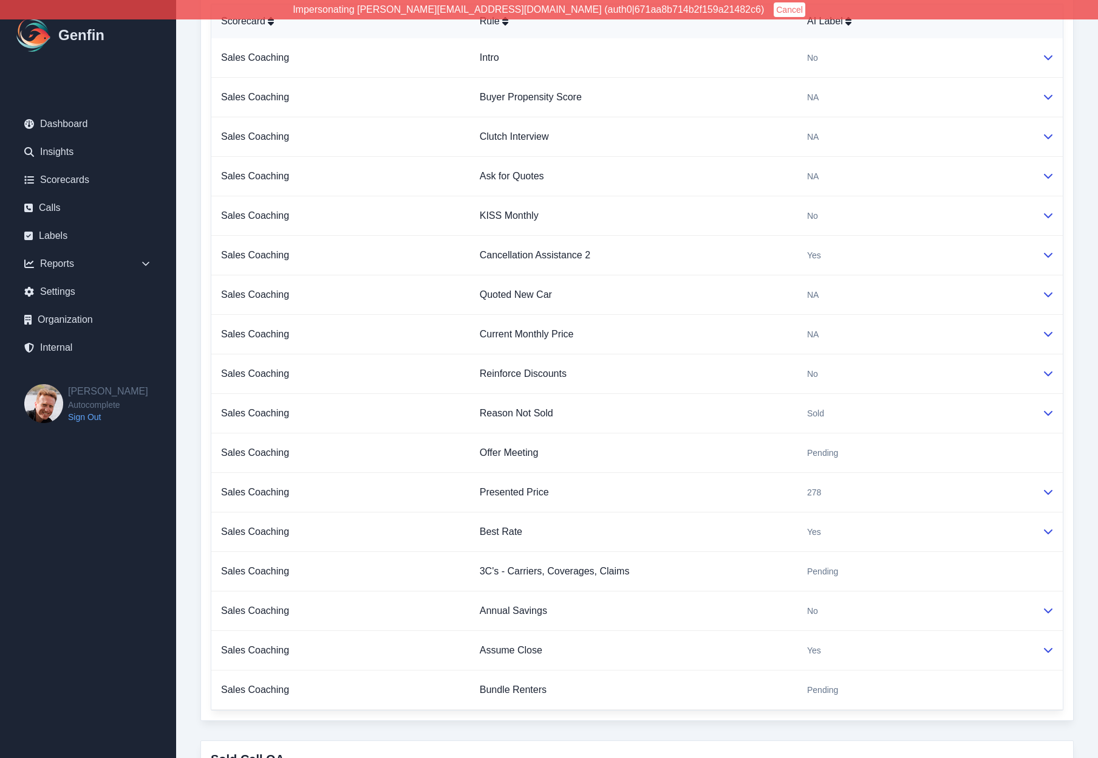
scroll to position [776, 0]
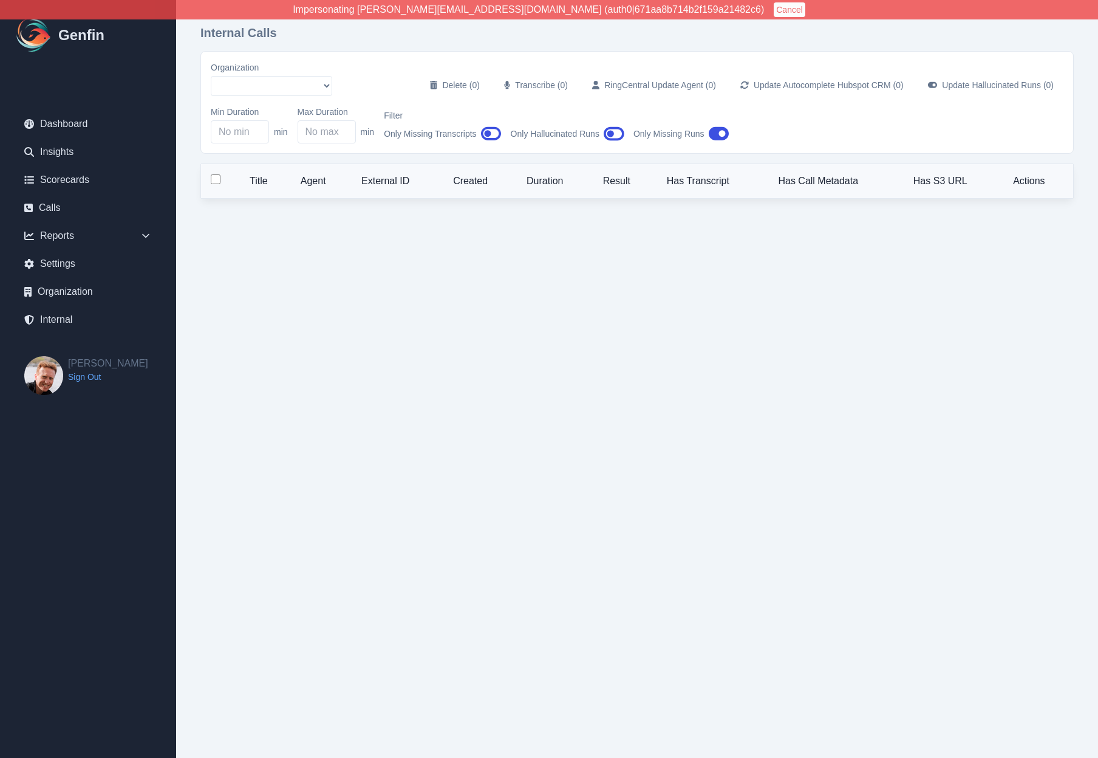
select select "5"
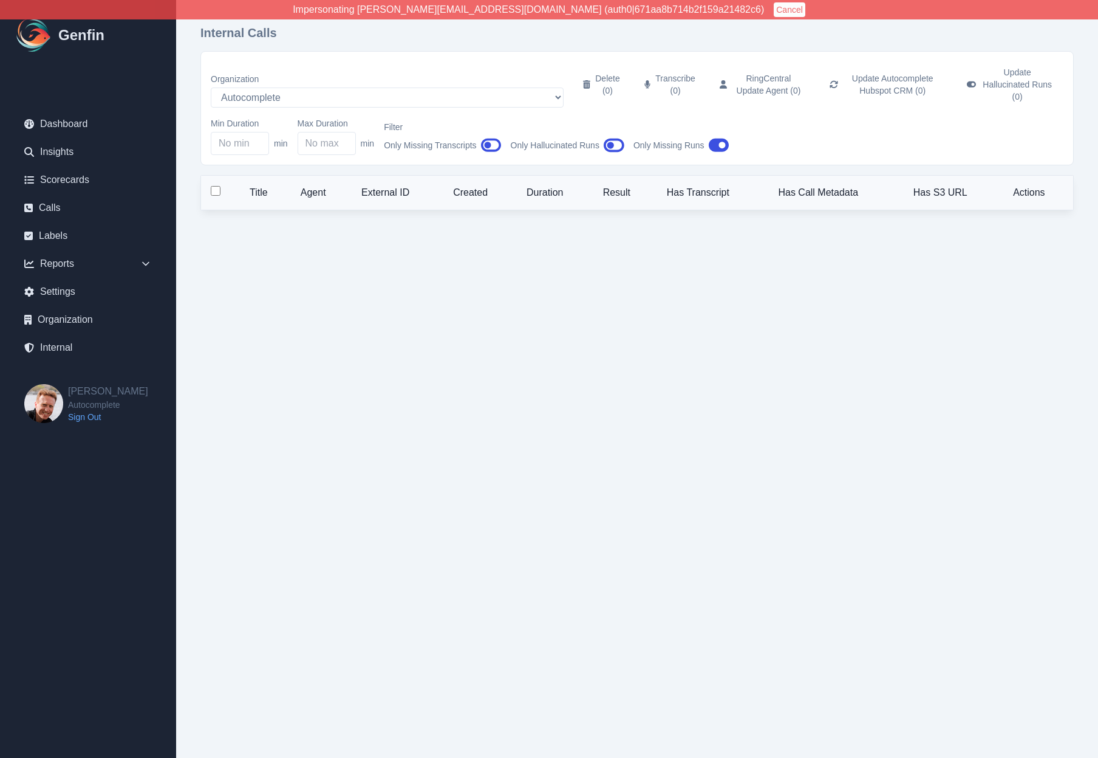
select select "25"
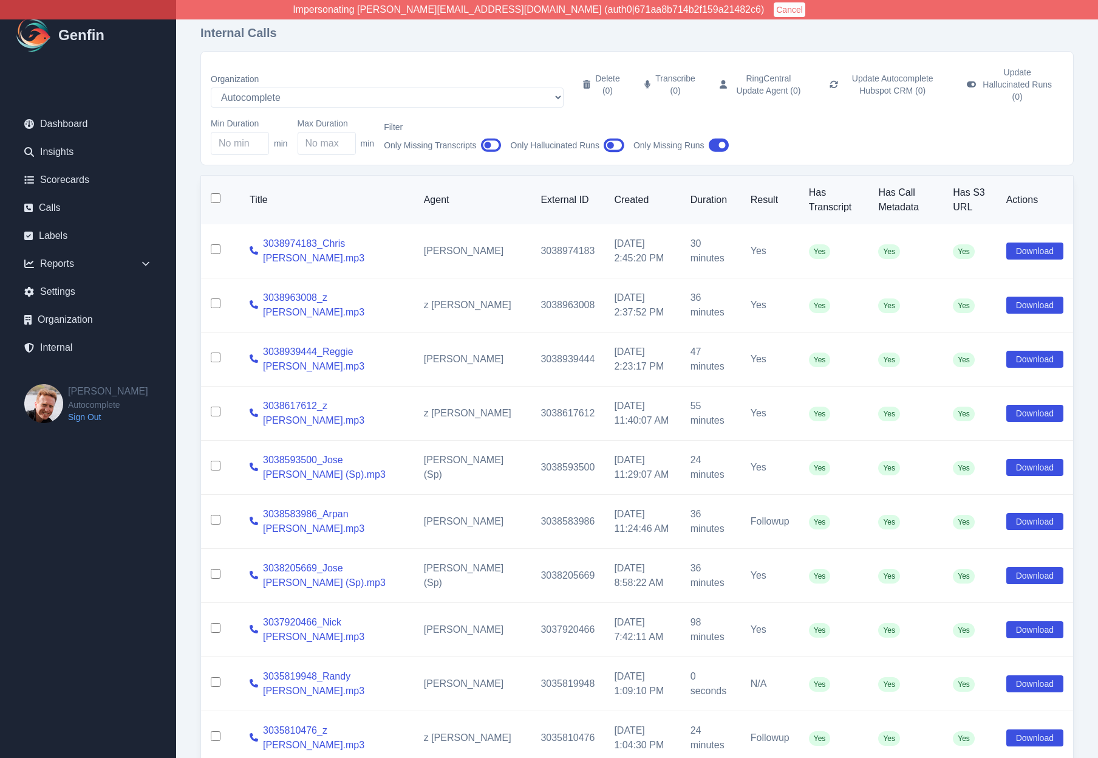
click at [214, 193] on input "checkbox" at bounding box center [216, 198] width 10 height 10
checkbox input "true"
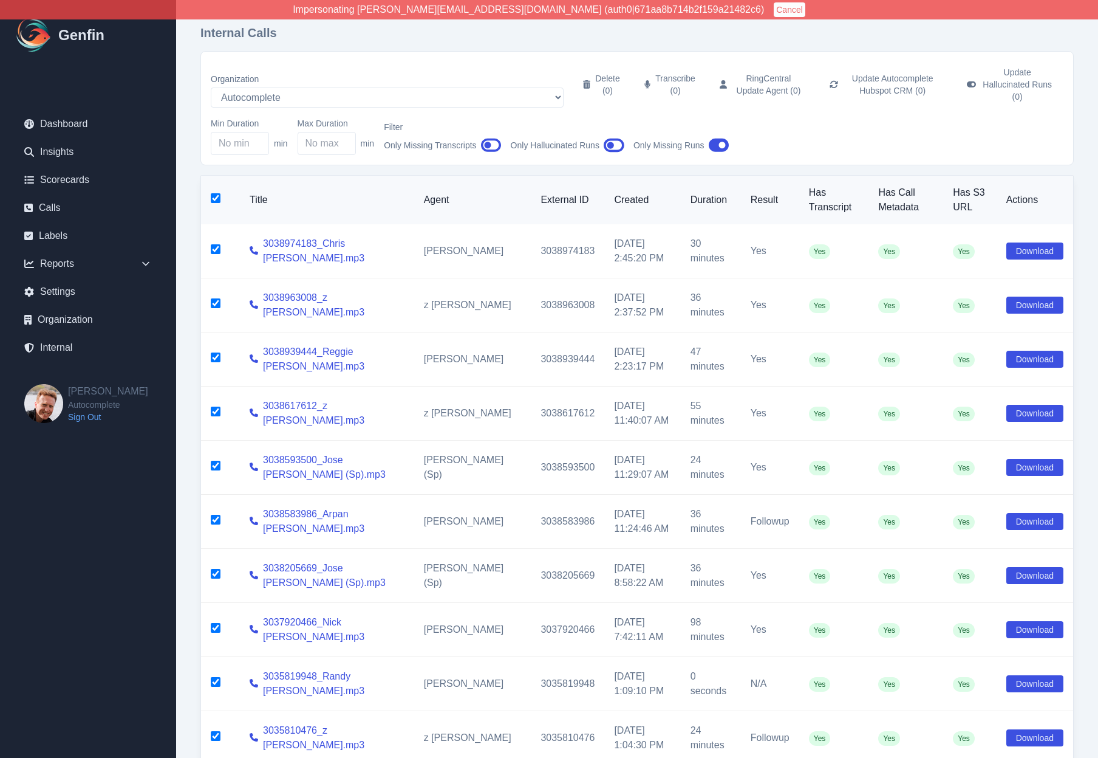
checkbox input "true"
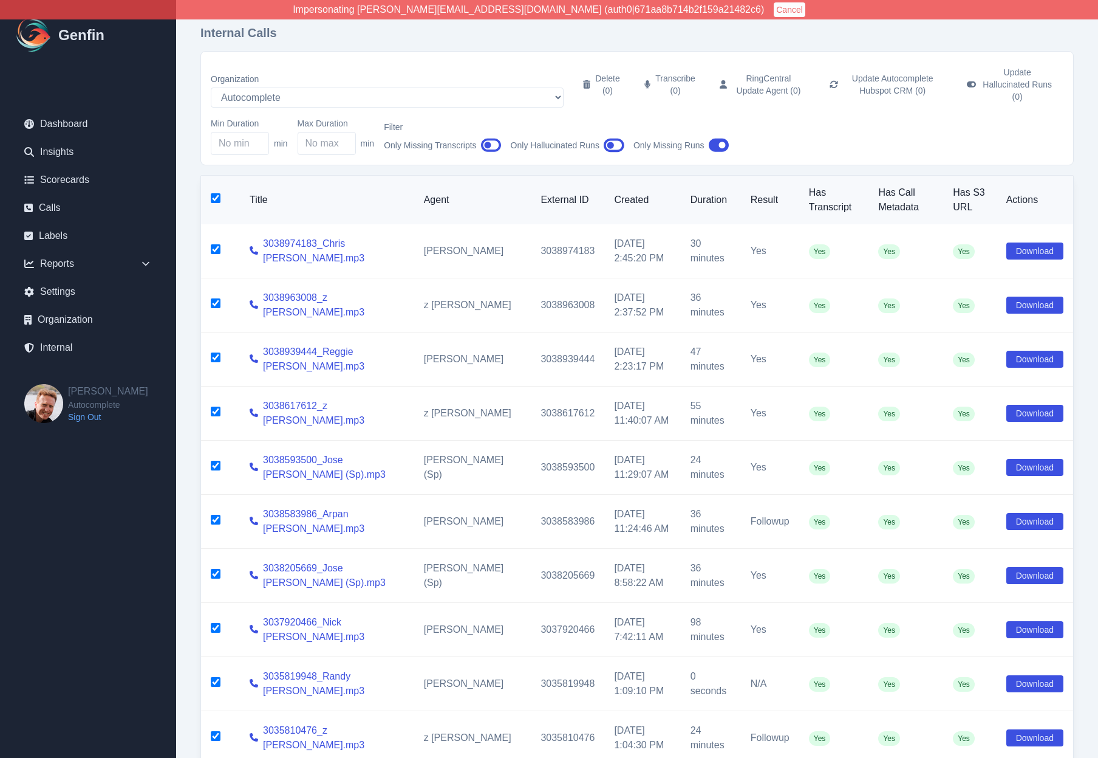
checkbox input "true"
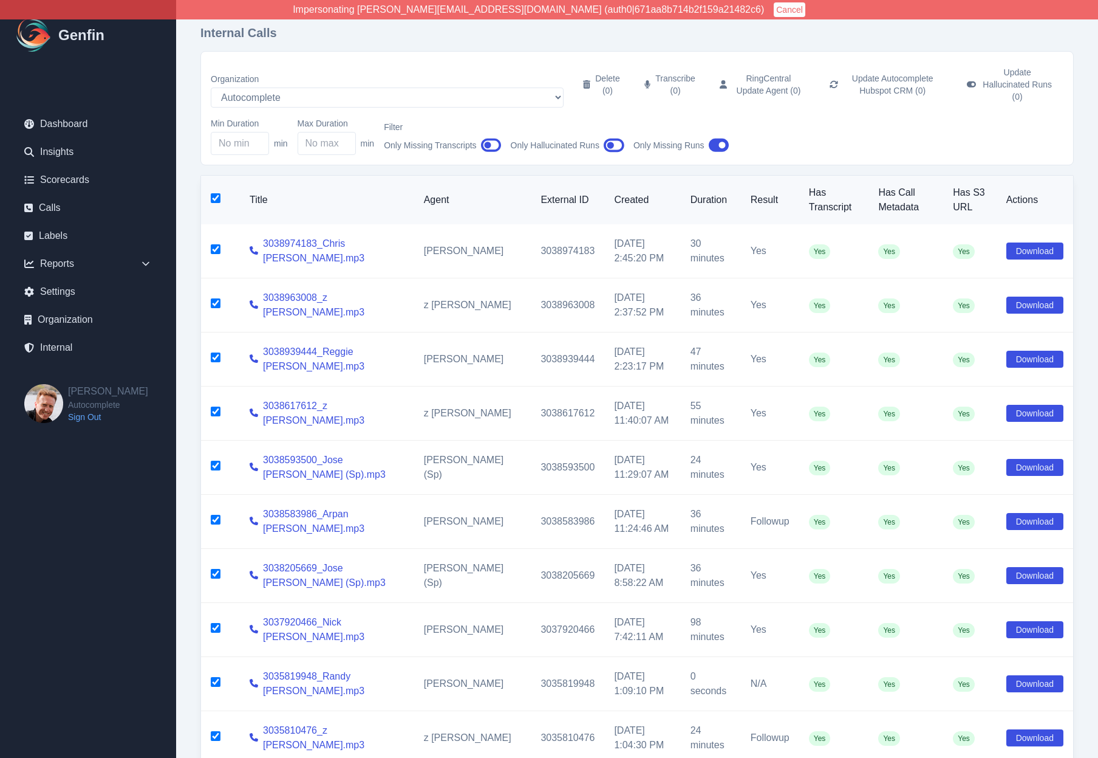
checkbox input "true"
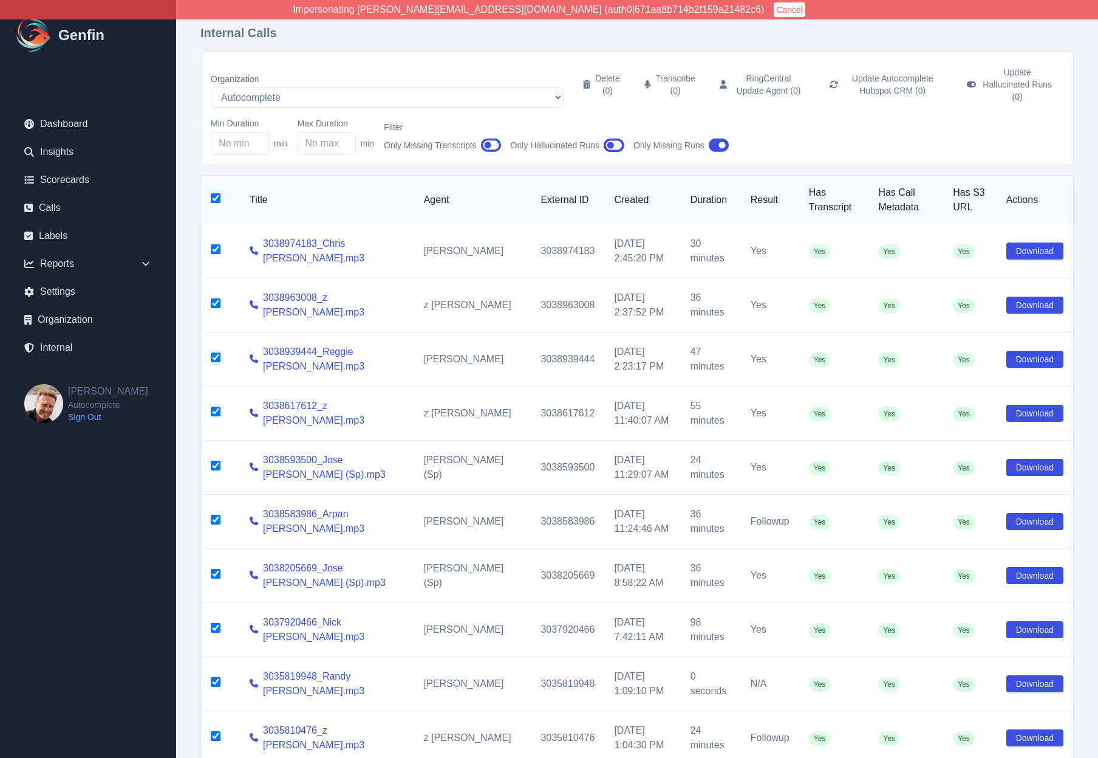
checkbox input "true"
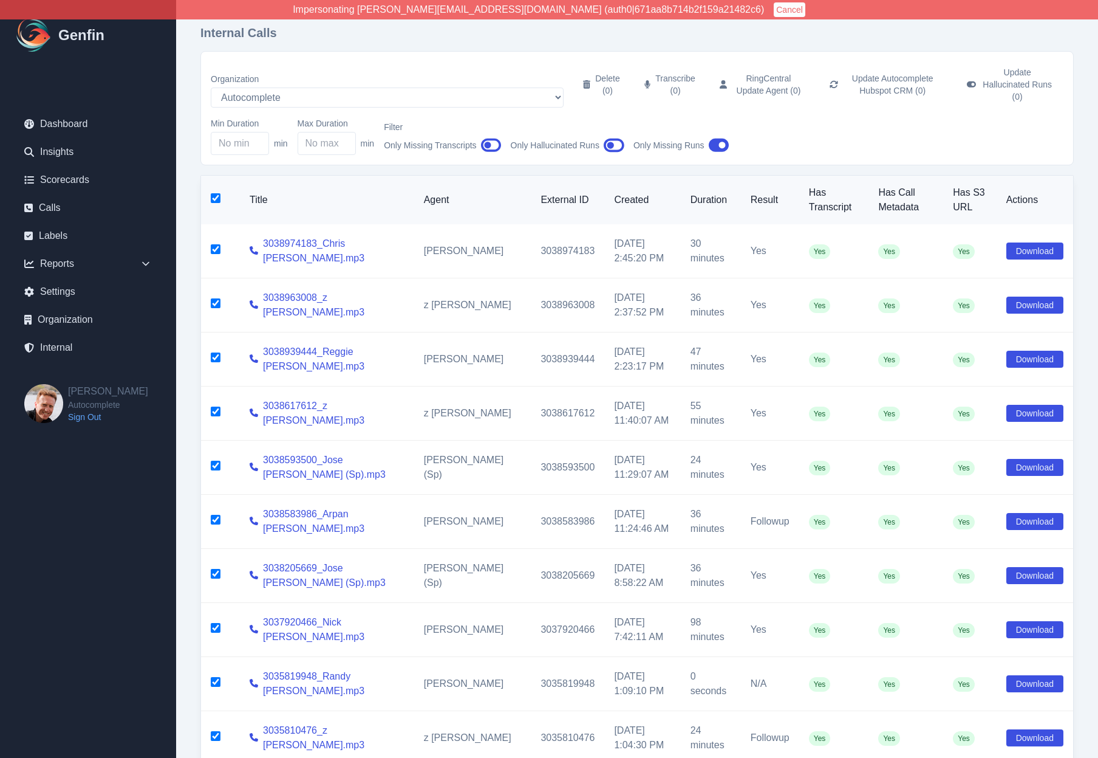
checkbox input "true"
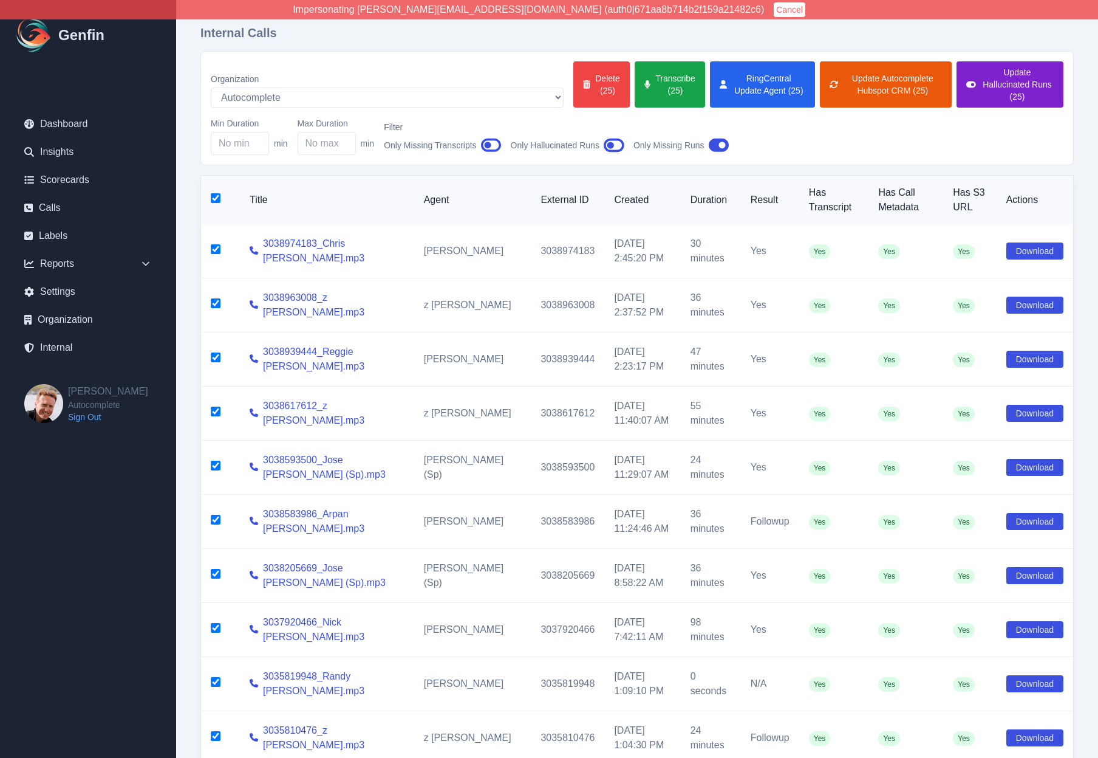
click at [999, 83] on button "Update Hallucinated Runs (25)" at bounding box center [1010, 84] width 107 height 46
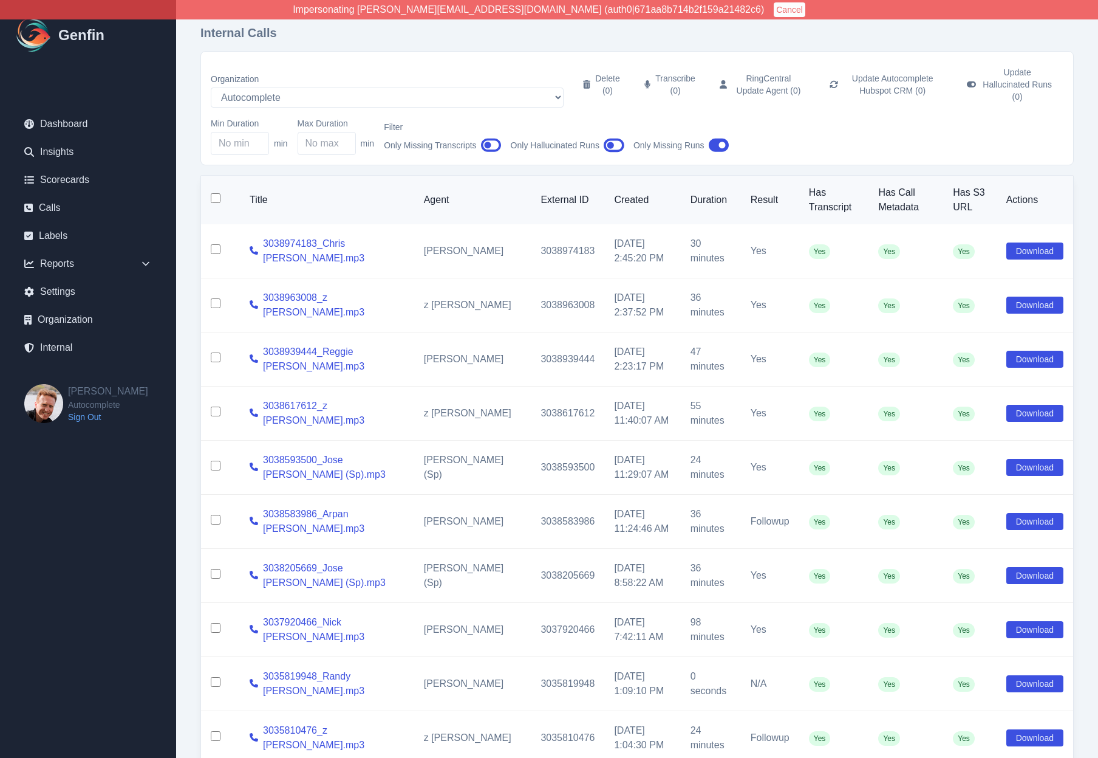
checkbox input "false"
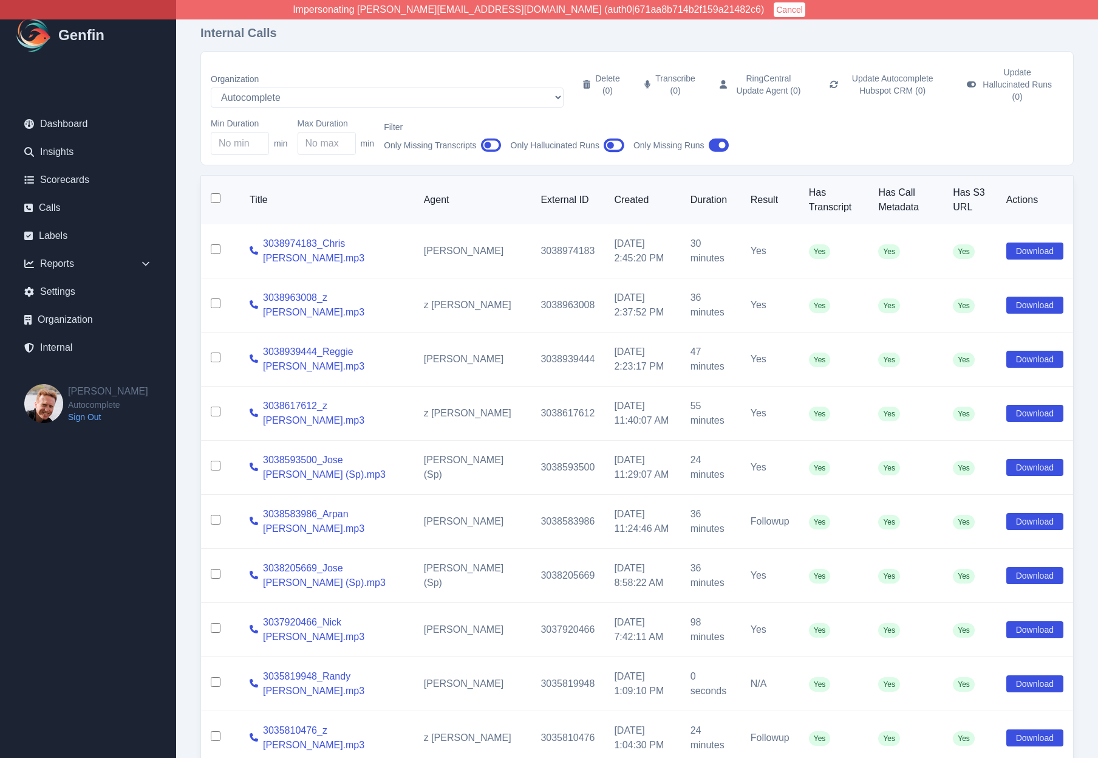
checkbox input "false"
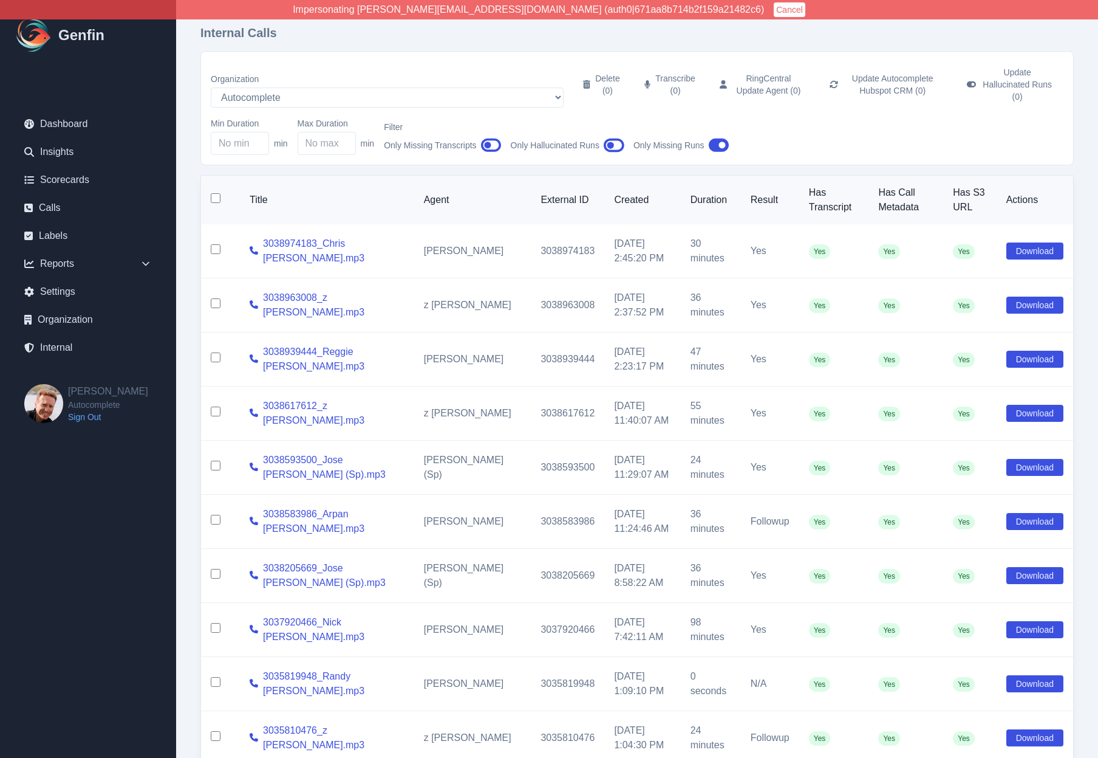
checkbox input "false"
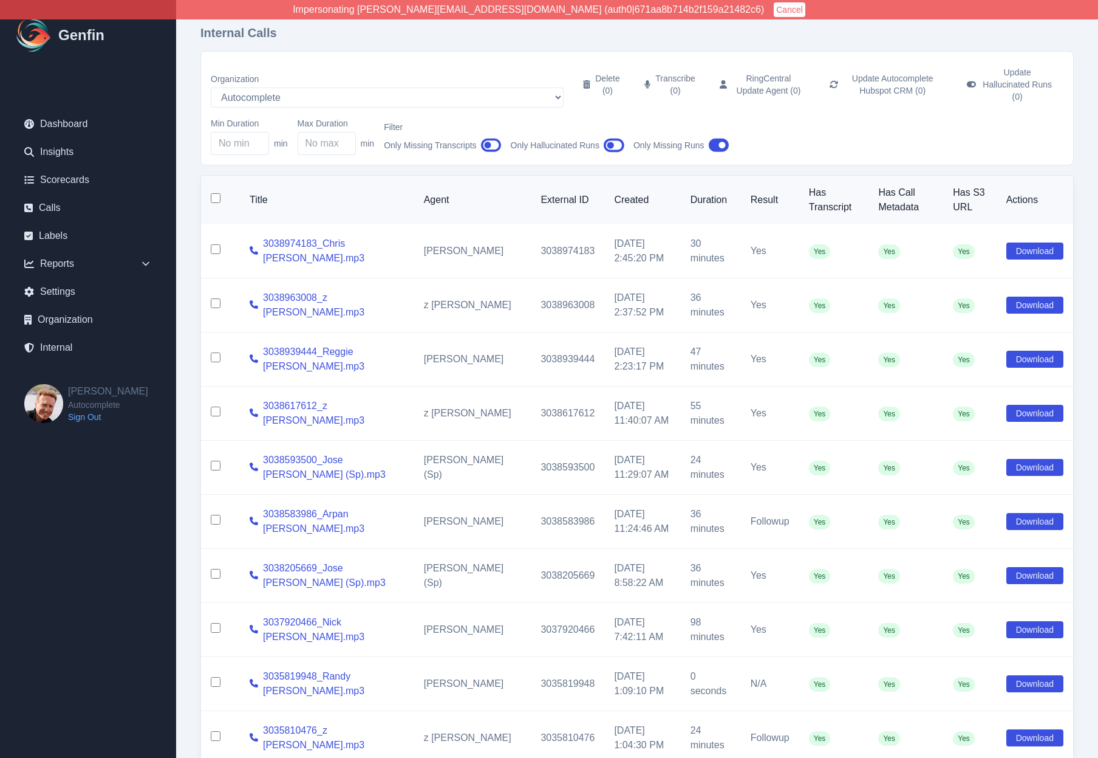
checkbox input "false"
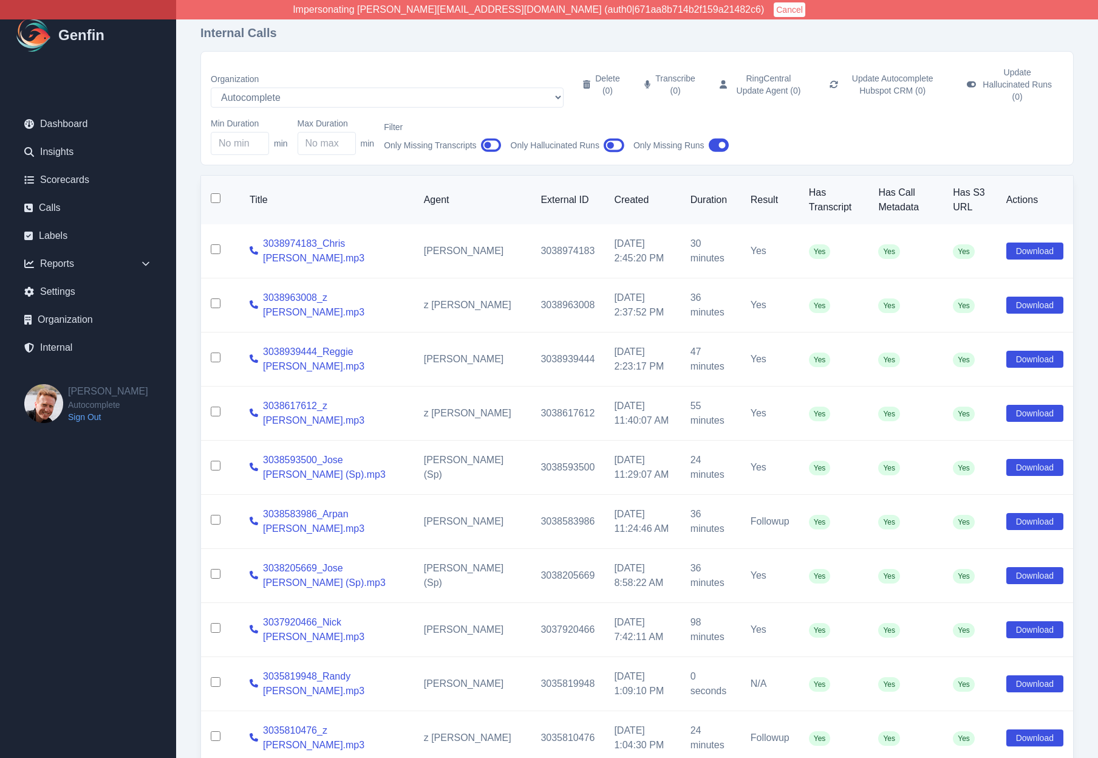
checkbox input "false"
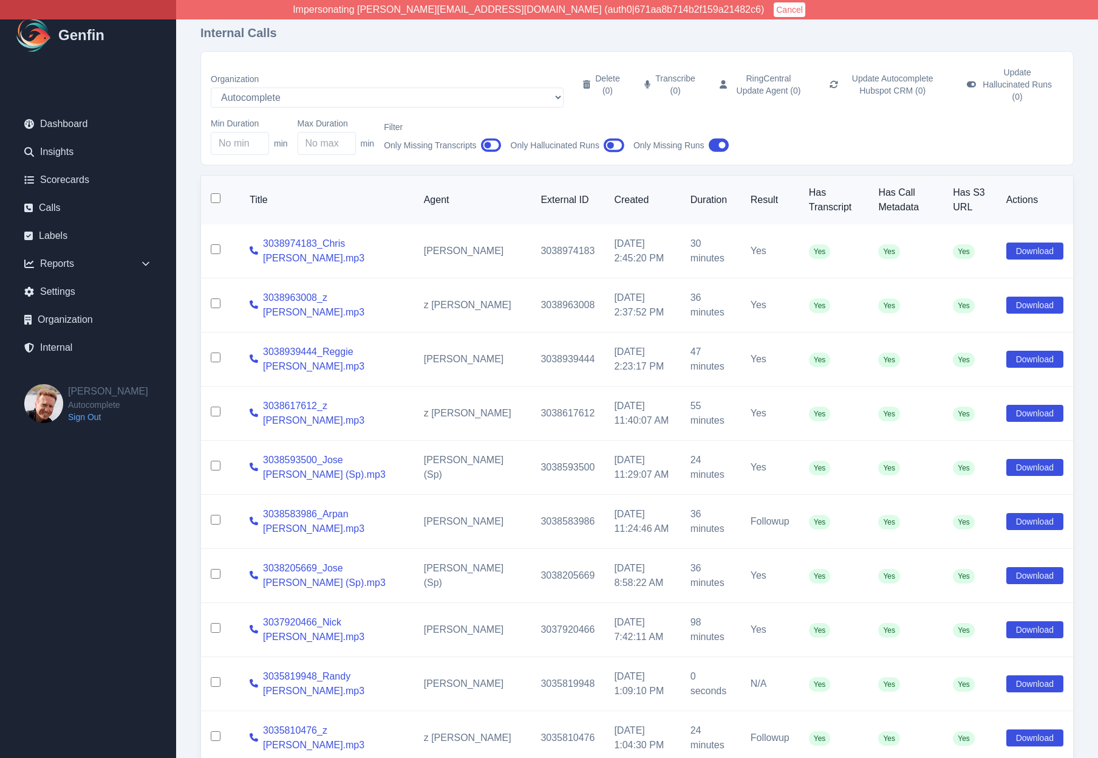
checkbox input "false"
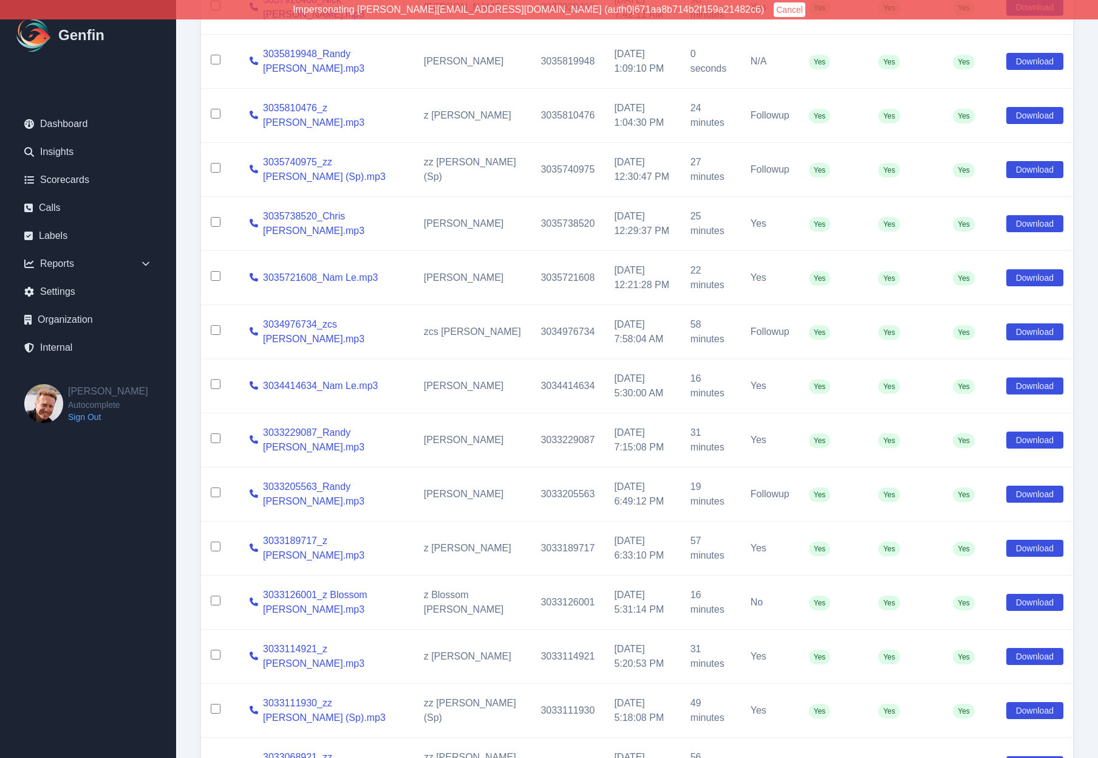
scroll to position [901, 0]
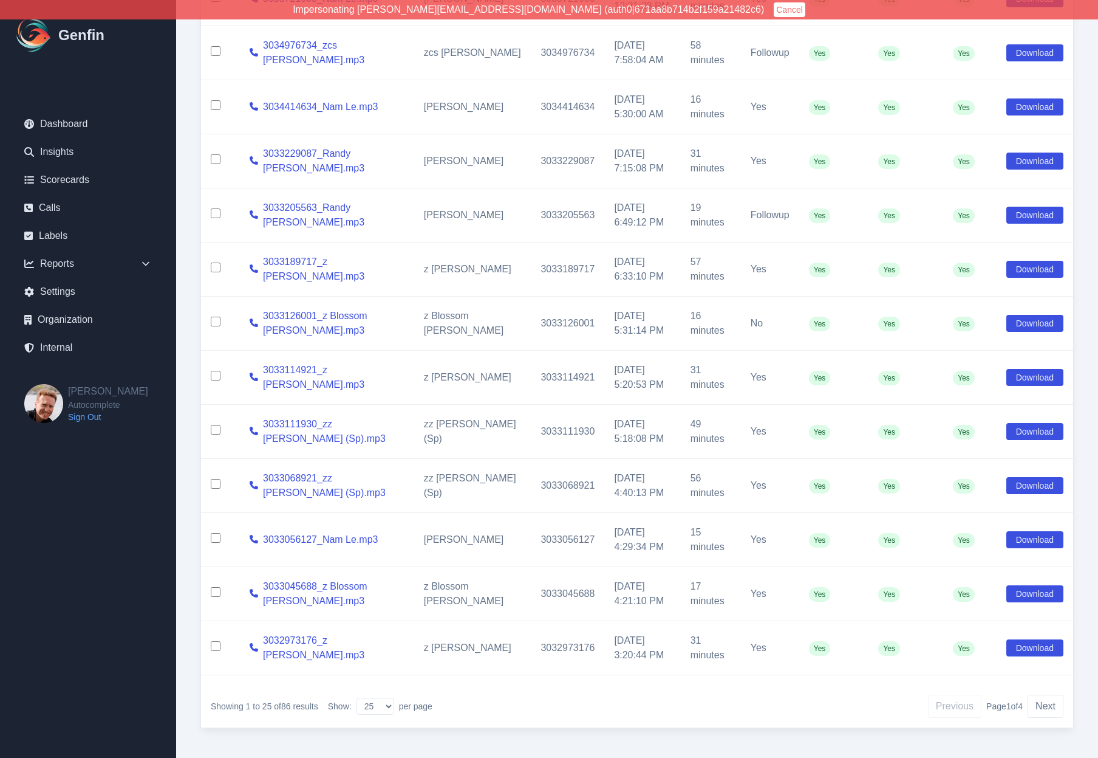
click at [397, 699] on div "Show: 10 25 50 100 200 per page" at bounding box center [380, 705] width 104 height 17
click at [382, 699] on select "10 25 50 100 200" at bounding box center [376, 705] width 38 height 17
select select "10"
click at [358, 697] on select "10 25 50 100 200" at bounding box center [376, 705] width 38 height 17
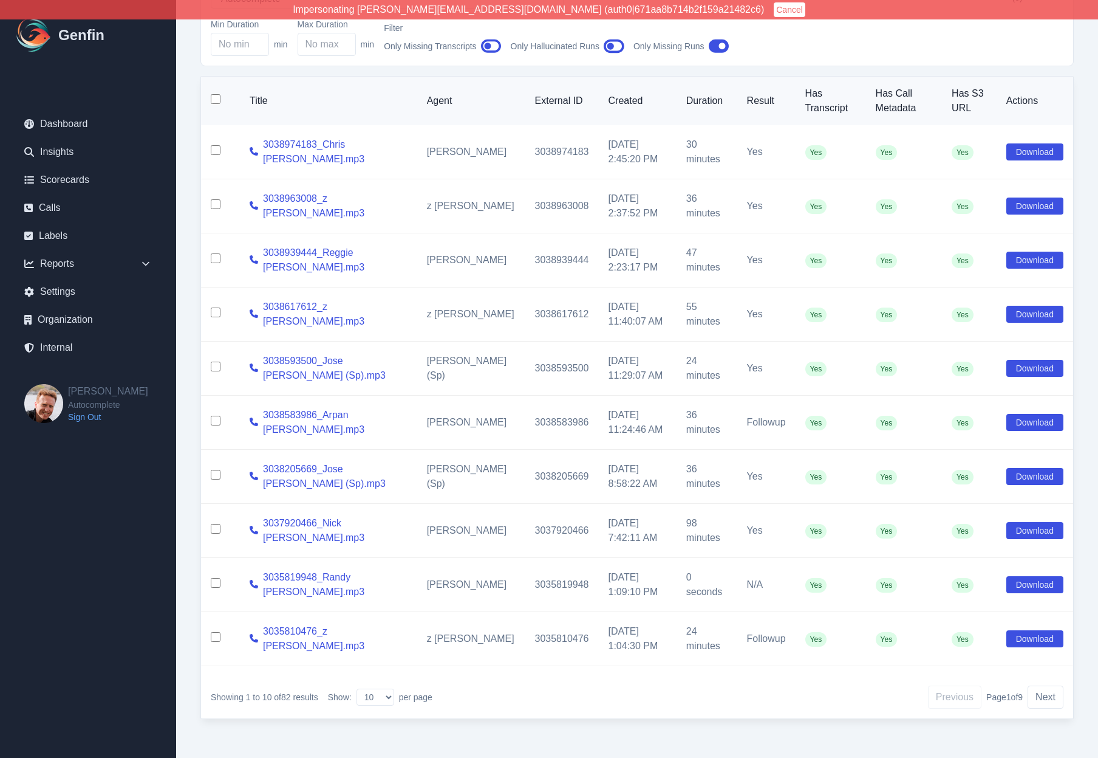
scroll to position [90, 0]
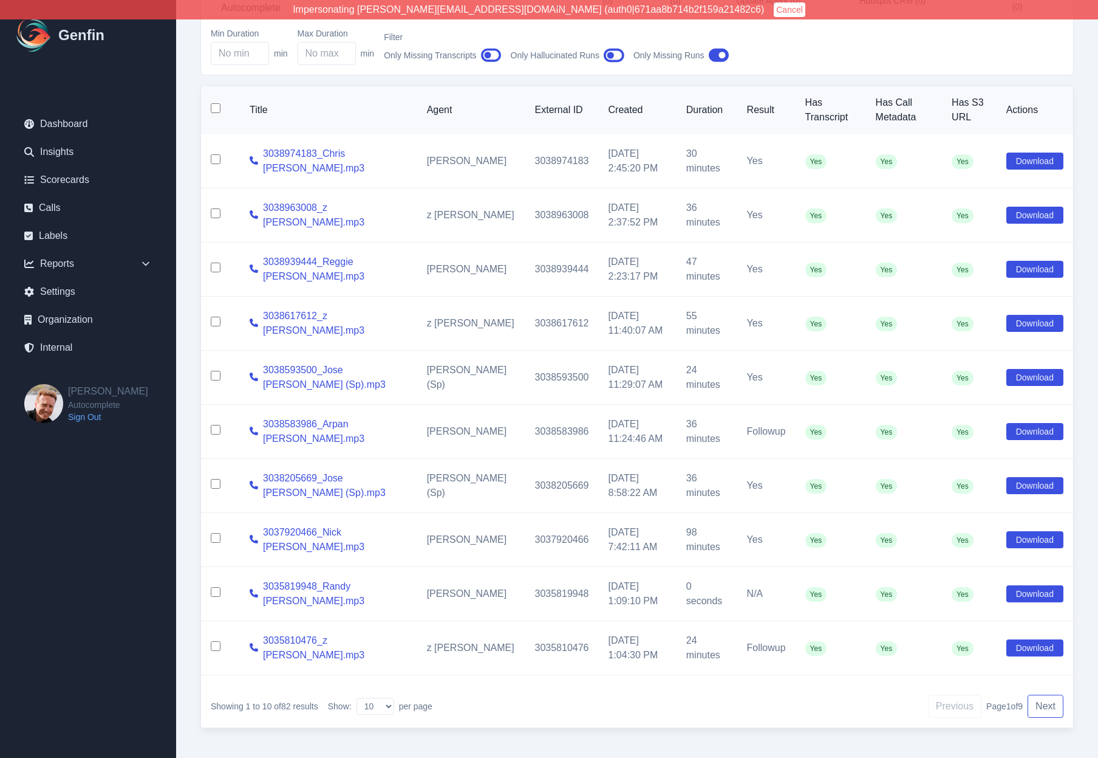
click at [1046, 701] on button "Next" at bounding box center [1046, 705] width 36 height 23
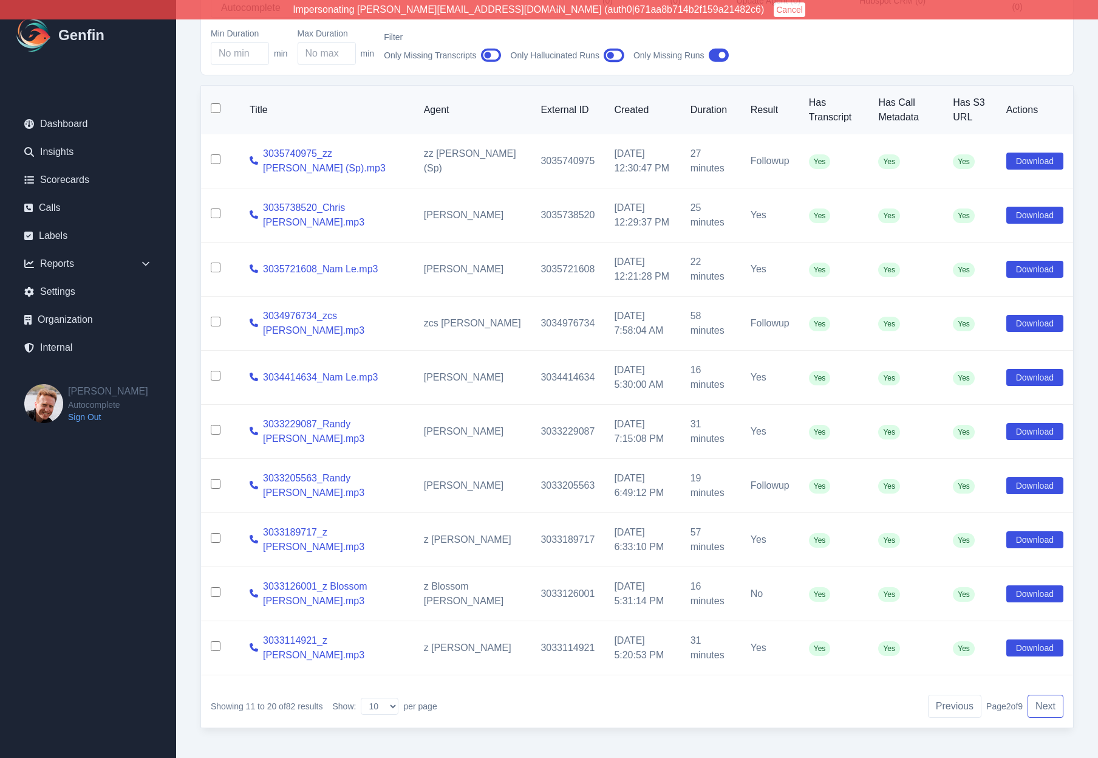
click at [1047, 694] on button "Next" at bounding box center [1046, 705] width 36 height 23
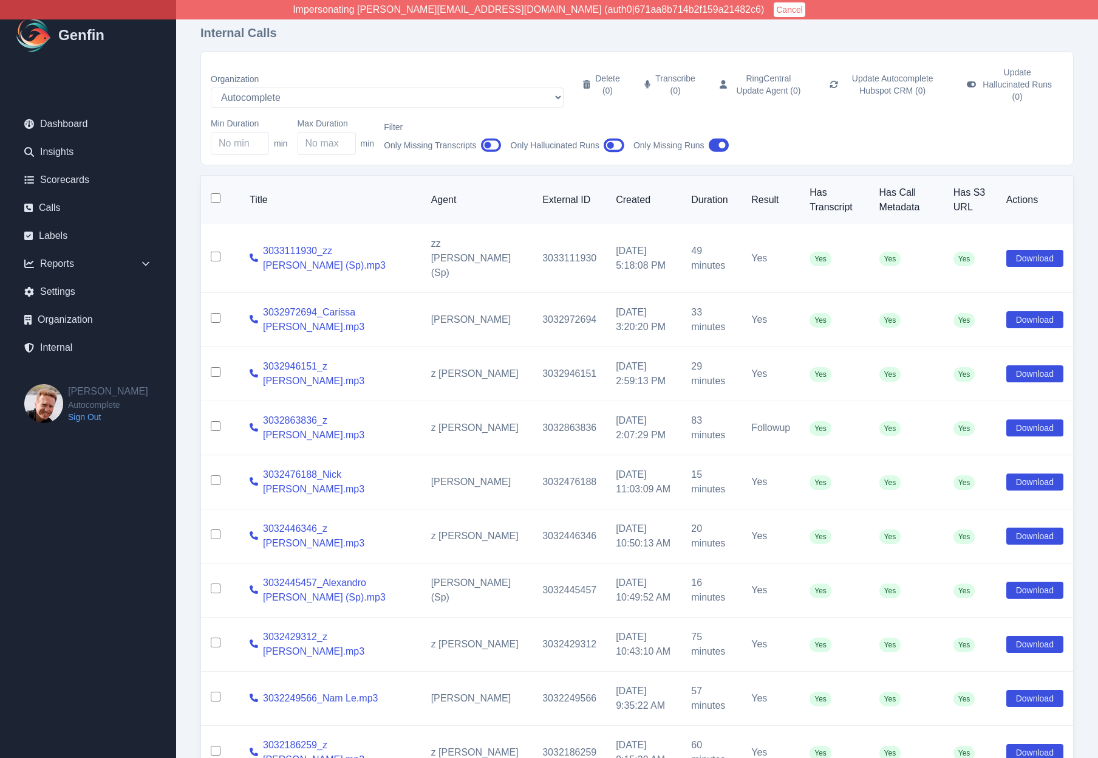
click at [214, 193] on input "checkbox" at bounding box center [216, 198] width 10 height 10
checkbox input "true"
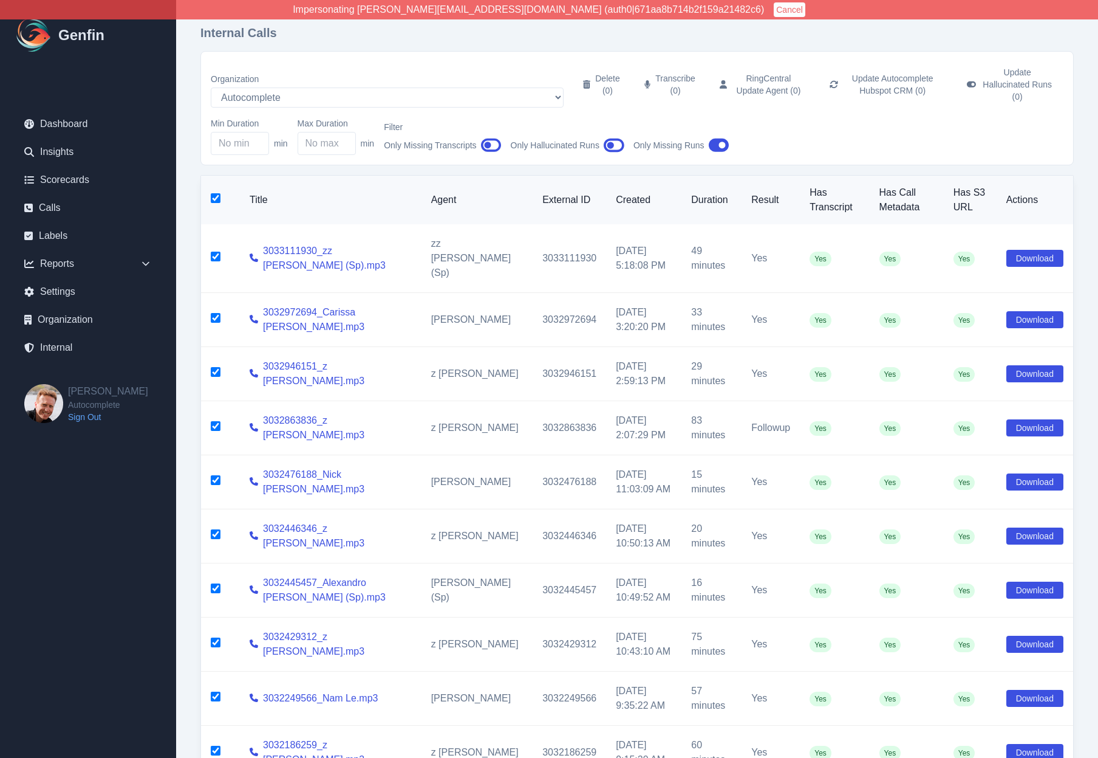
checkbox input "true"
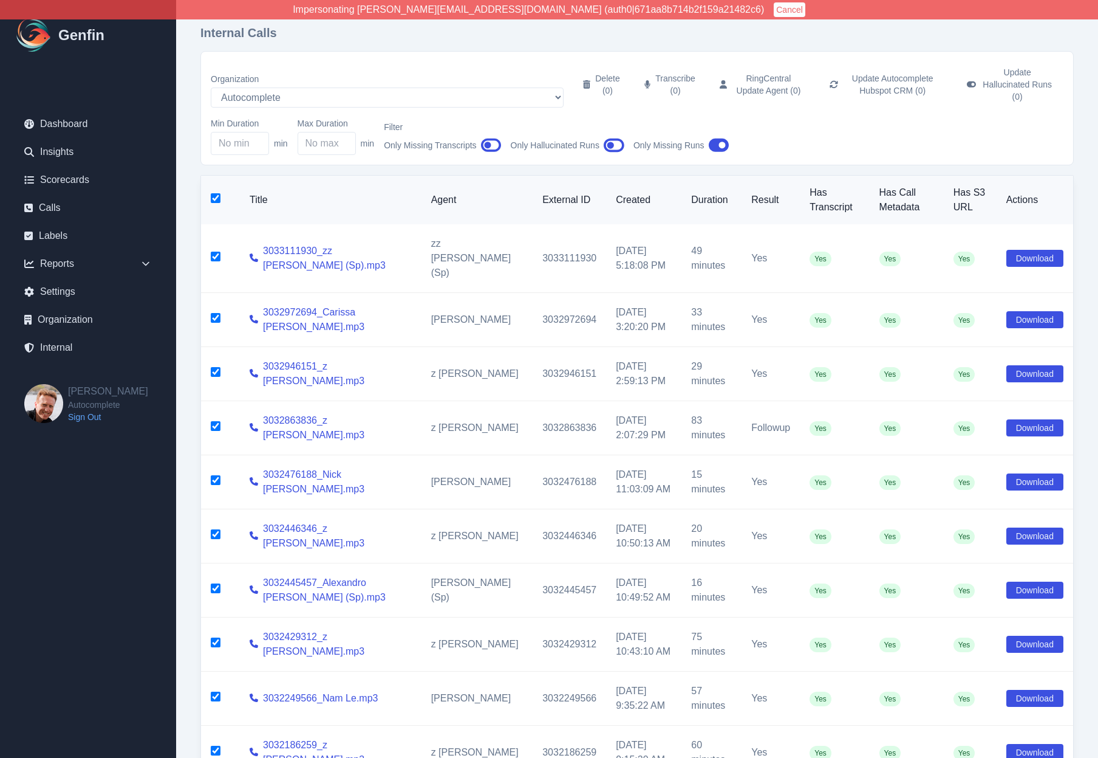
checkbox input "true"
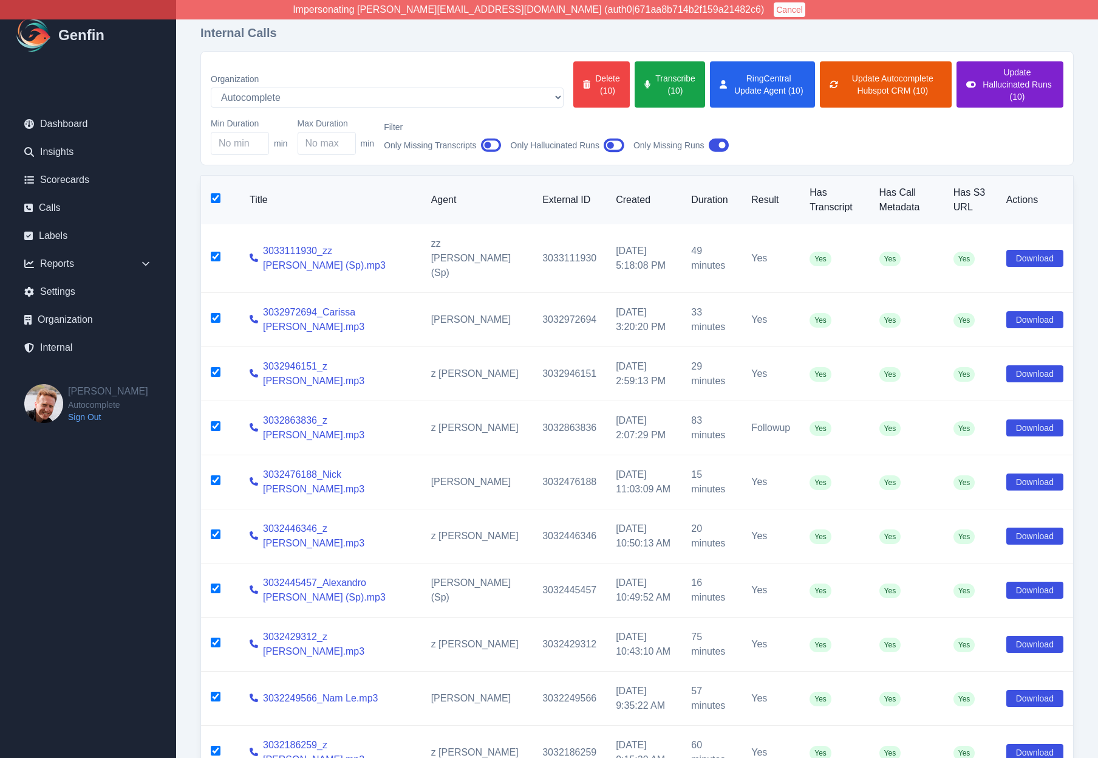
click at [982, 77] on button "Update Hallucinated Runs (10)" at bounding box center [1010, 84] width 107 height 46
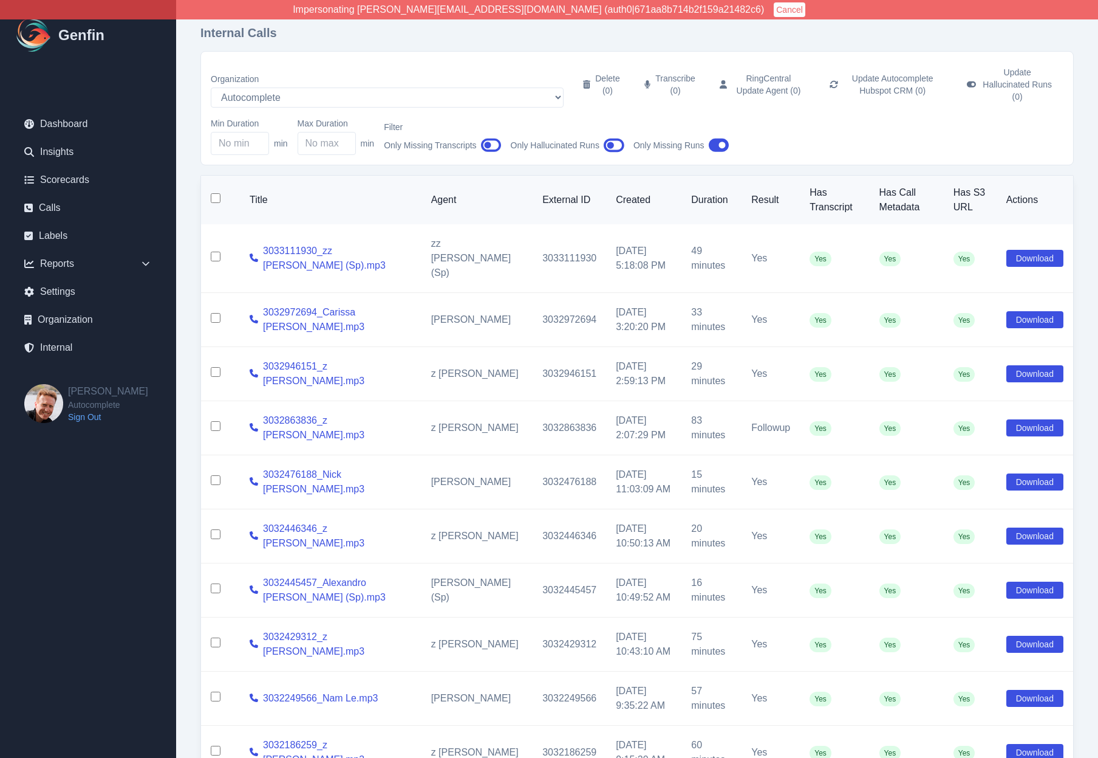
checkbox input "false"
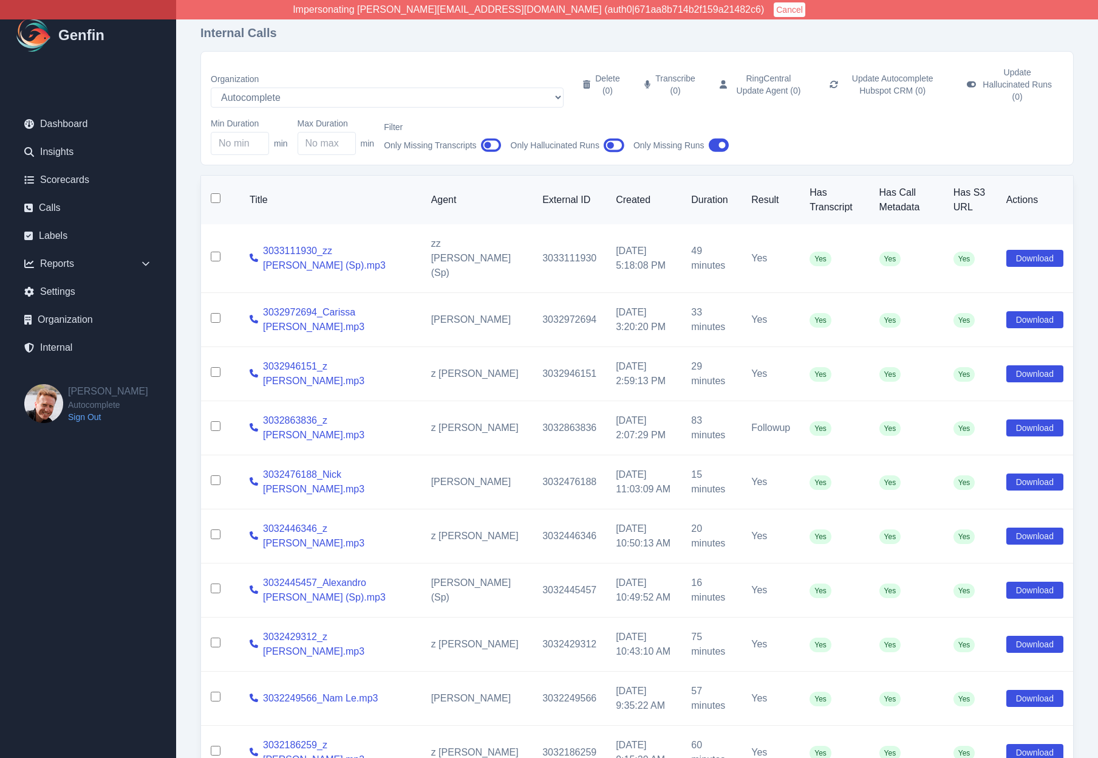
checkbox input "false"
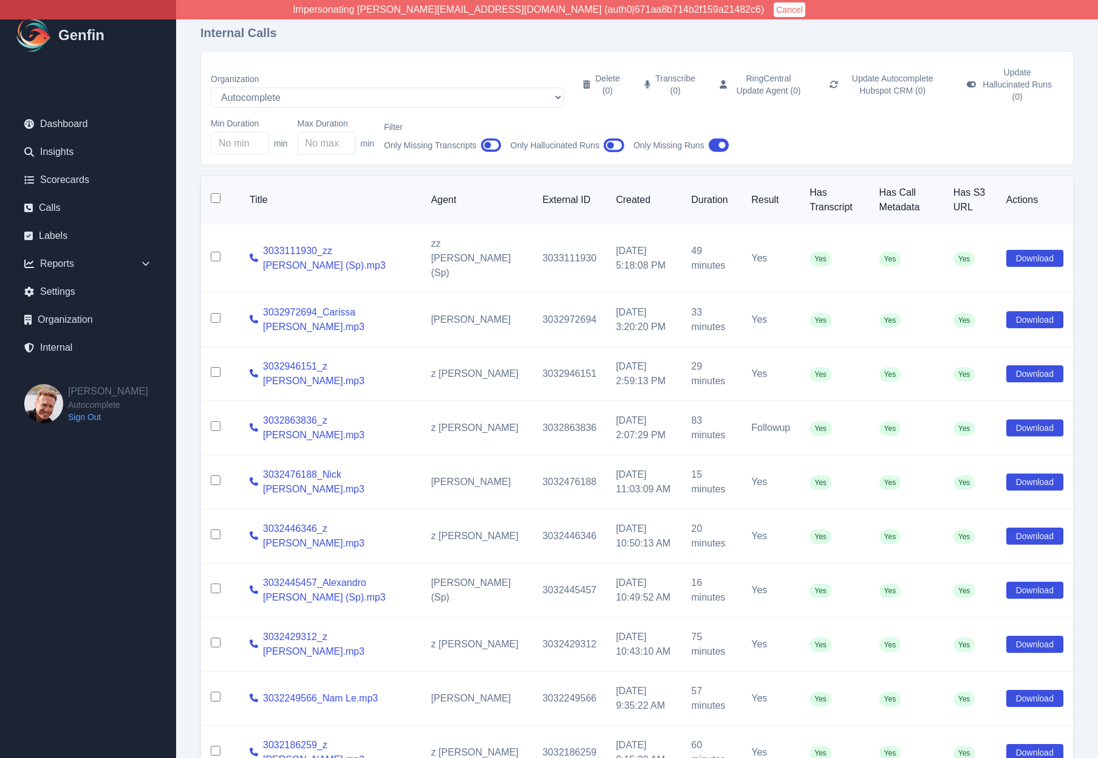
checkbox input "false"
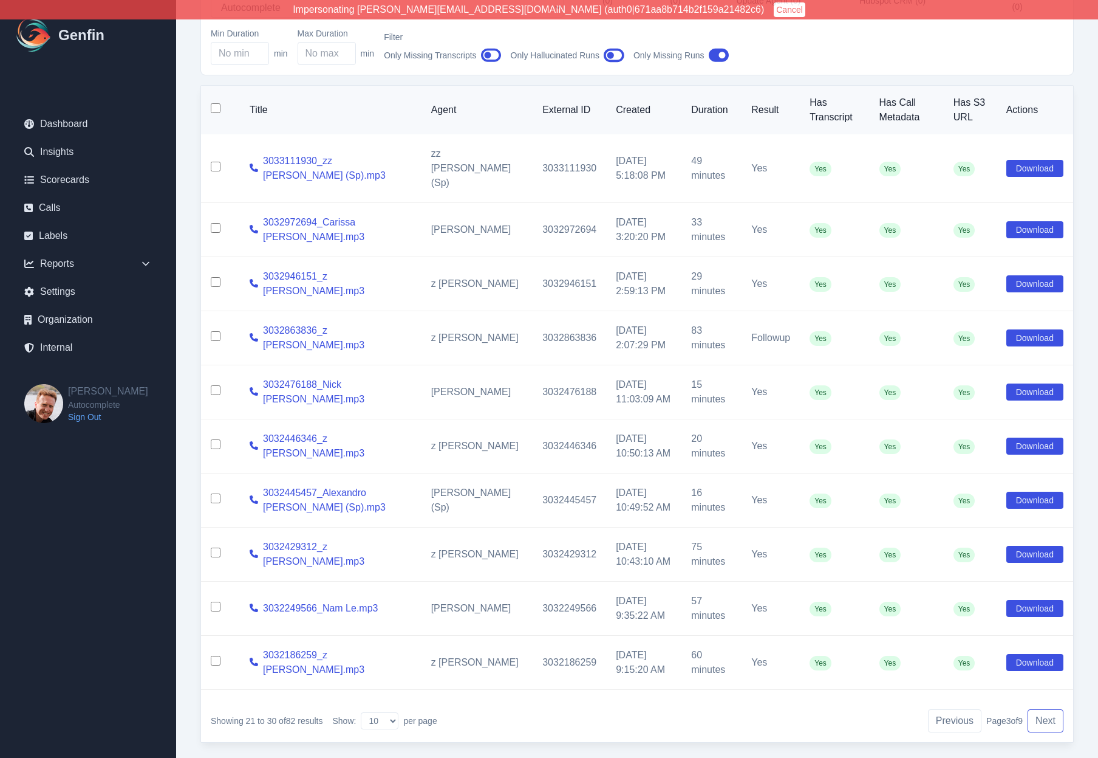
click at [1047, 709] on button "Next" at bounding box center [1046, 720] width 36 height 23
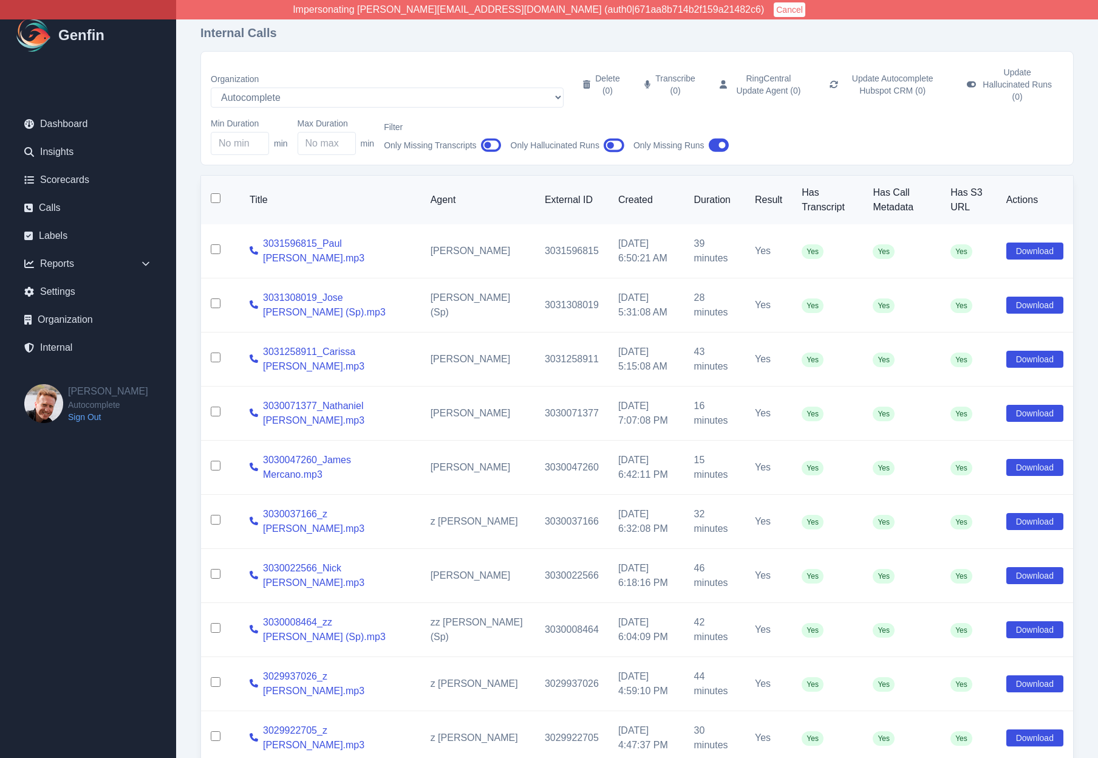
click at [212, 193] on input "checkbox" at bounding box center [216, 198] width 10 height 10
checkbox input "true"
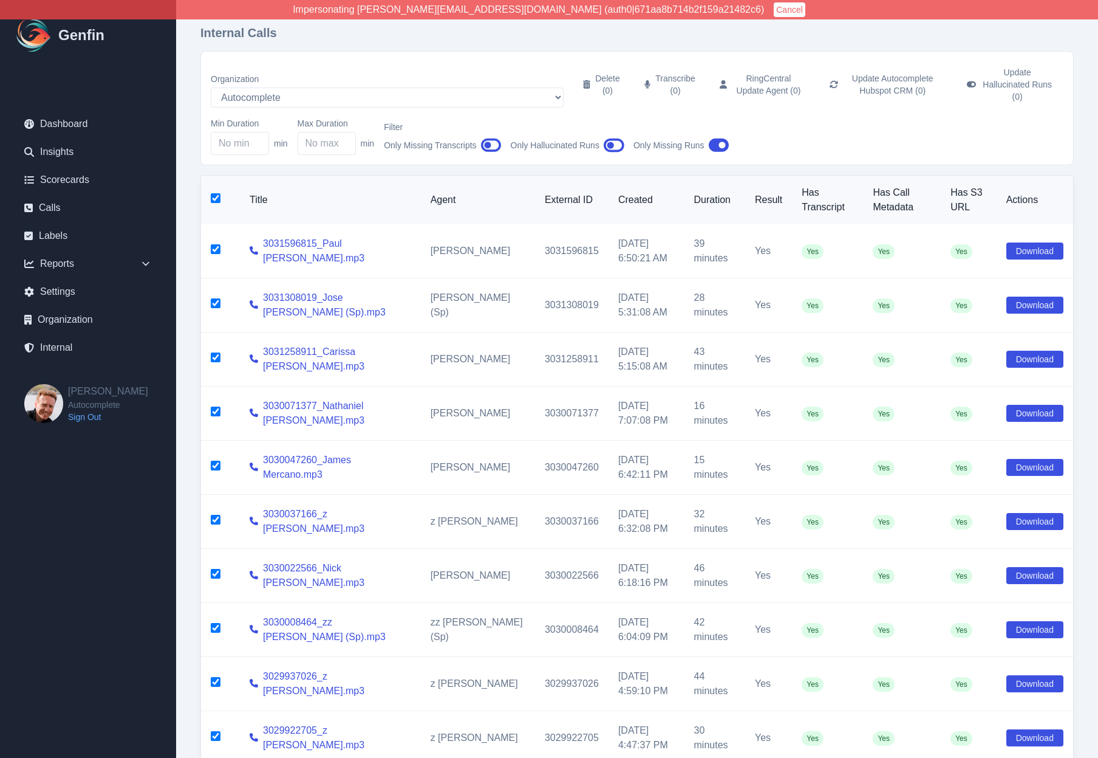
checkbox input "true"
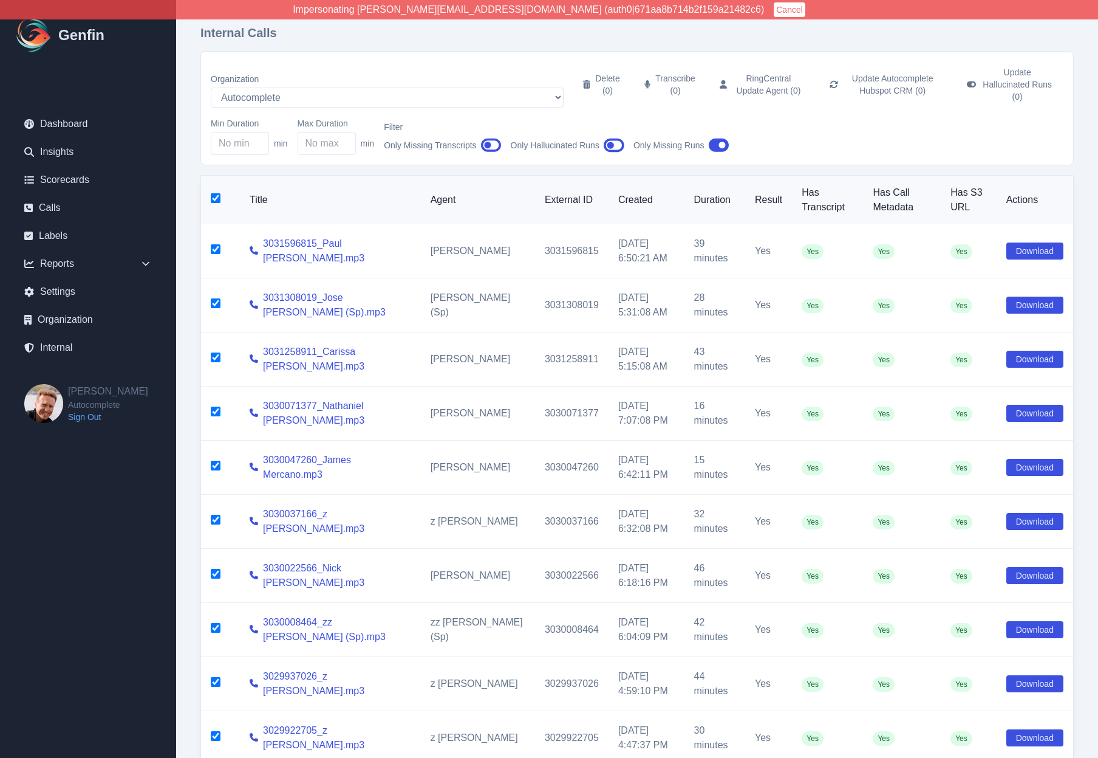
checkbox input "true"
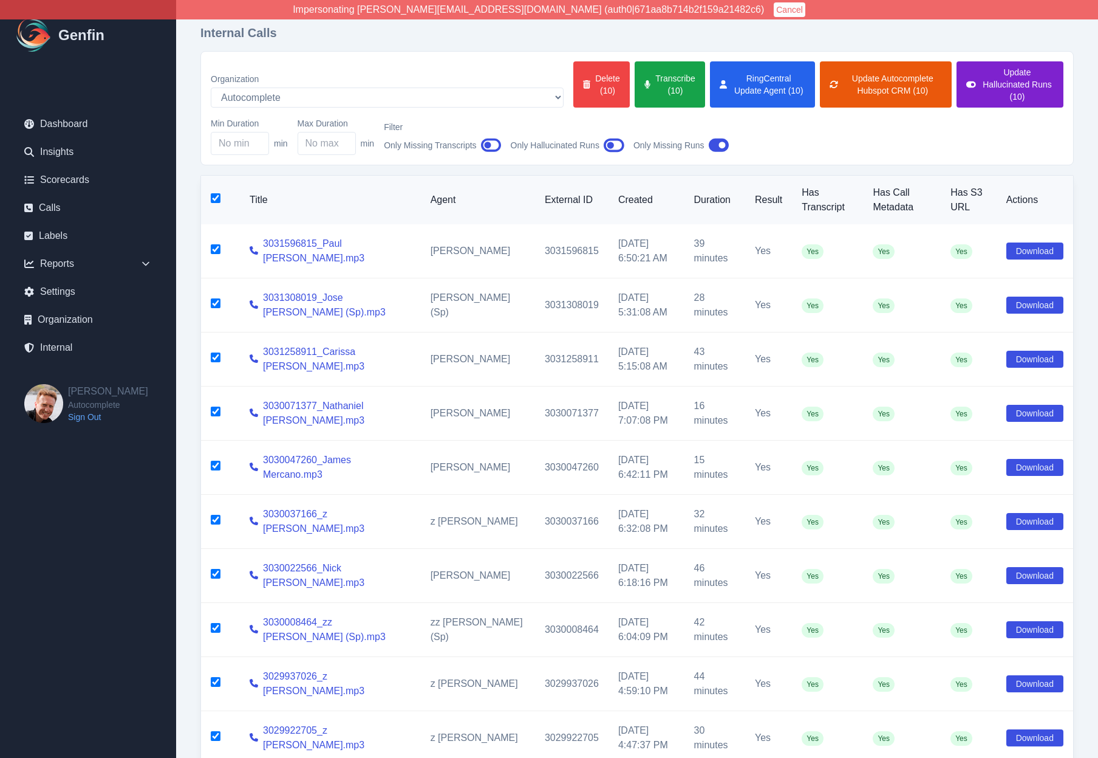
click at [981, 81] on button "Update Hallucinated Runs (10)" at bounding box center [1010, 84] width 107 height 46
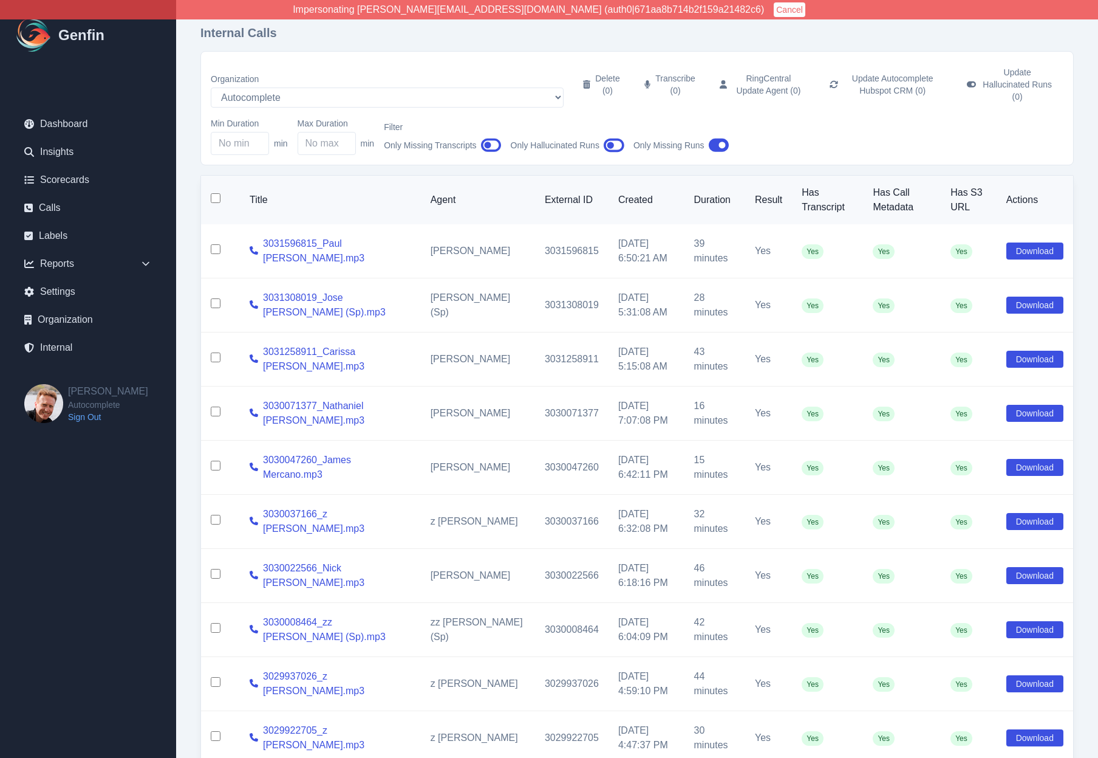
checkbox input "false"
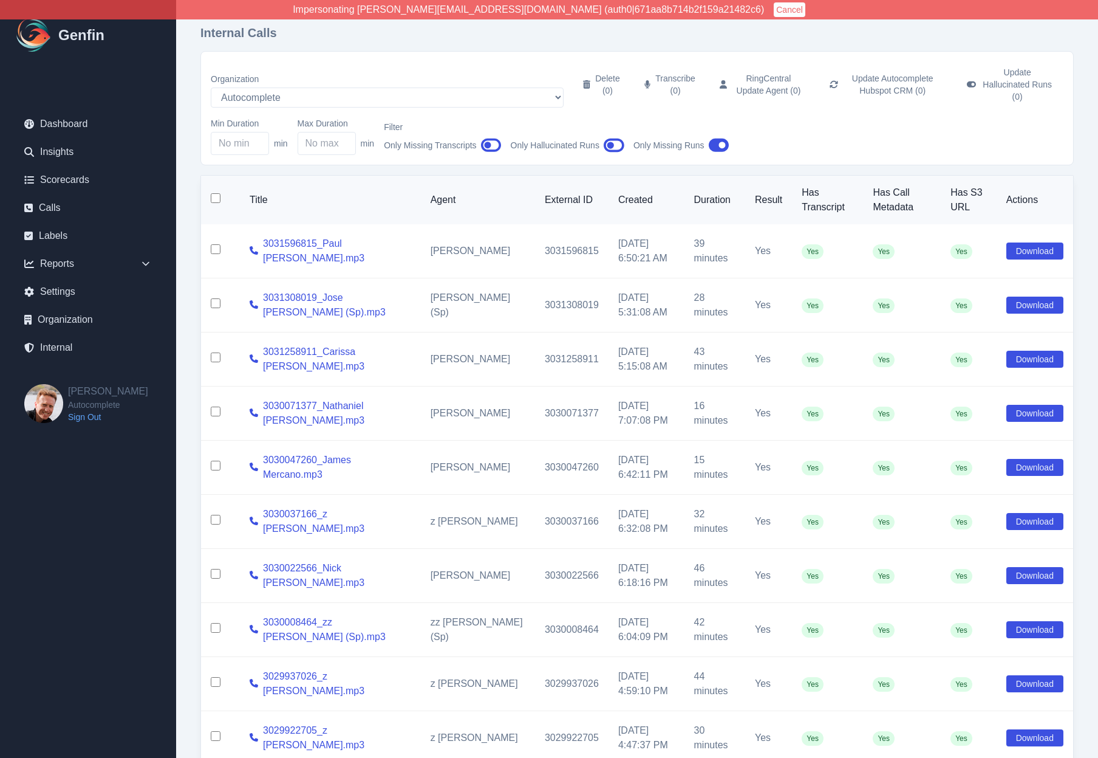
checkbox input "false"
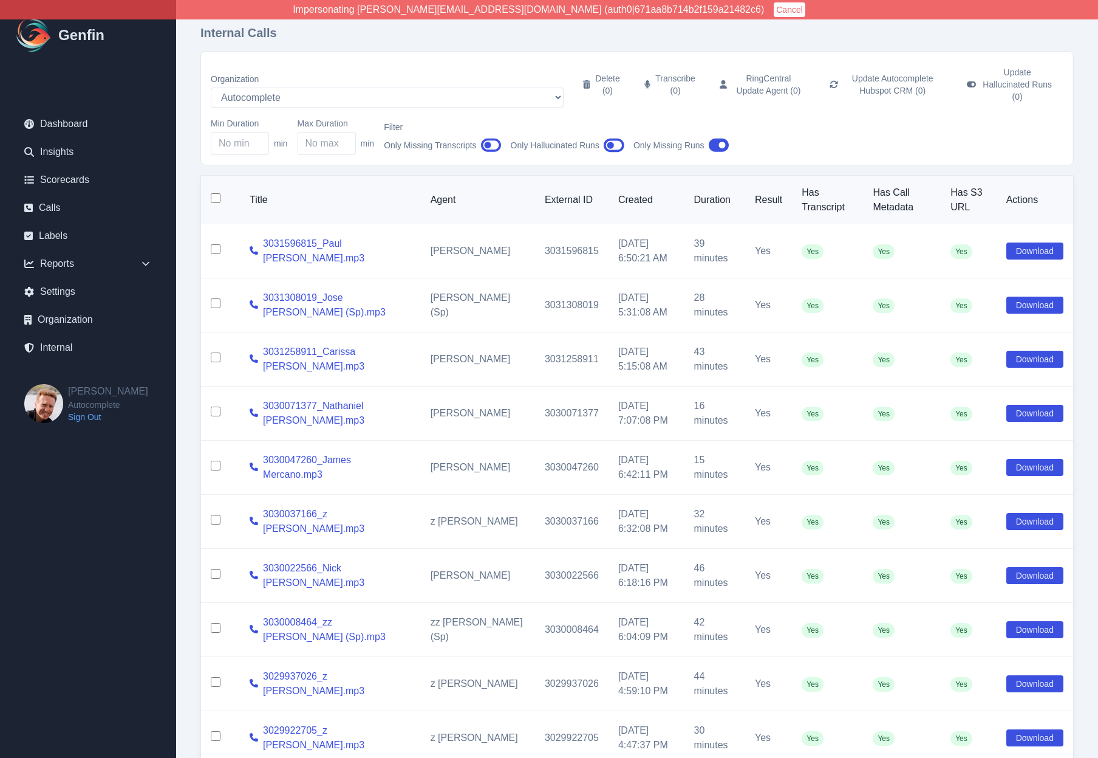
checkbox input "false"
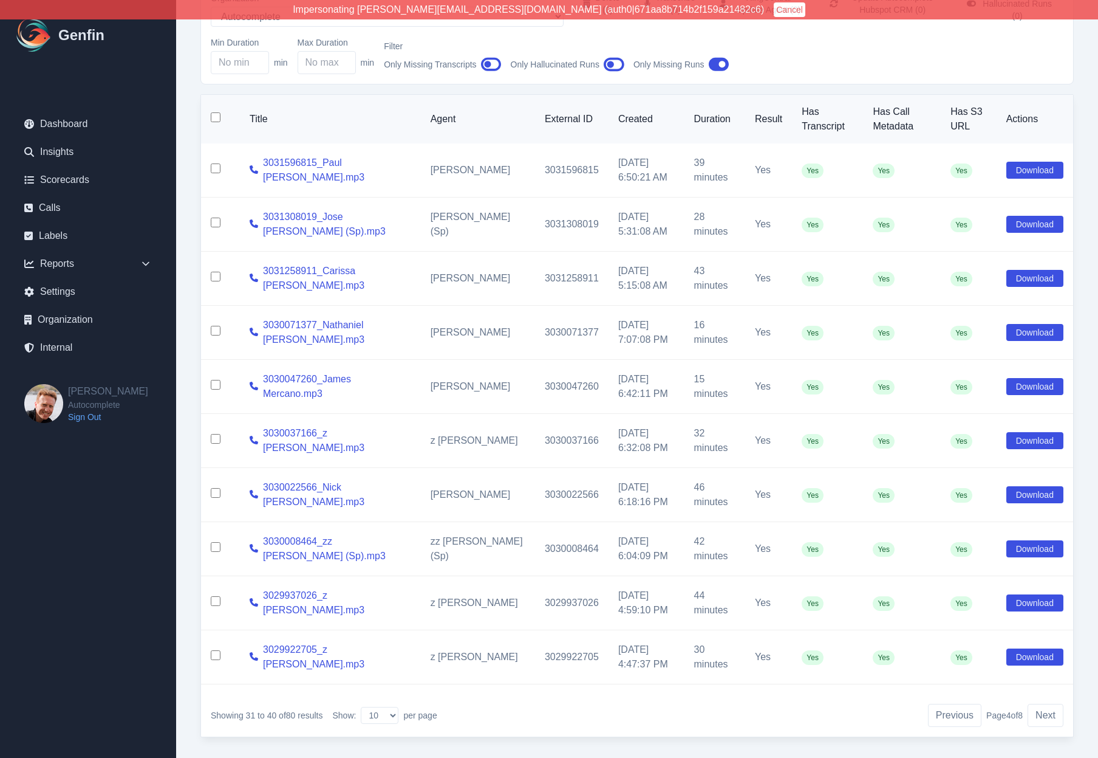
scroll to position [90, 0]
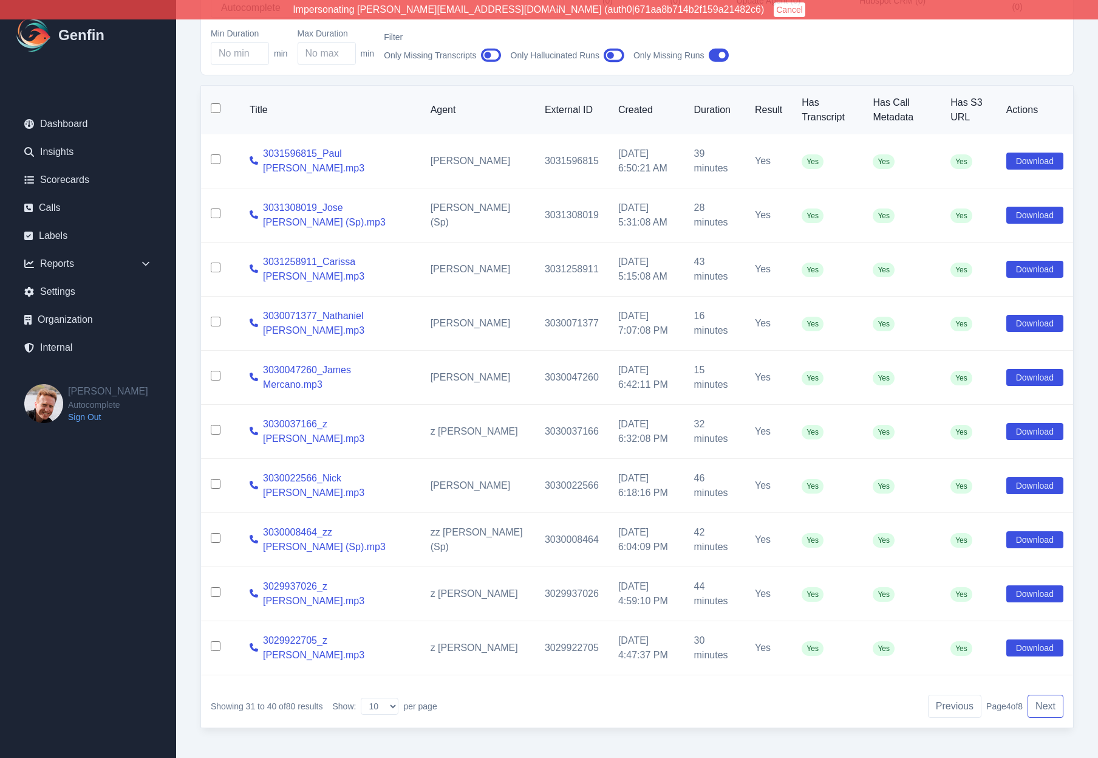
click at [1049, 696] on button "Next" at bounding box center [1046, 705] width 36 height 23
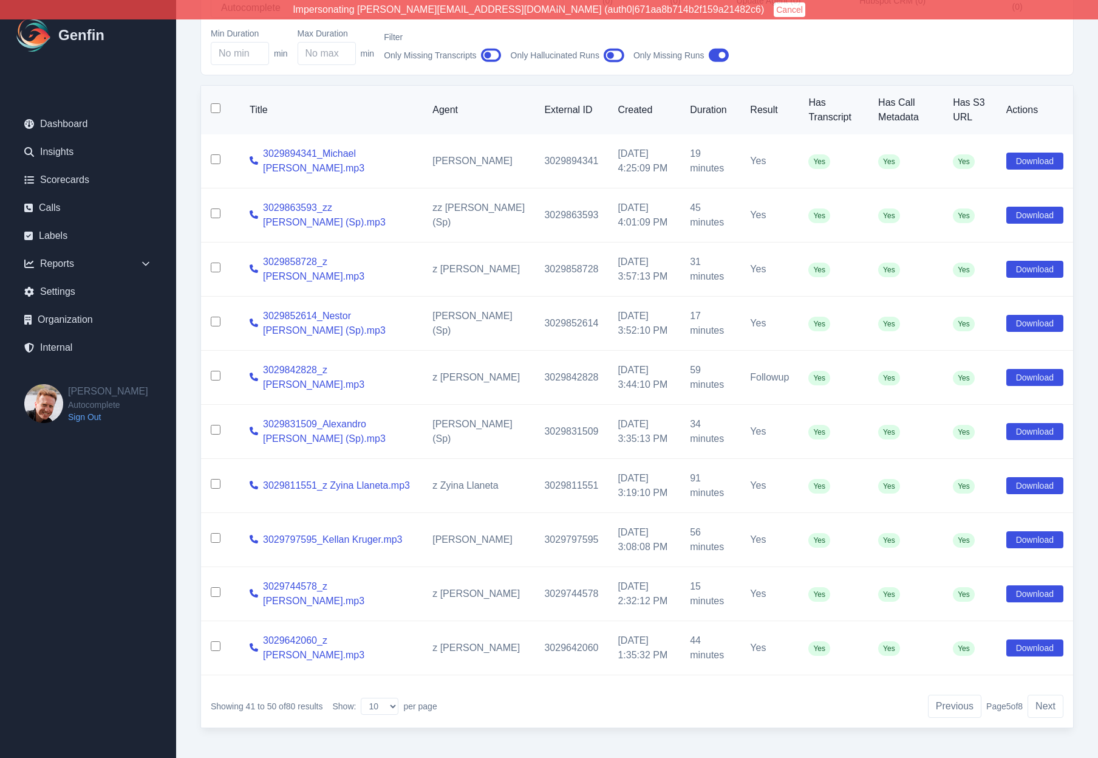
click at [192, 155] on div "Internal Calls Organization AADirect Aainsco.com Aainsco.com alec+america@syste…" at bounding box center [637, 338] width 922 height 857
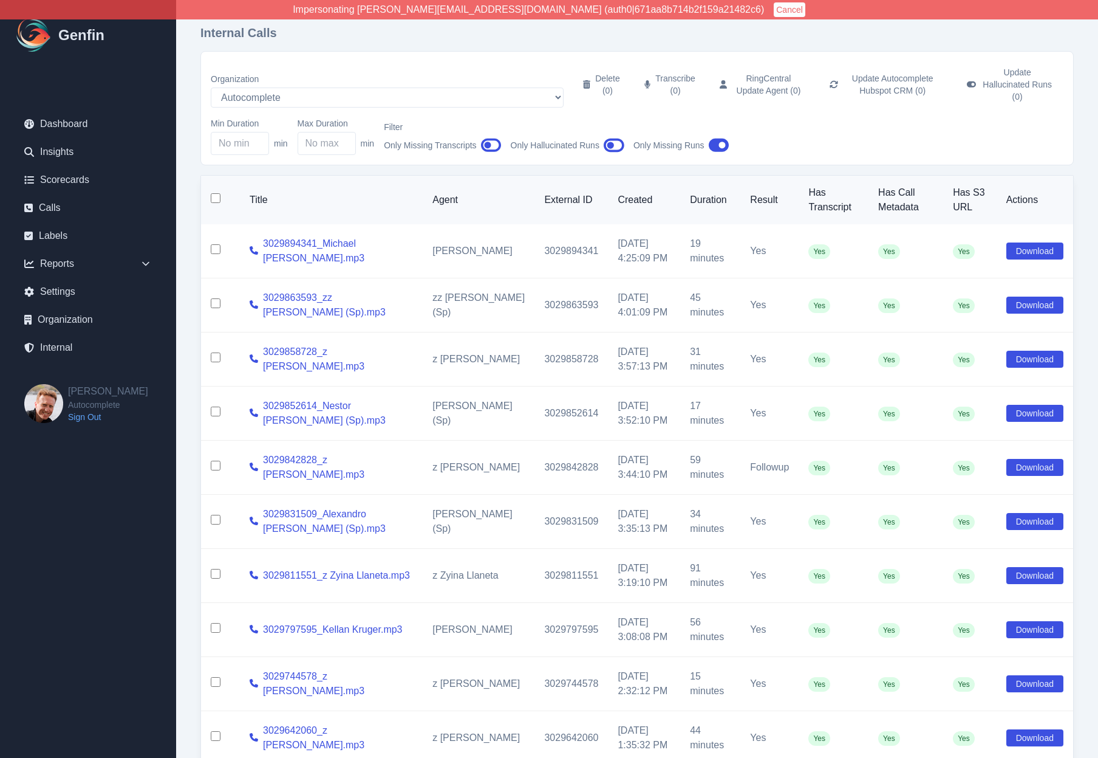
click at [192, 155] on div "Internal Calls Organization AADirect Aainsco.com Aainsco.com alec+america@syste…" at bounding box center [637, 428] width 922 height 857
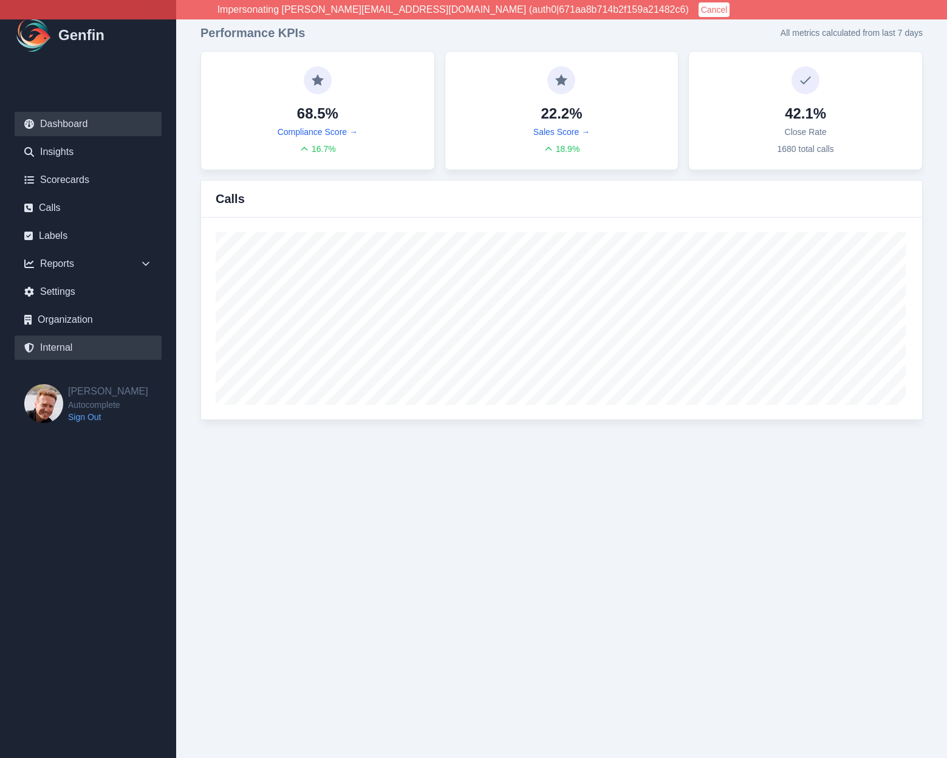
click at [81, 342] on link "Internal" at bounding box center [88, 347] width 147 height 24
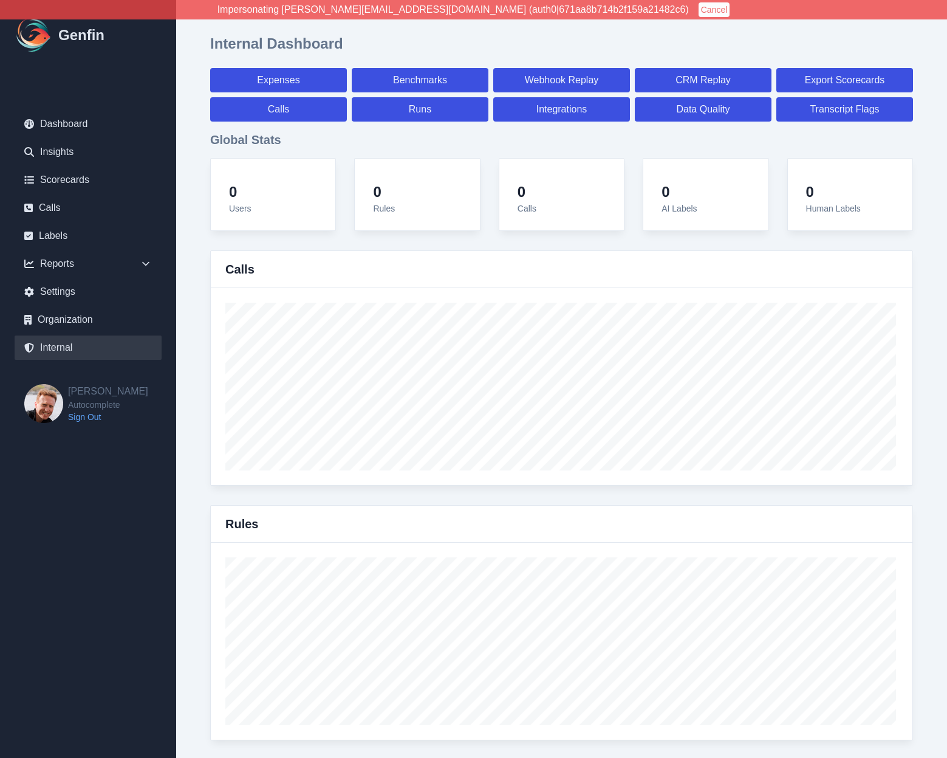
select select "paid"
select select "7"
select select "paid"
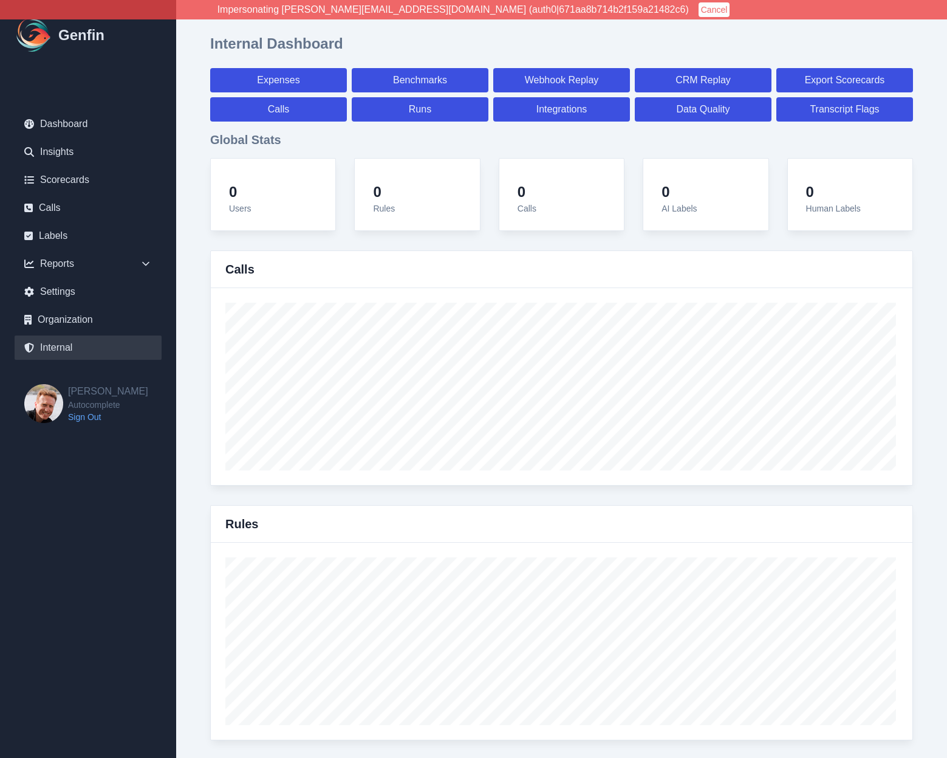
select select "7"
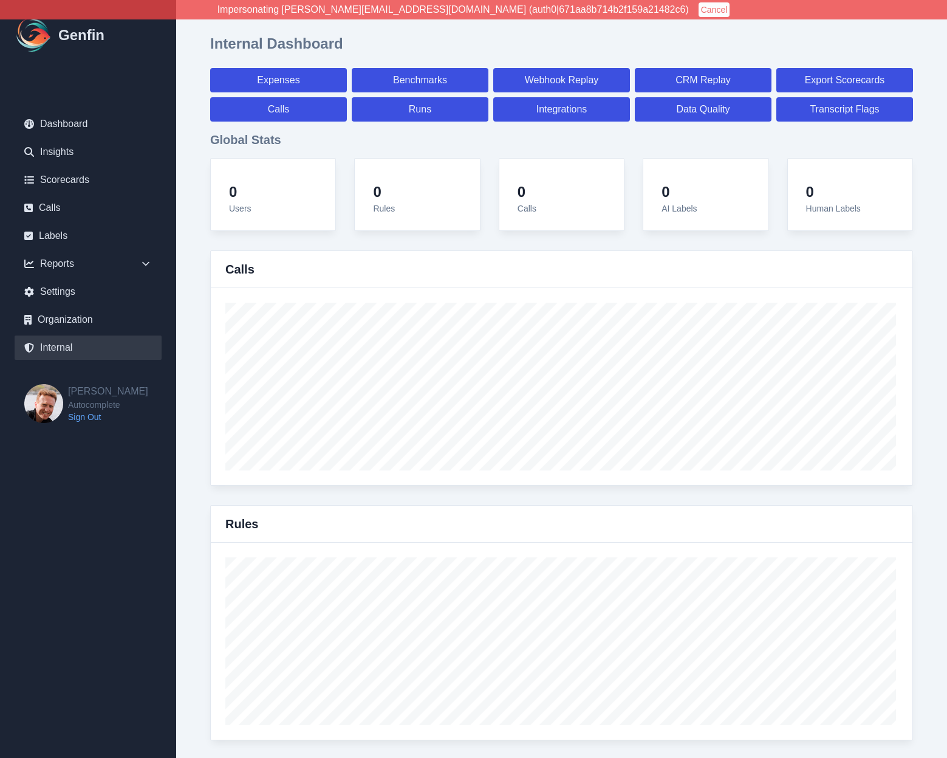
select select "7"
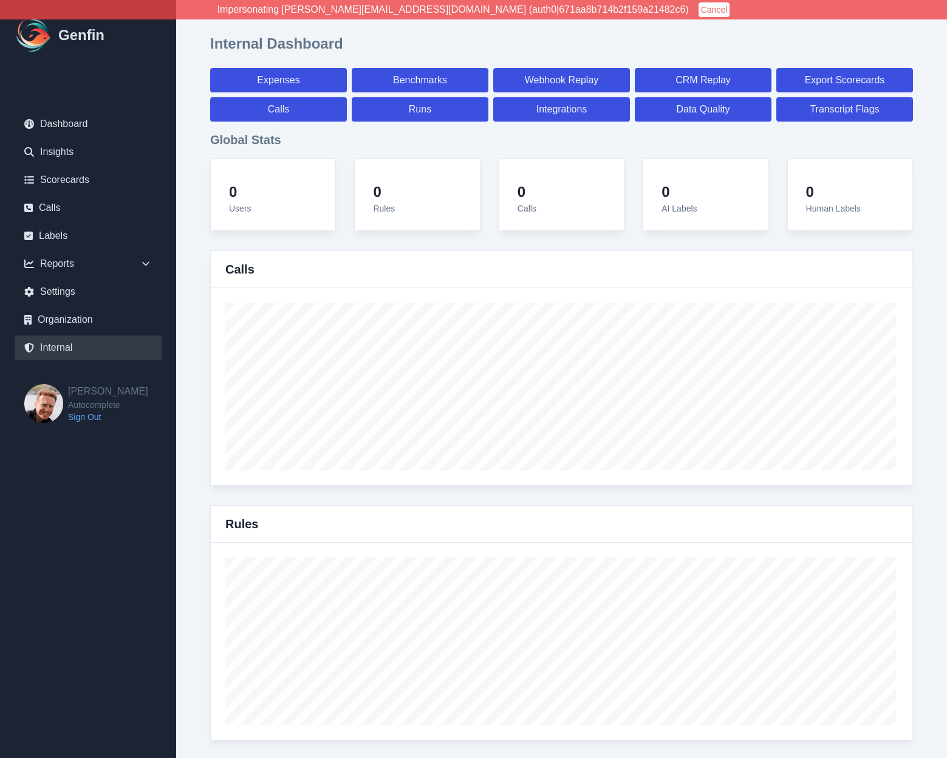
select select "7"
select select "paid"
select select "7"
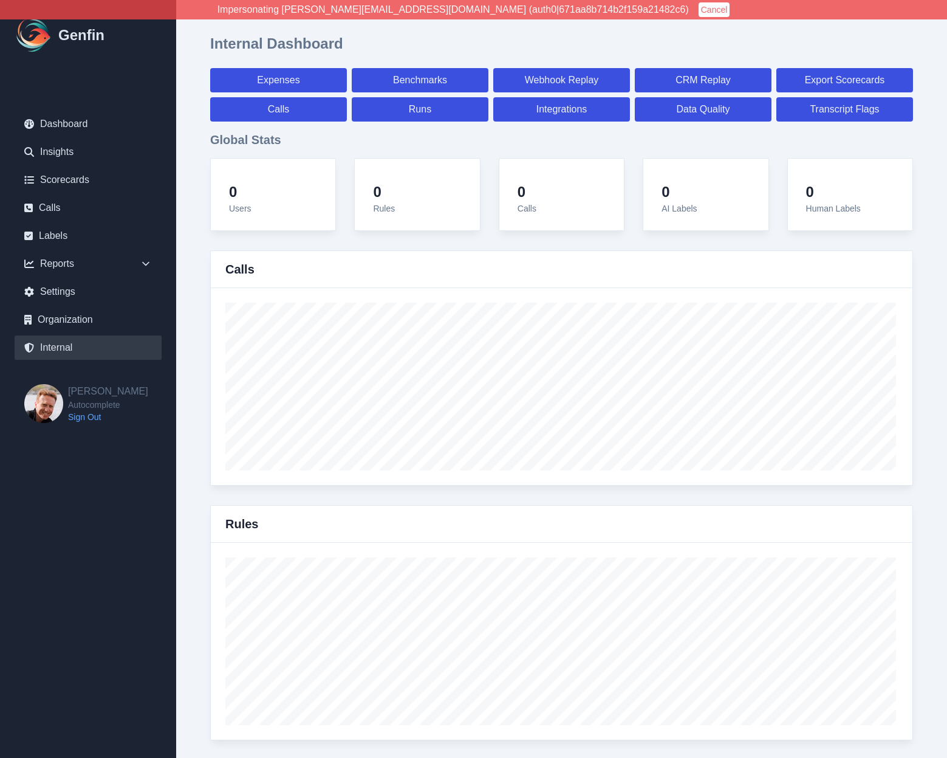
select select "7"
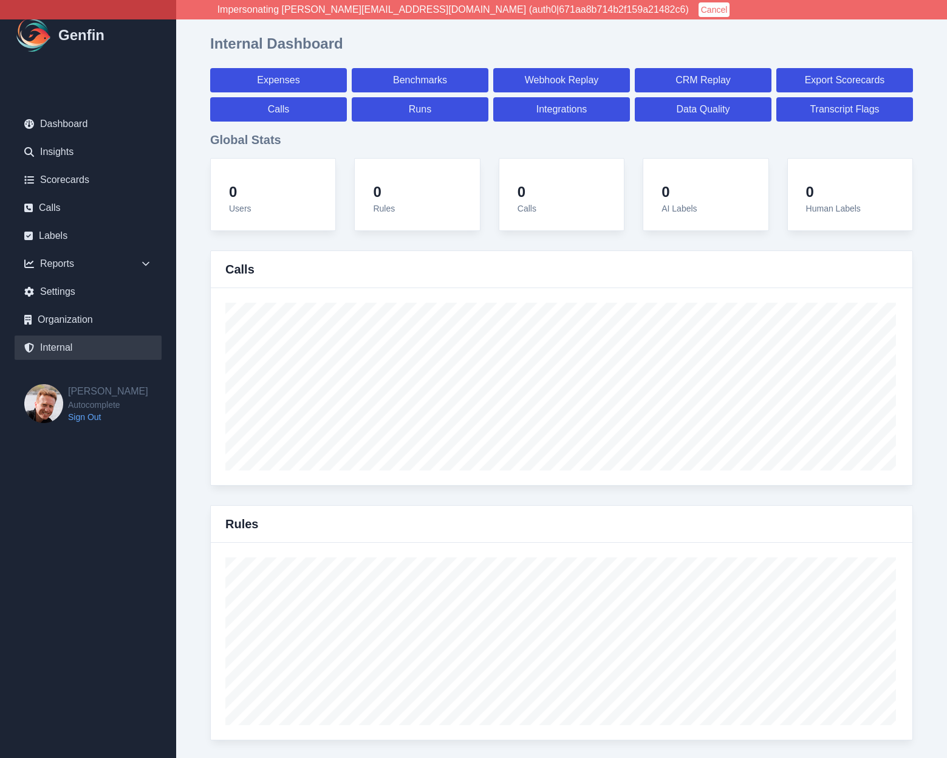
select select "7"
select select "paid"
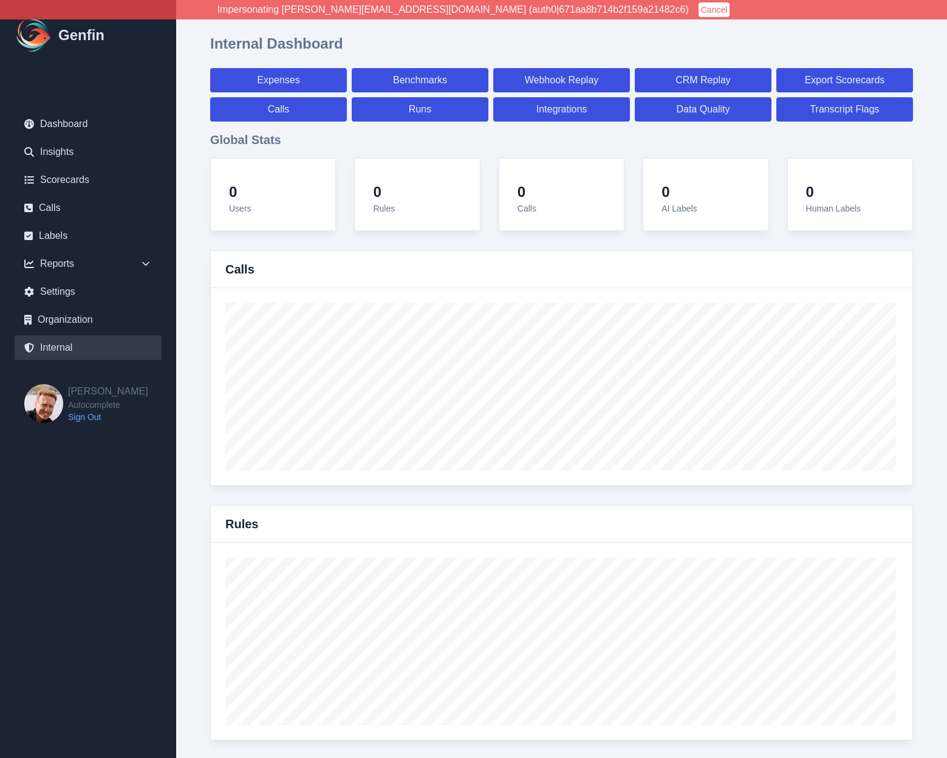
select select "7"
select select "paid"
select select "7"
select select "paid"
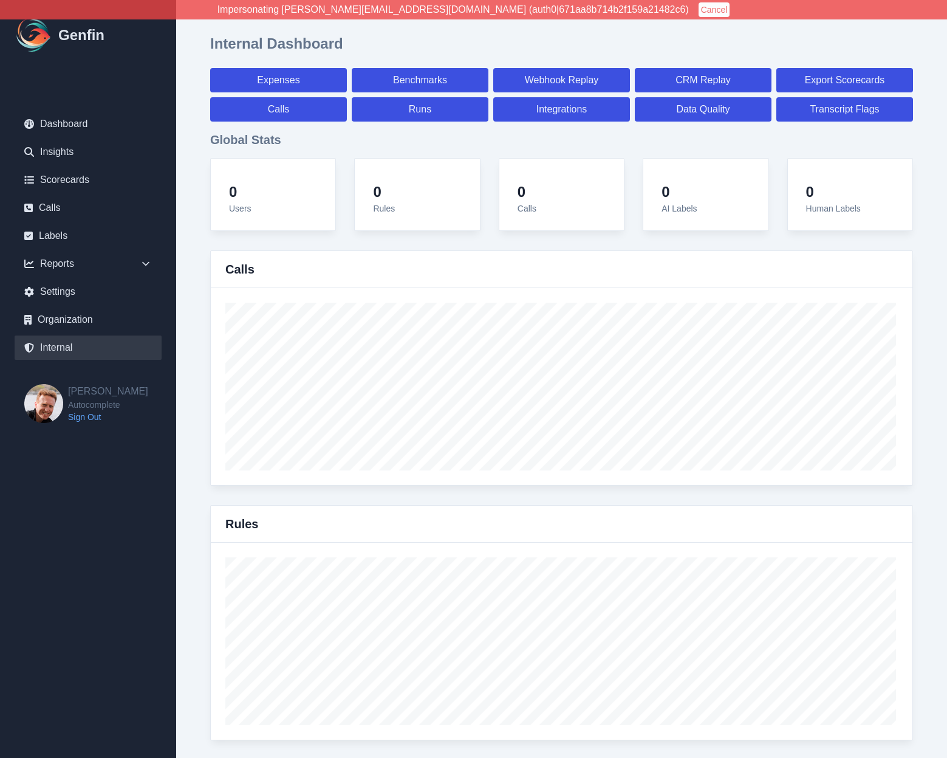
select select "7"
select select "paid"
select select "7"
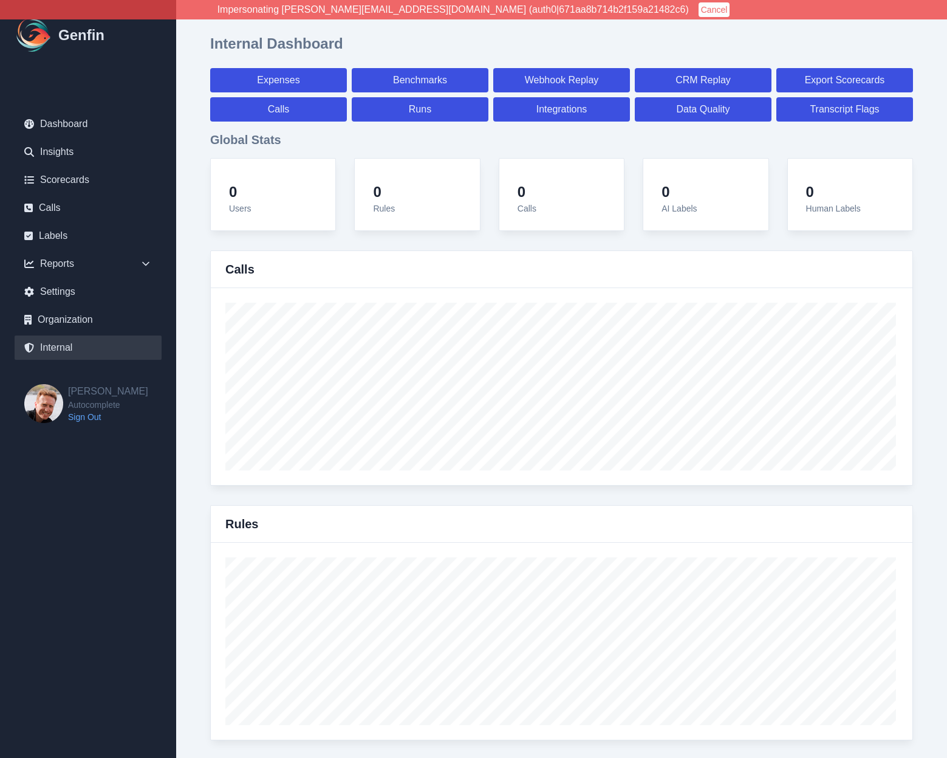
select select "7"
select select "paid"
select select "7"
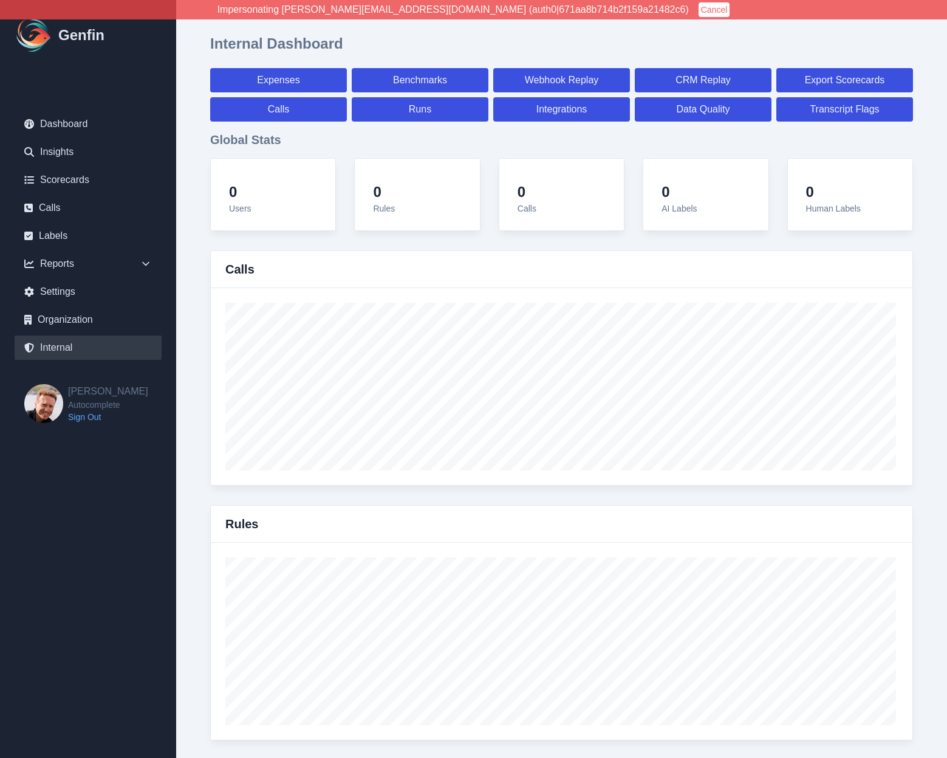
select select "paid"
select select "7"
select select "paid"
select select "7"
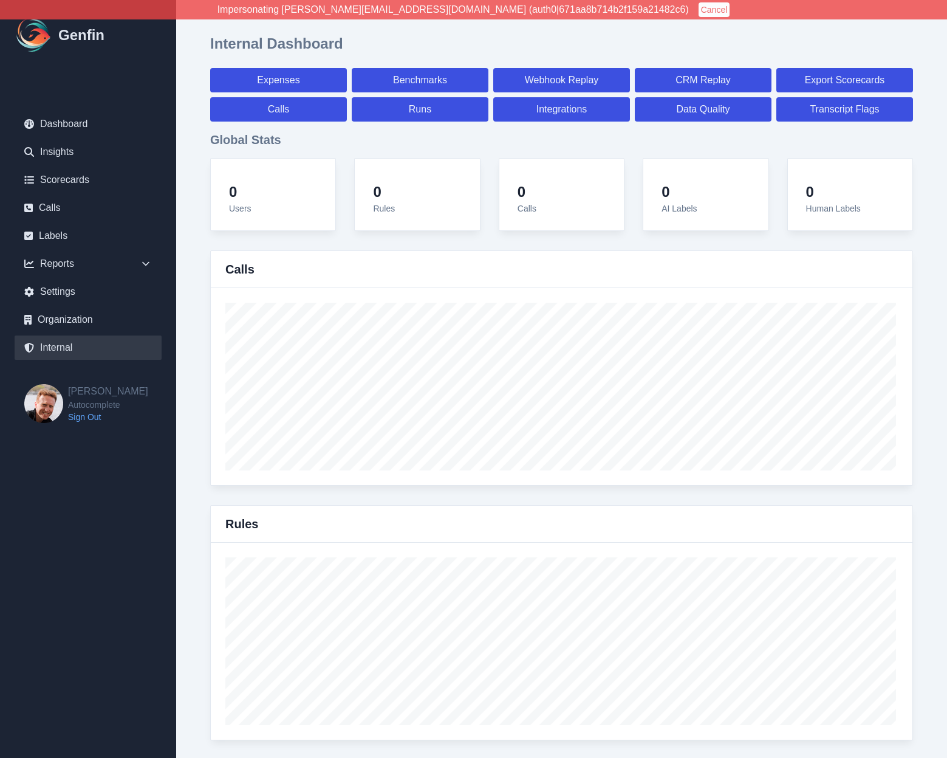
select select "paid"
select select "7"
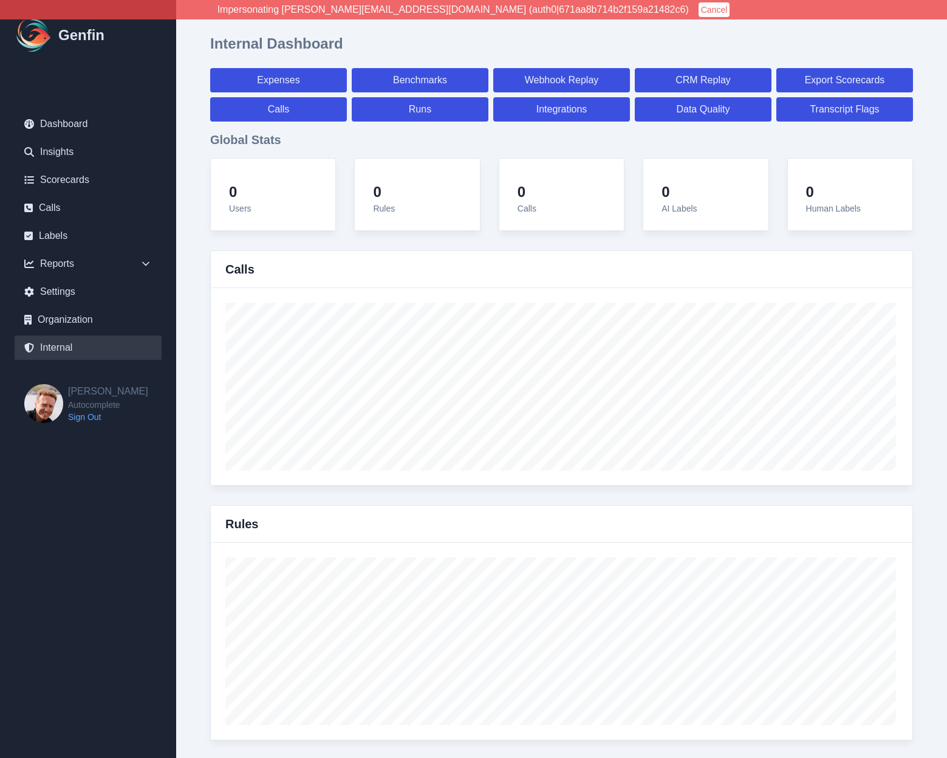
select select "7"
select select "paid"
select select "7"
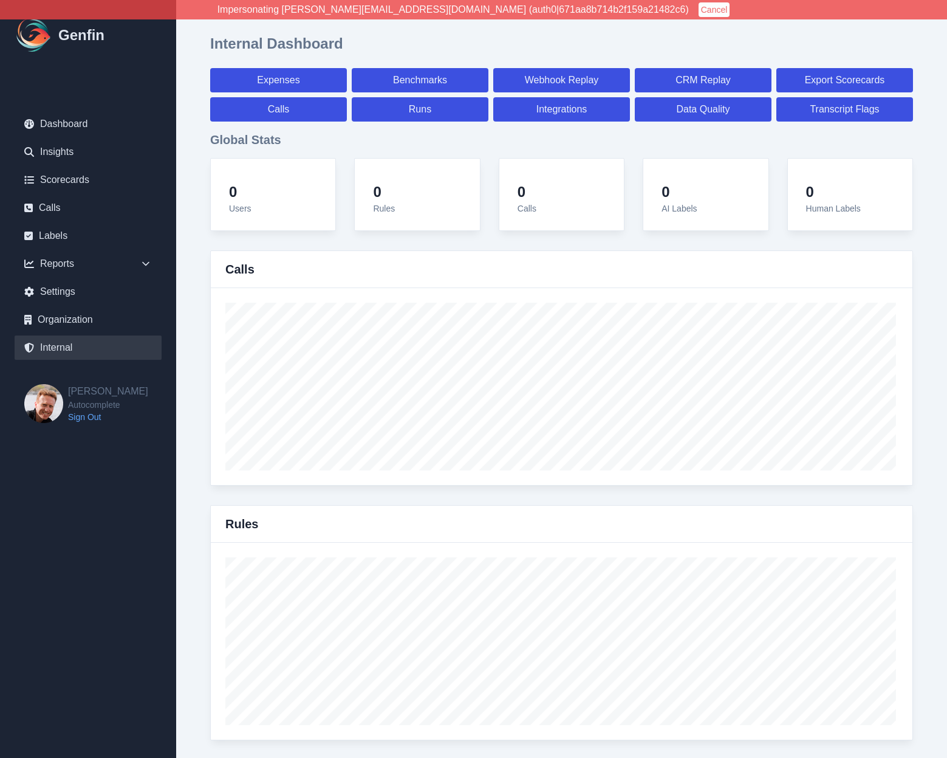
select select "7"
select select "paid"
select select "7"
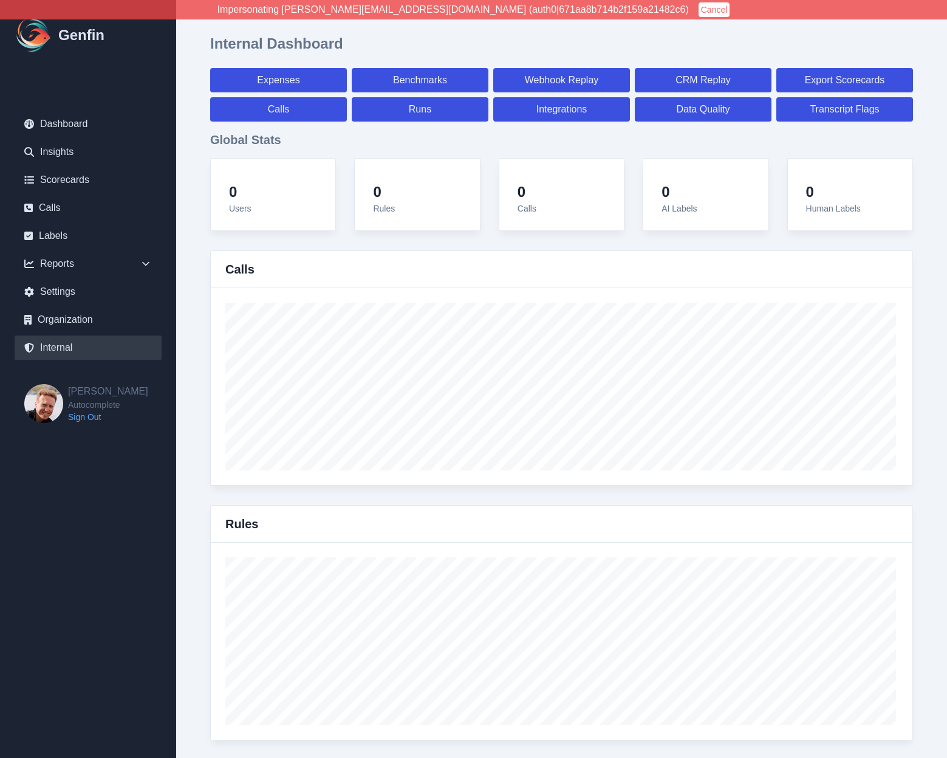
select select "7"
select select "paid"
select select "7"
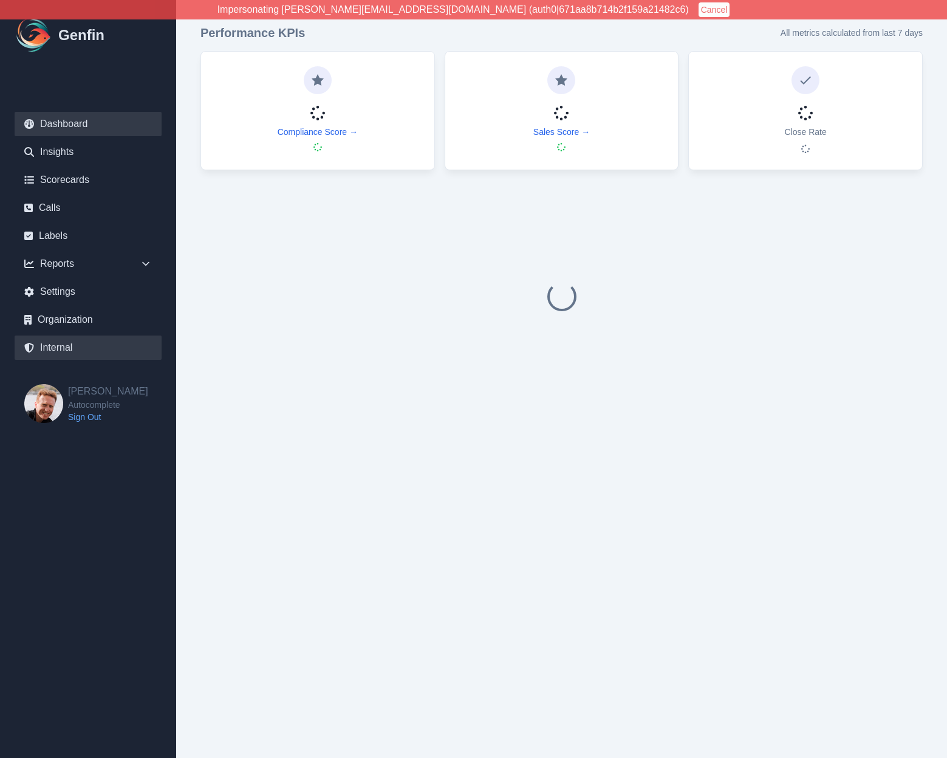
click at [63, 347] on link "Internal" at bounding box center [88, 347] width 147 height 24
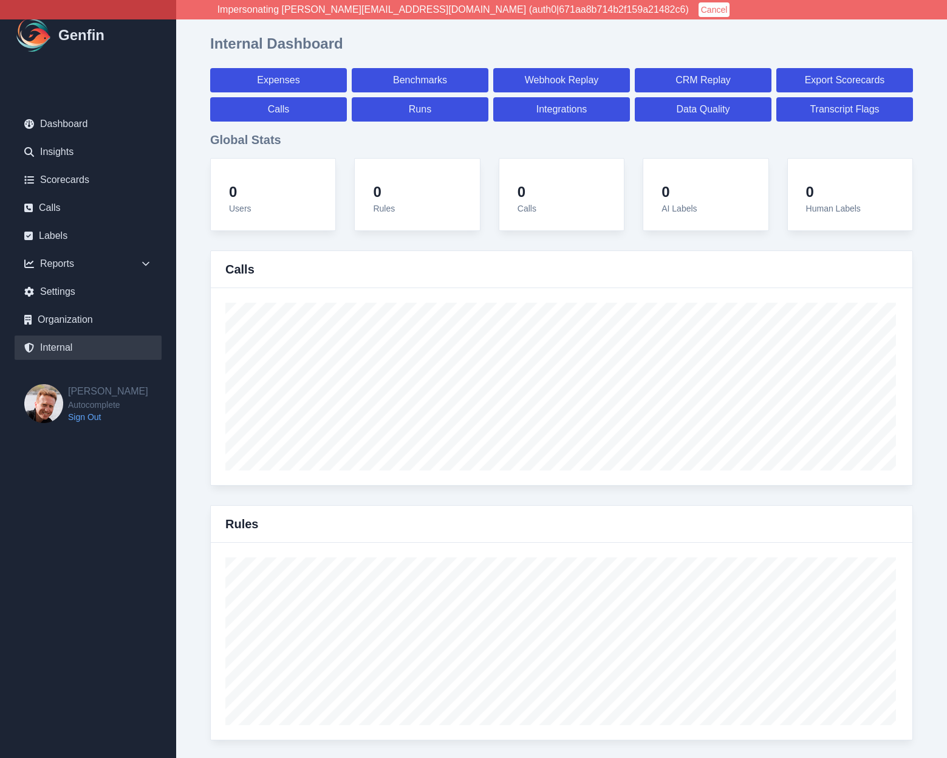
select select "paid"
select select "7"
select select "paid"
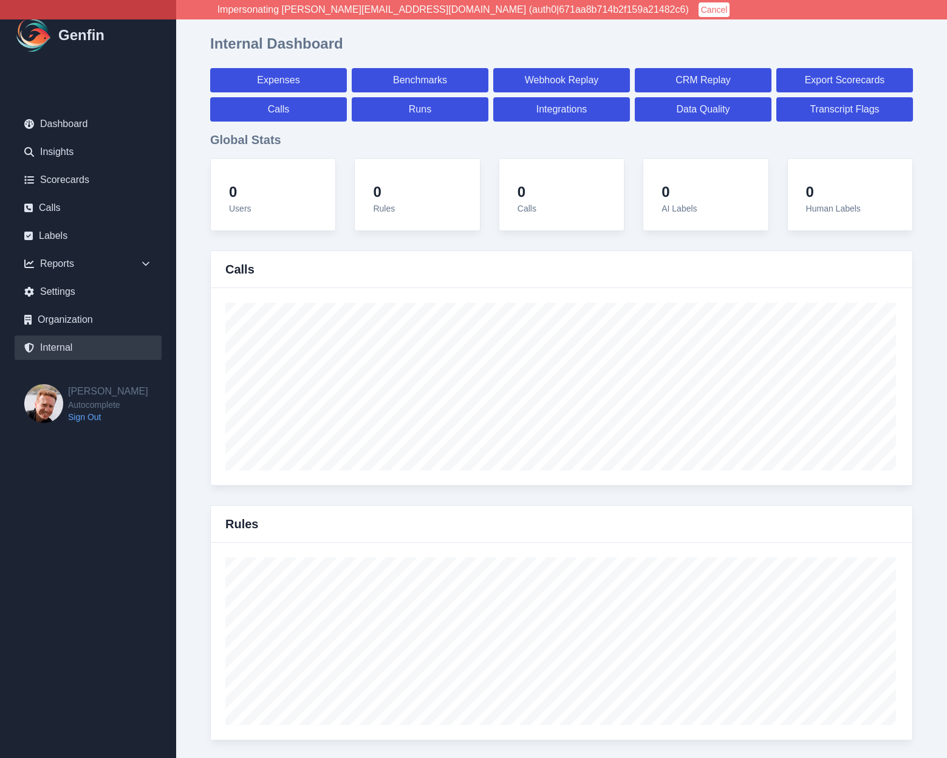
select select "7"
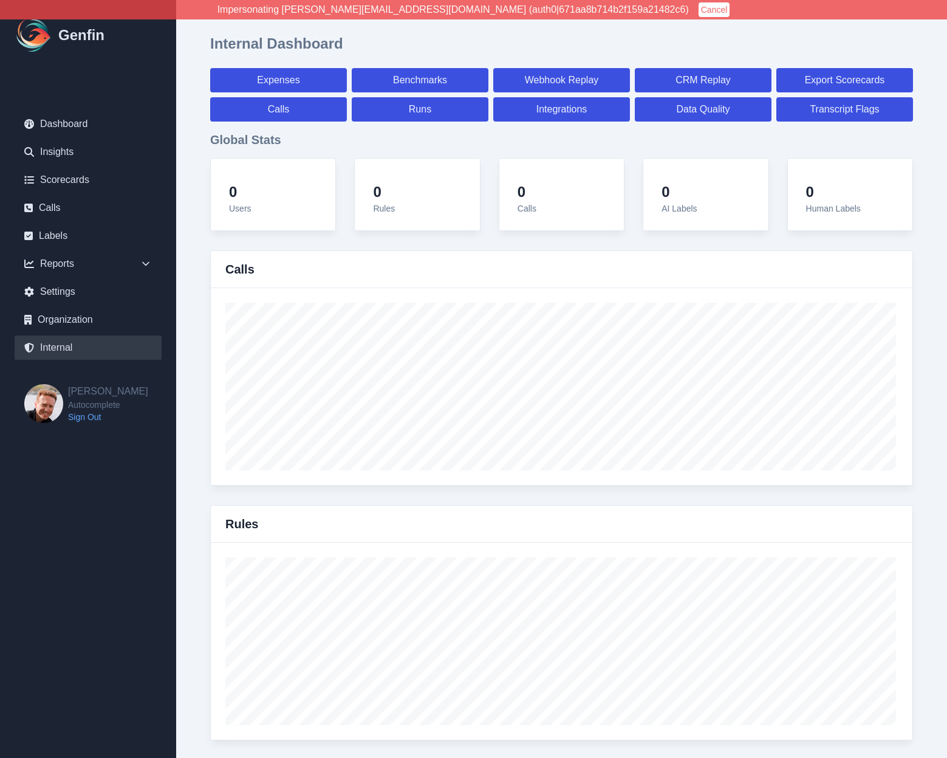
select select "7"
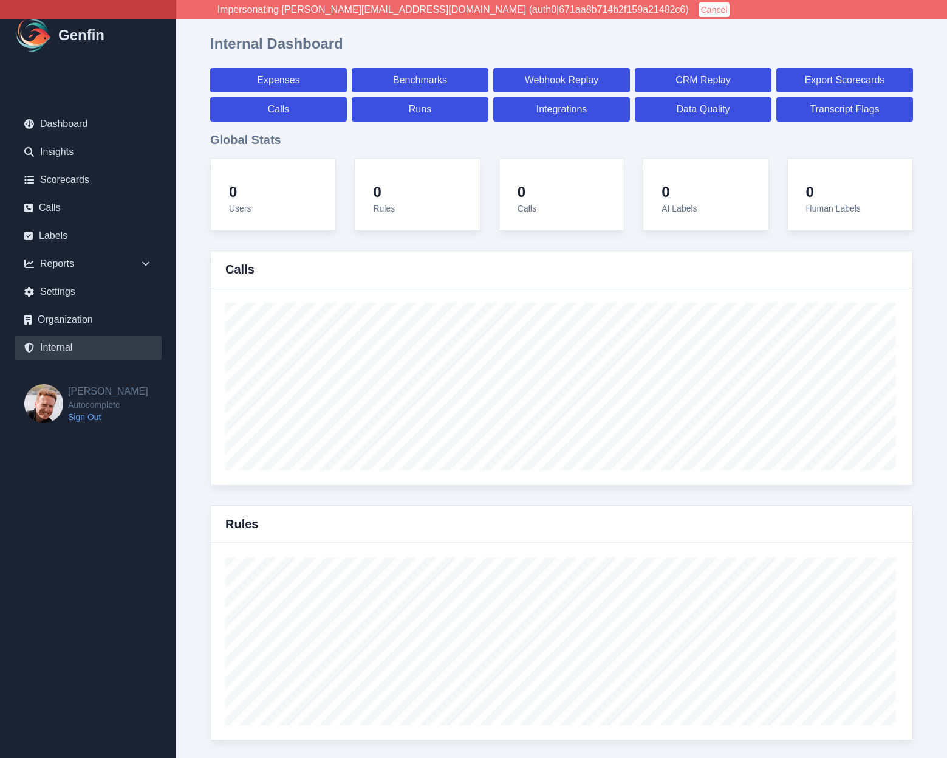
select select "7"
select select "paid"
select select "7"
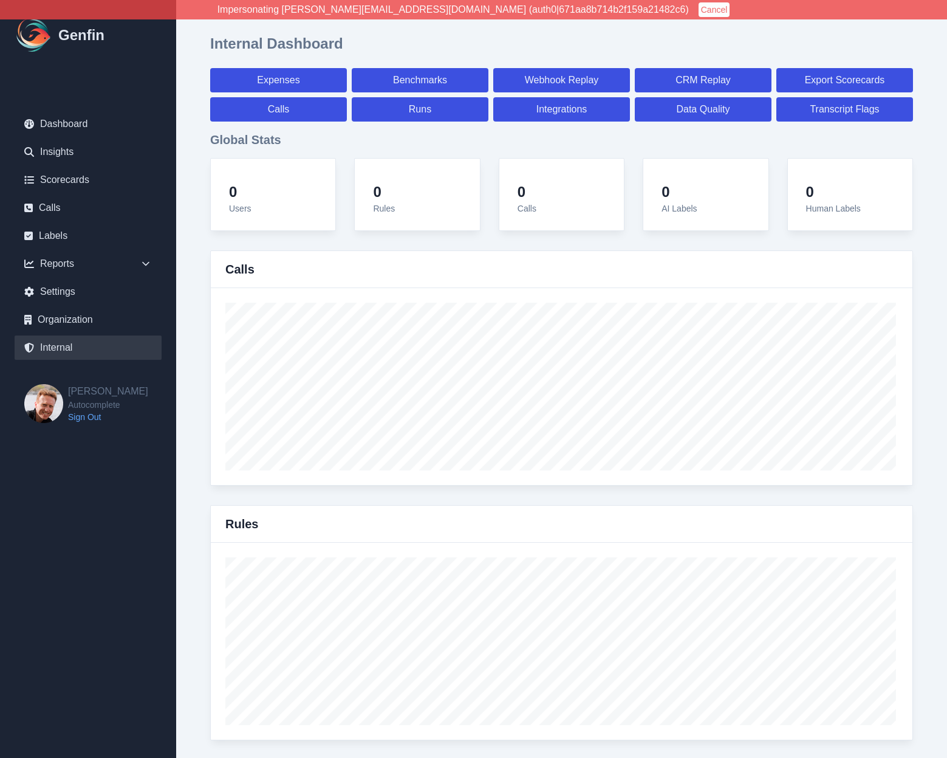
select select "7"
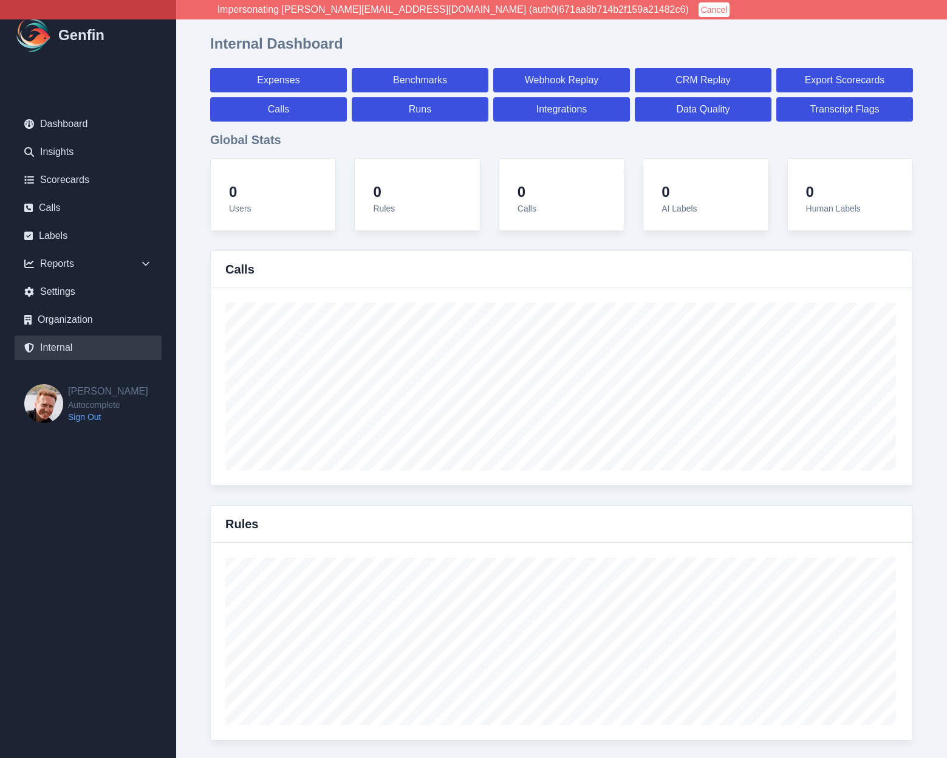
select select "7"
select select "paid"
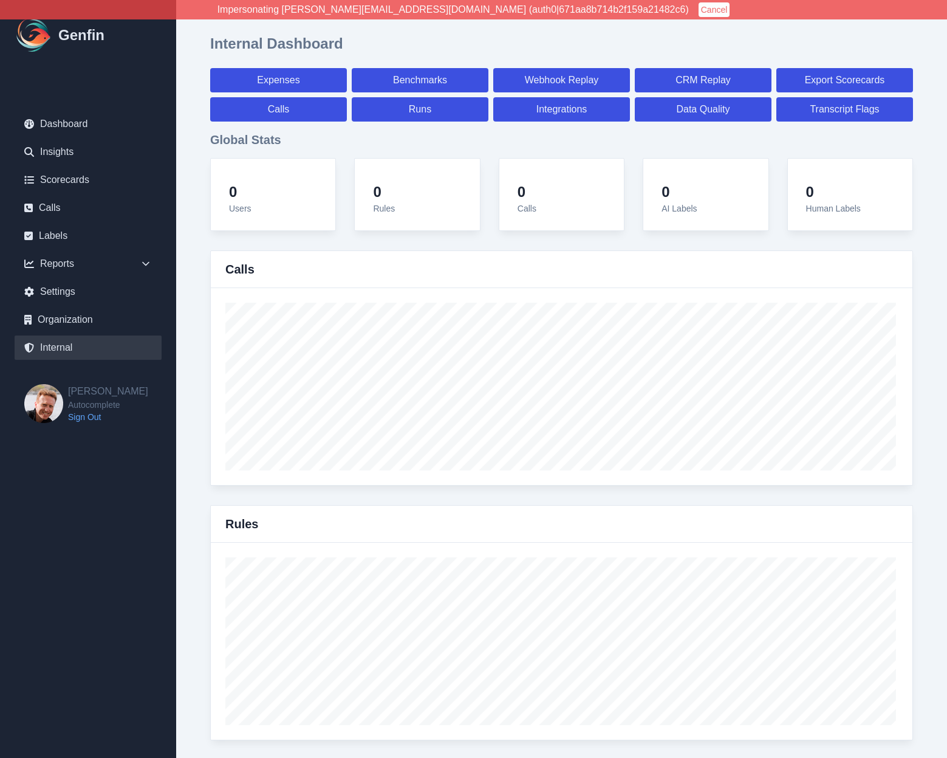
select select "7"
select select "paid"
select select "7"
select select "paid"
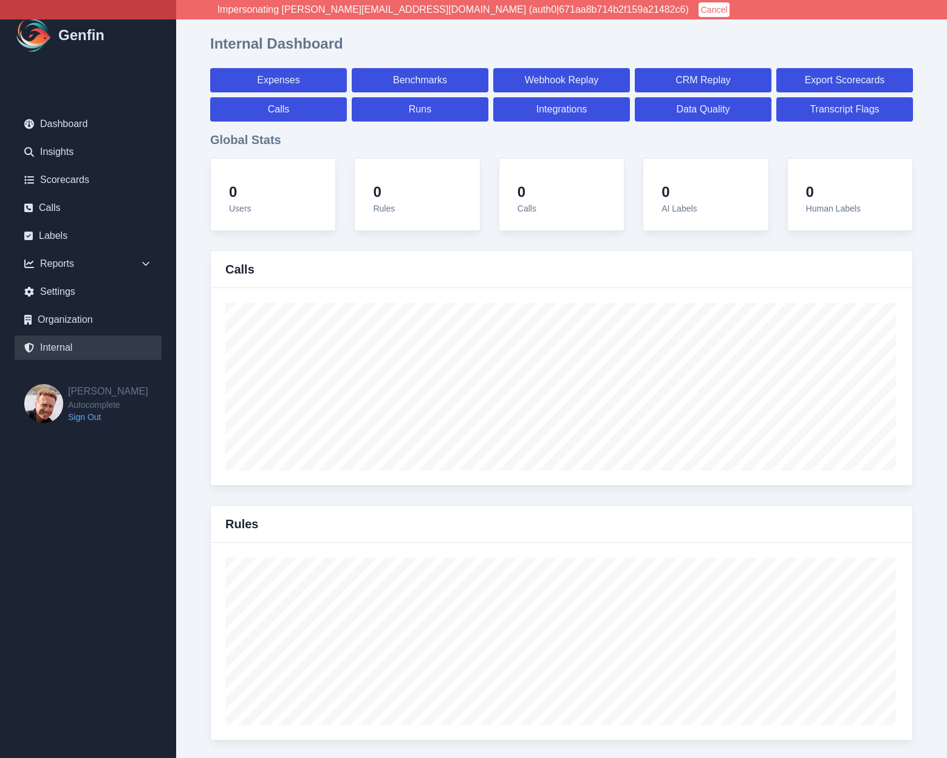
select select "7"
select select "paid"
select select "7"
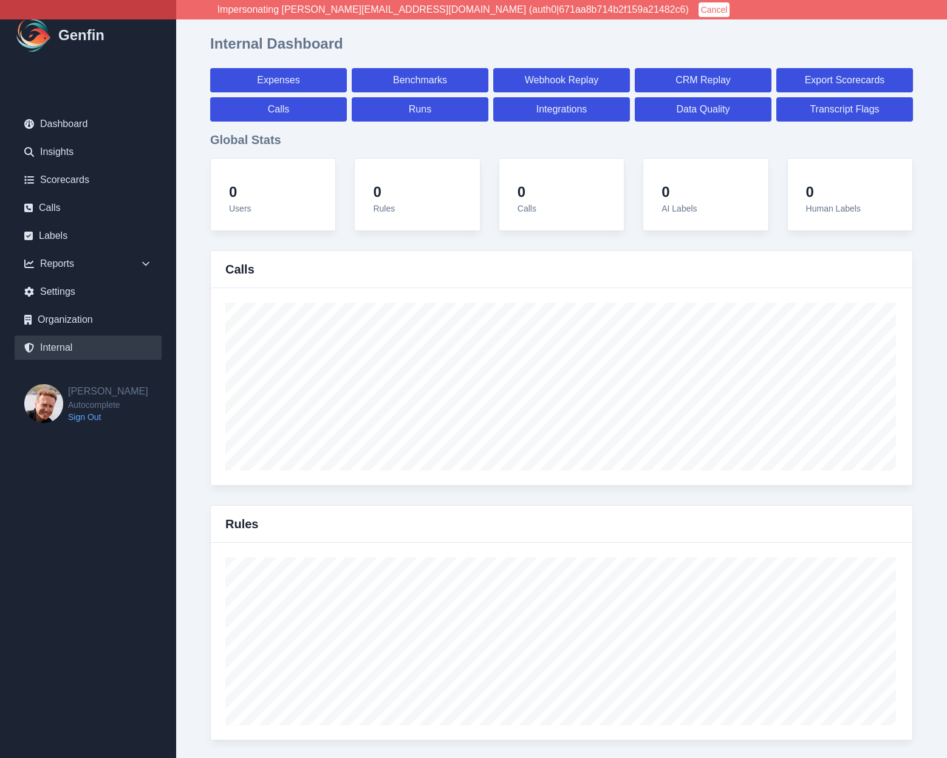
select select "7"
select select "paid"
select select "7"
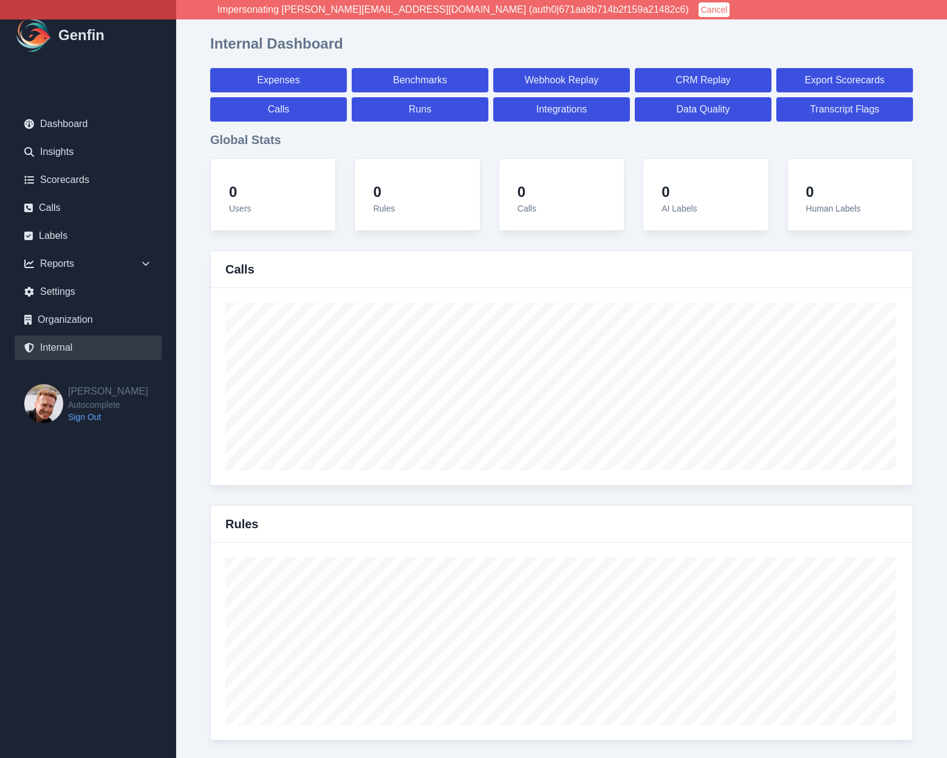
select select "paid"
select select "7"
select select "paid"
select select "7"
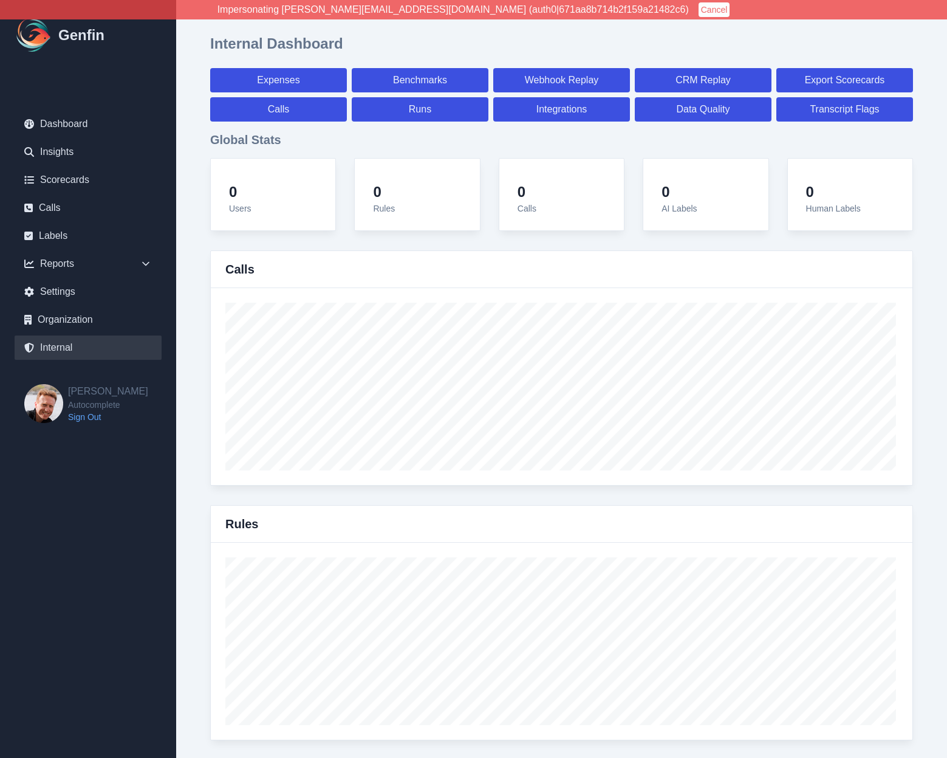
select select "paid"
select select "7"
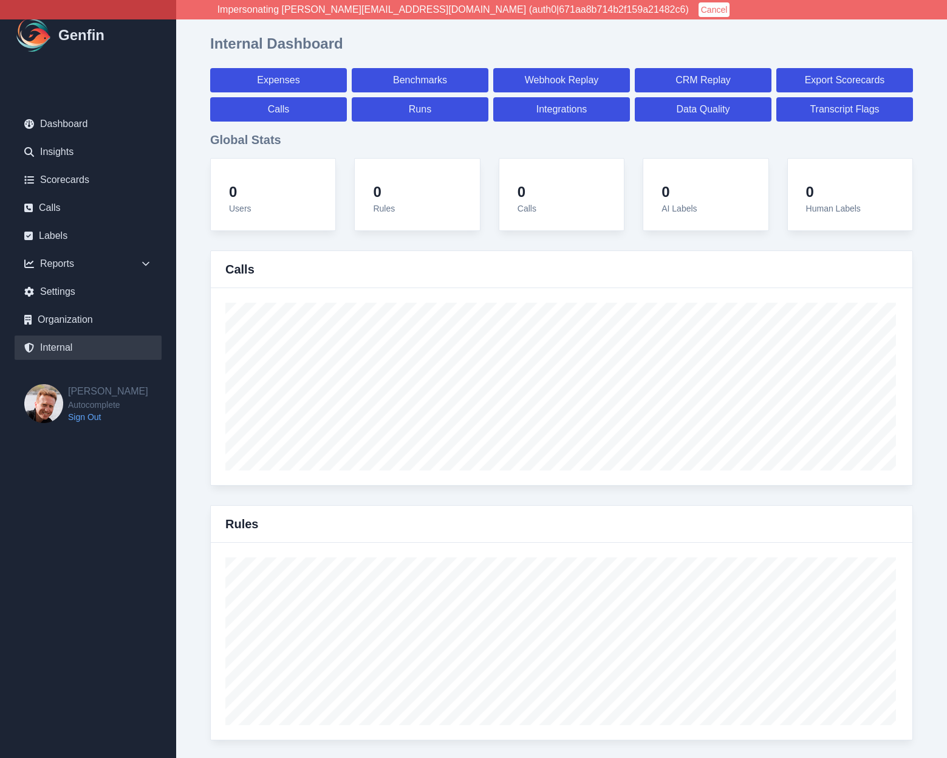
select select "7"
select select "paid"
select select "7"
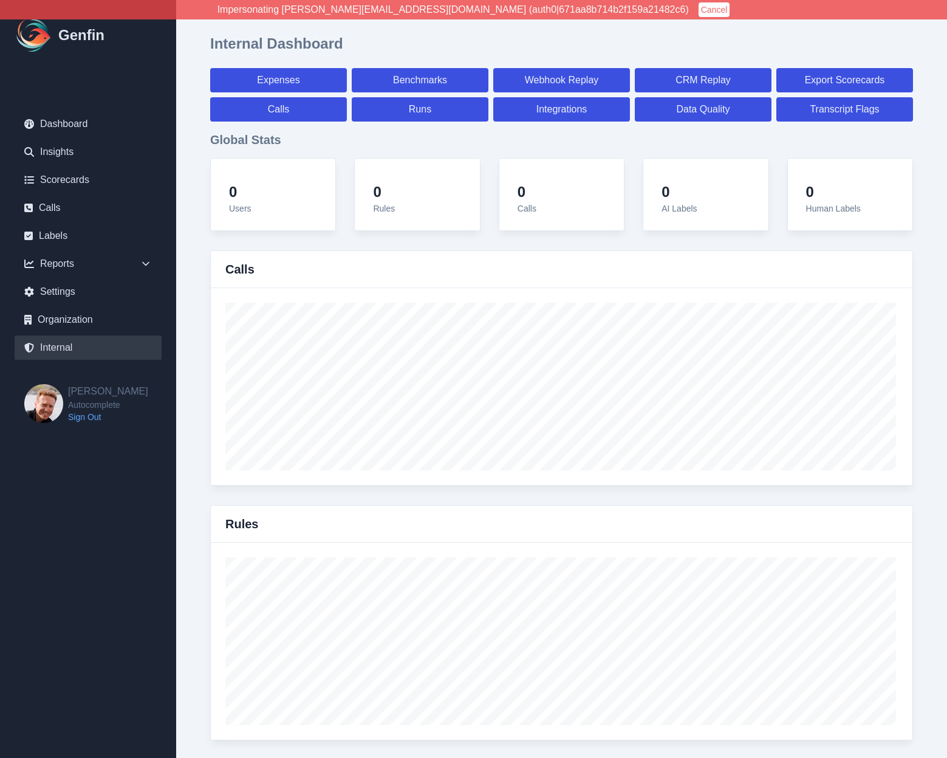
select select "7"
select select "paid"
select select "7"
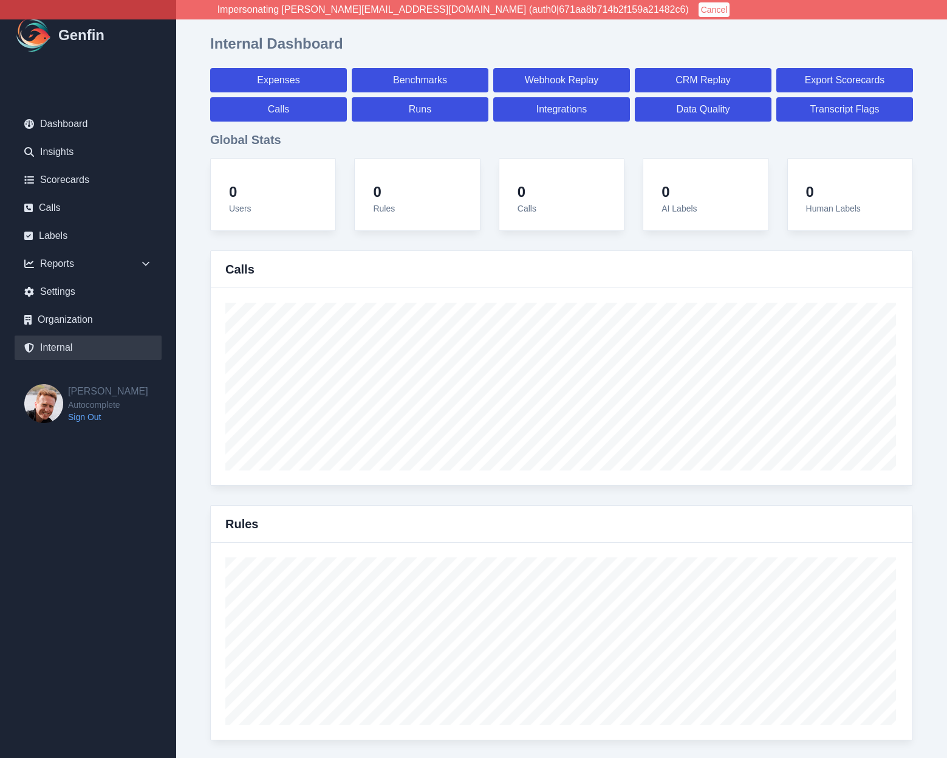
select select "7"
select select "paid"
select select "7"
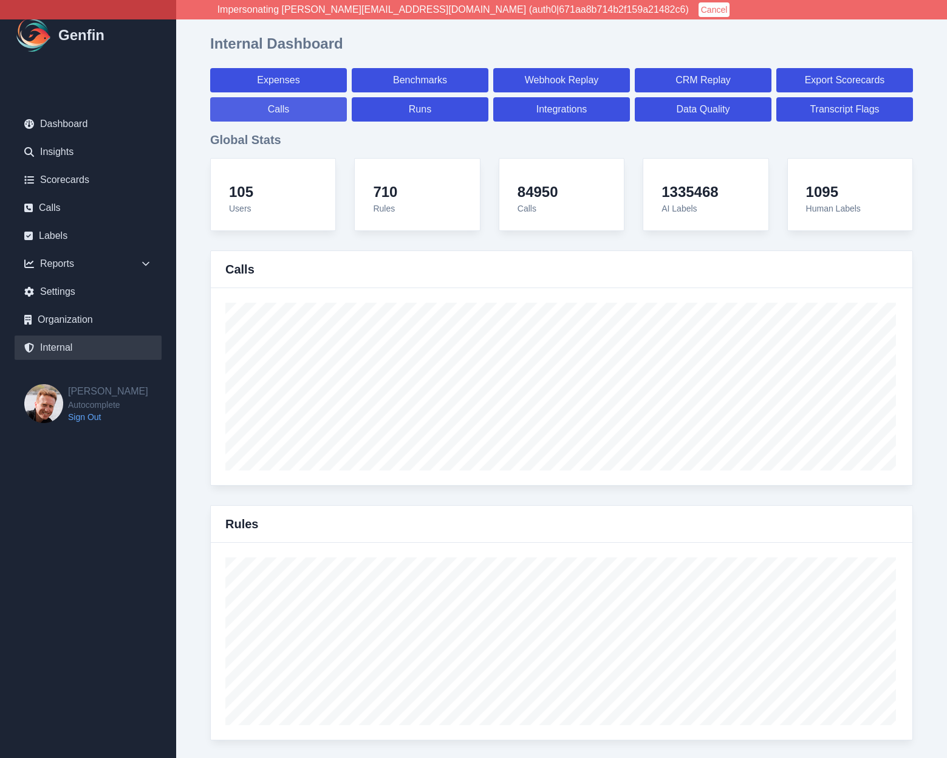
click at [304, 108] on link "Calls" at bounding box center [278, 109] width 137 height 24
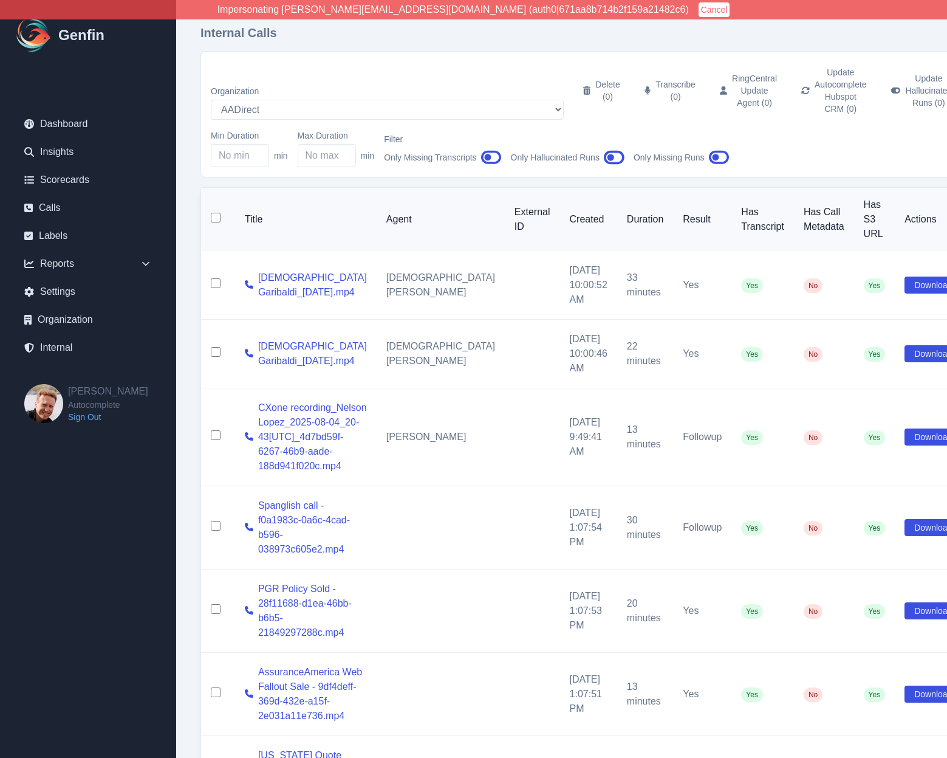
click at [724, 148] on icon "button" at bounding box center [719, 157] width 21 height 18
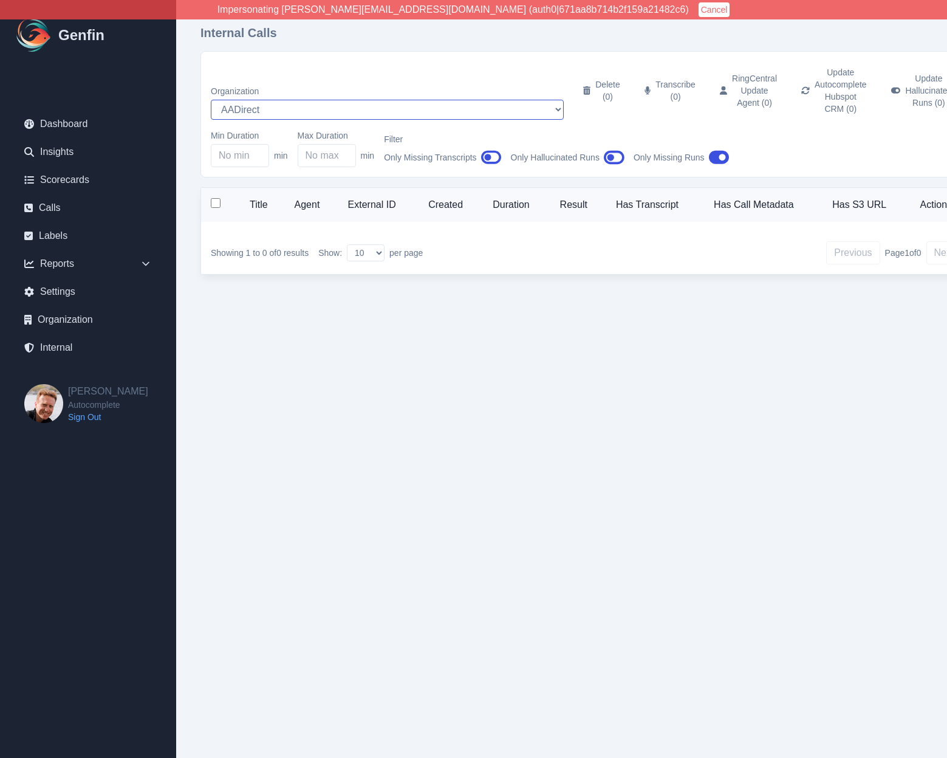
click at [243, 100] on select "AADirect [DOMAIN_NAME] [DOMAIN_NAME] [EMAIL_ADDRESS][DOMAIN_NAME] [EMAIL_ADDRES…" at bounding box center [387, 110] width 353 height 20
select select "5"
click at [211, 100] on select "AADirect [DOMAIN_NAME] [DOMAIN_NAME] [EMAIL_ADDRESS][DOMAIN_NAME] [EMAIL_ADDRES…" at bounding box center [387, 110] width 353 height 20
click at [188, 313] on html "Impersonating [PERSON_NAME][EMAIL_ADDRESS][DOMAIN_NAME] (auth0|671aa8b714b2f159…" at bounding box center [473, 156] width 947 height 313
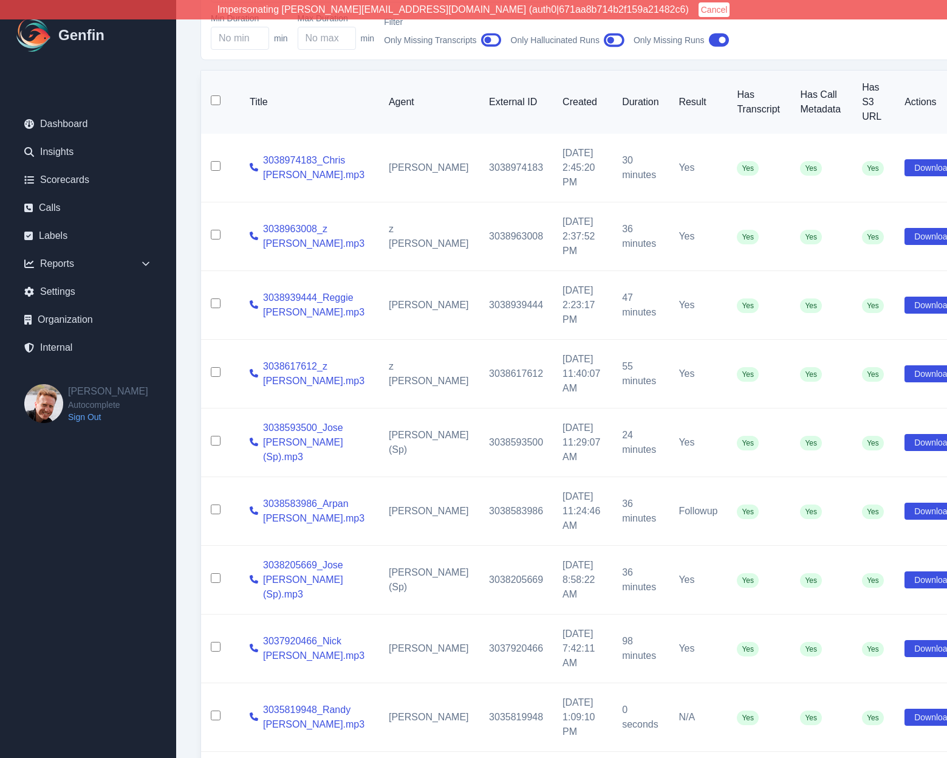
scroll to position [56, 0]
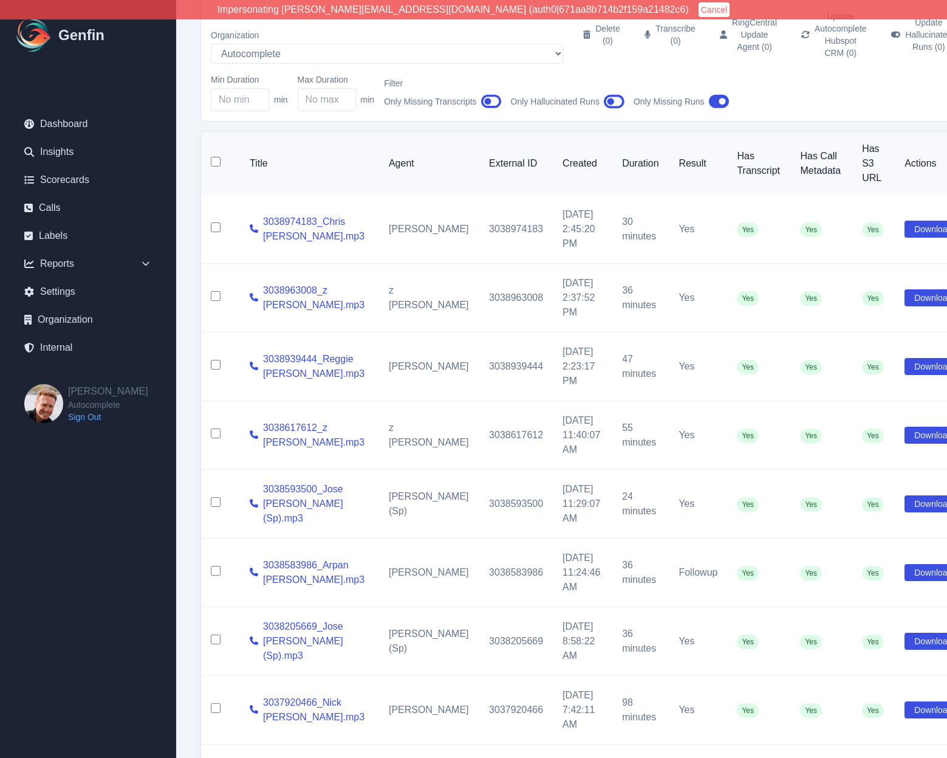
click at [218, 157] on input "checkbox" at bounding box center [216, 162] width 10 height 10
checkbox input "true"
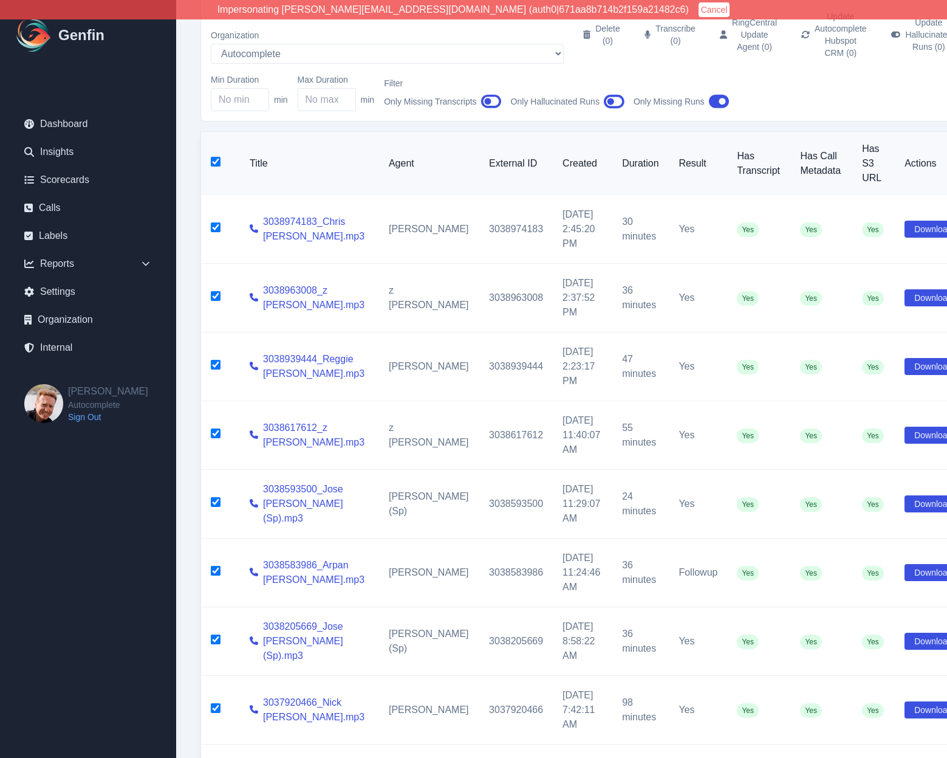
checkbox input "true"
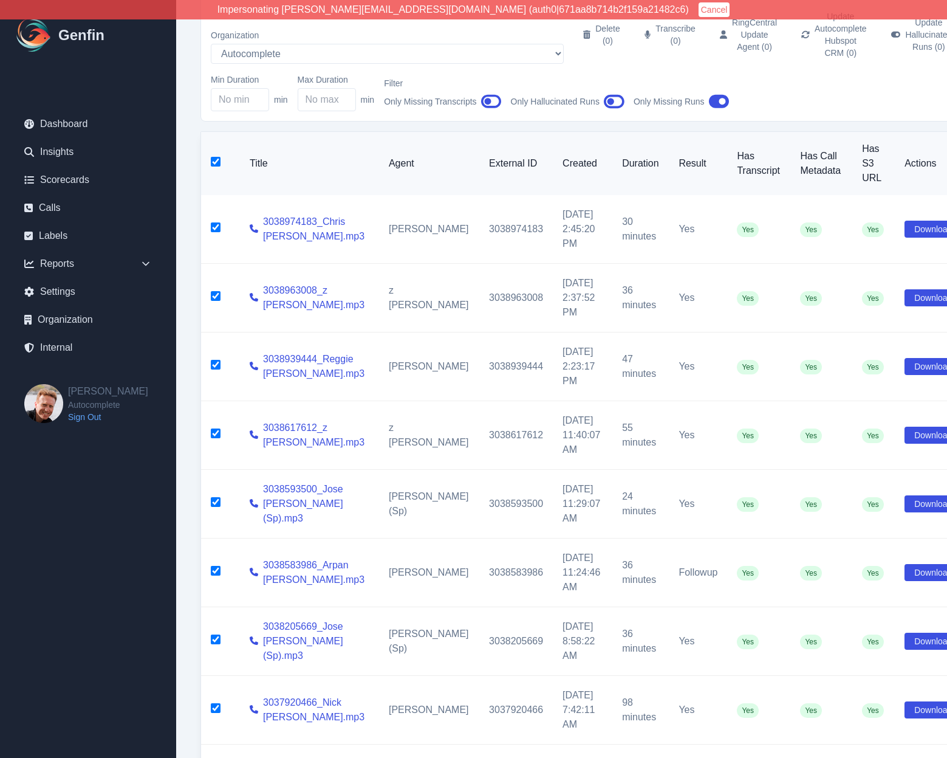
checkbox input "true"
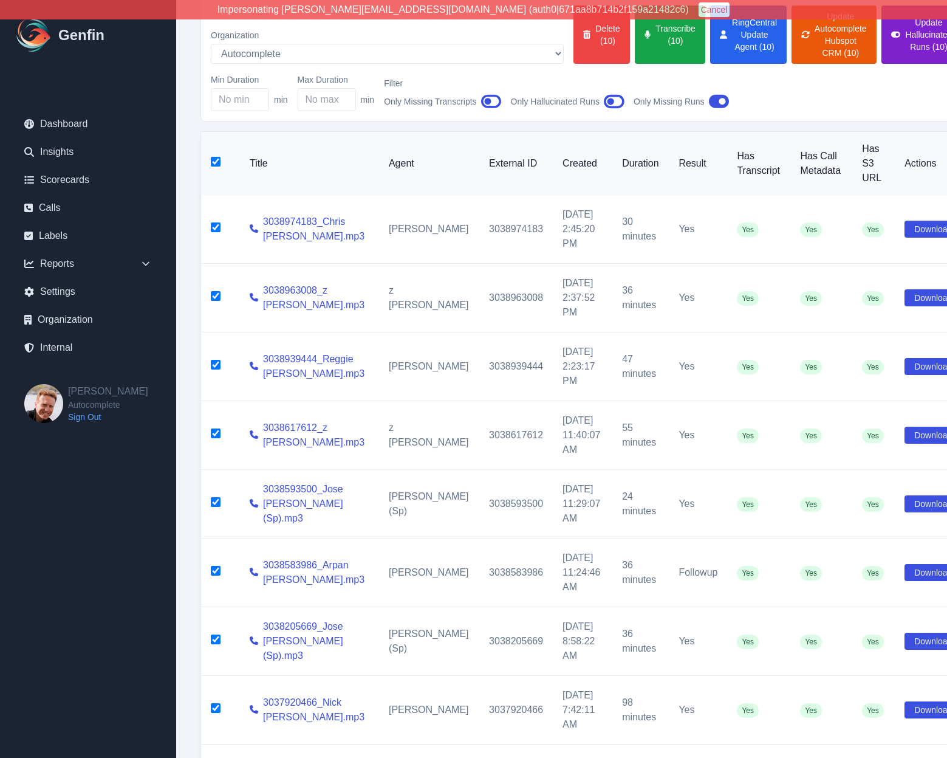
click at [882, 39] on button "Update Hallucinated Runs (10)" at bounding box center [922, 34] width 81 height 58
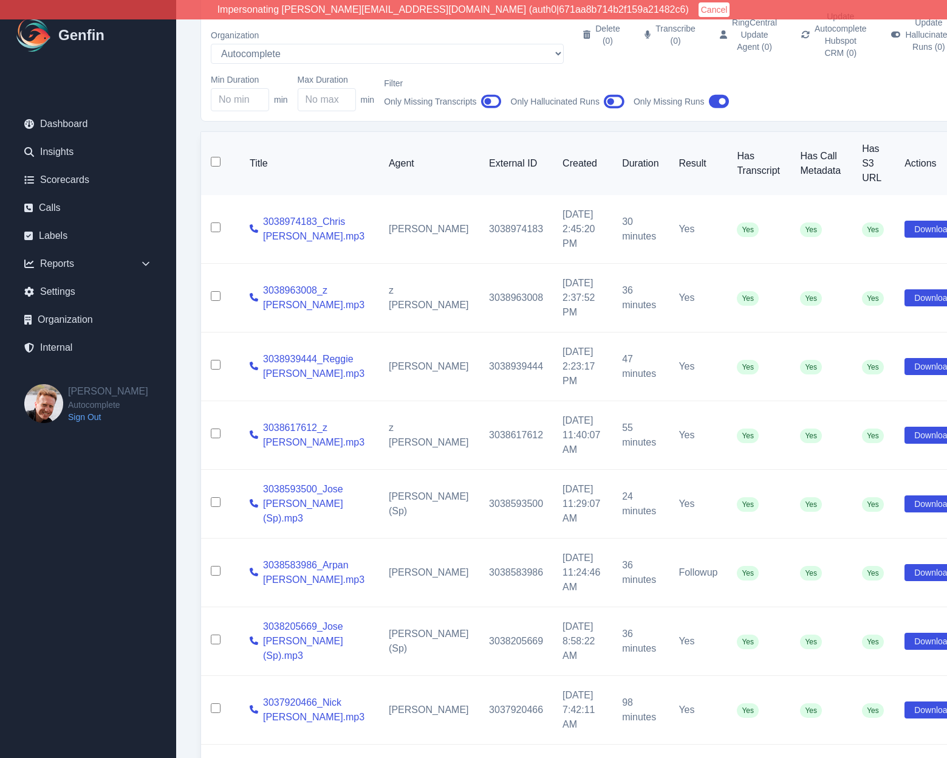
checkbox input "false"
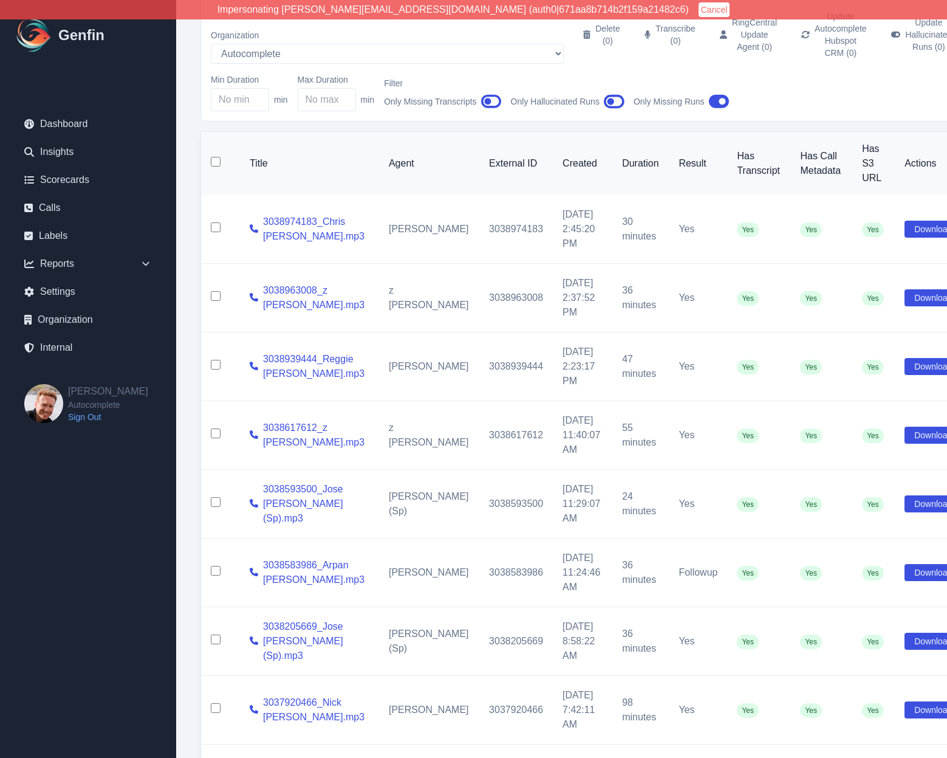
checkbox input "false"
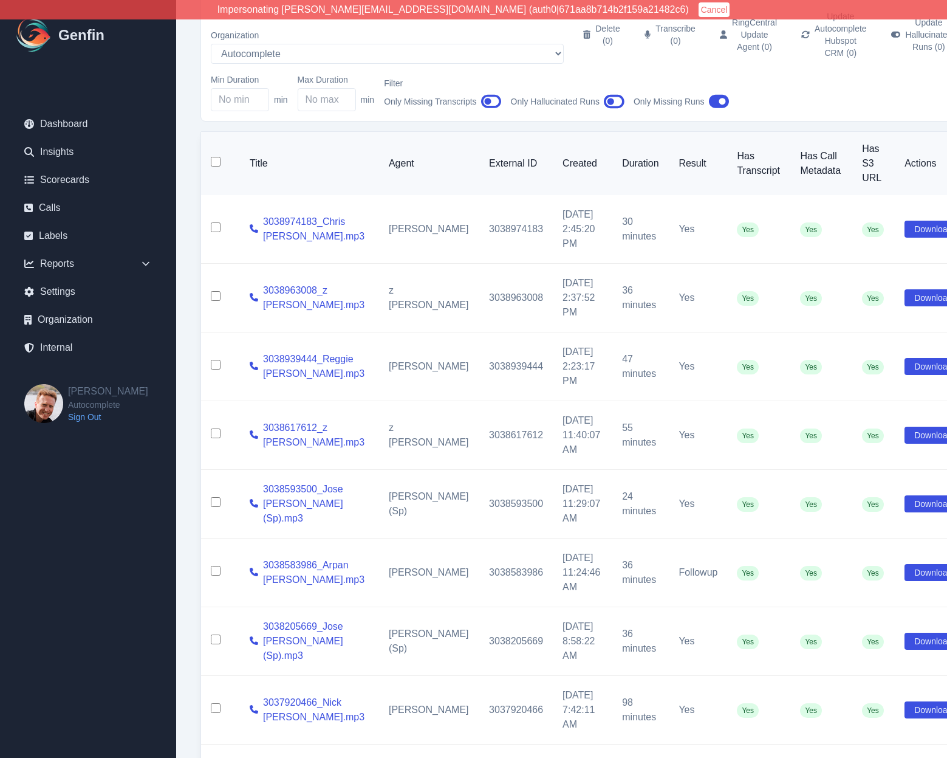
checkbox input "false"
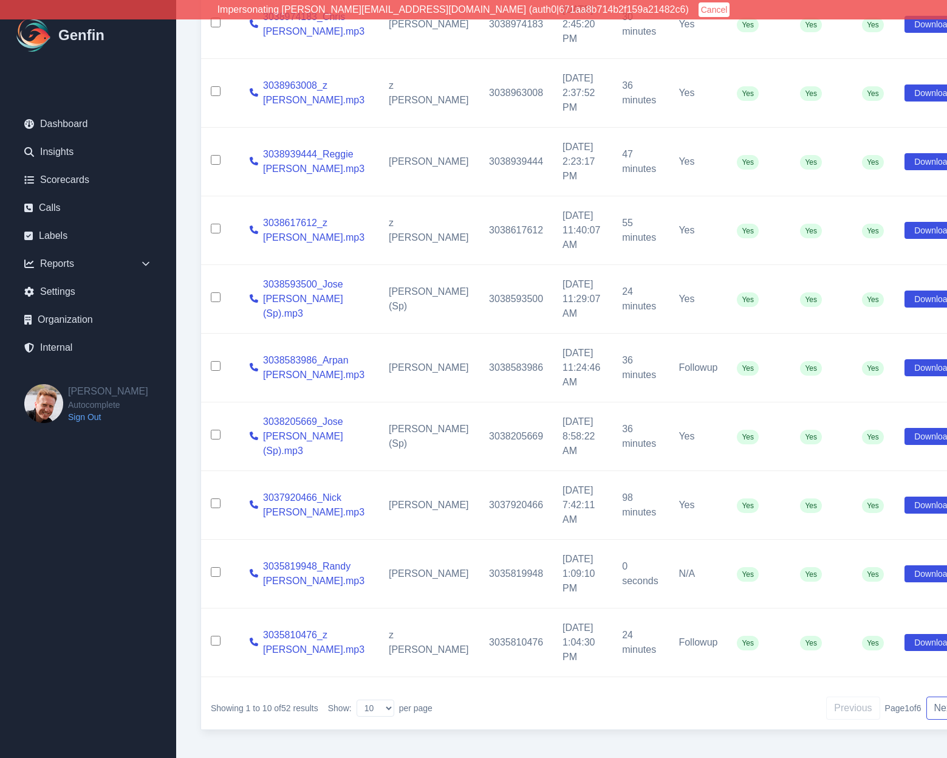
click at [927, 696] on button "Next" at bounding box center [945, 707] width 36 height 23
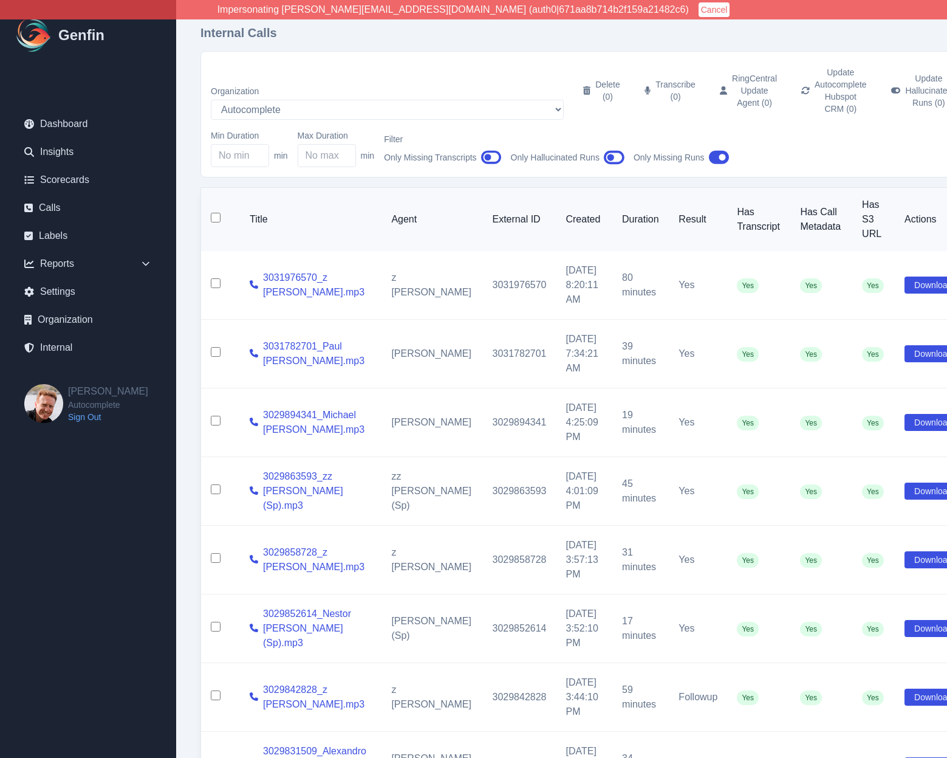
click at [215, 213] on input "checkbox" at bounding box center [216, 218] width 10 height 10
checkbox input "true"
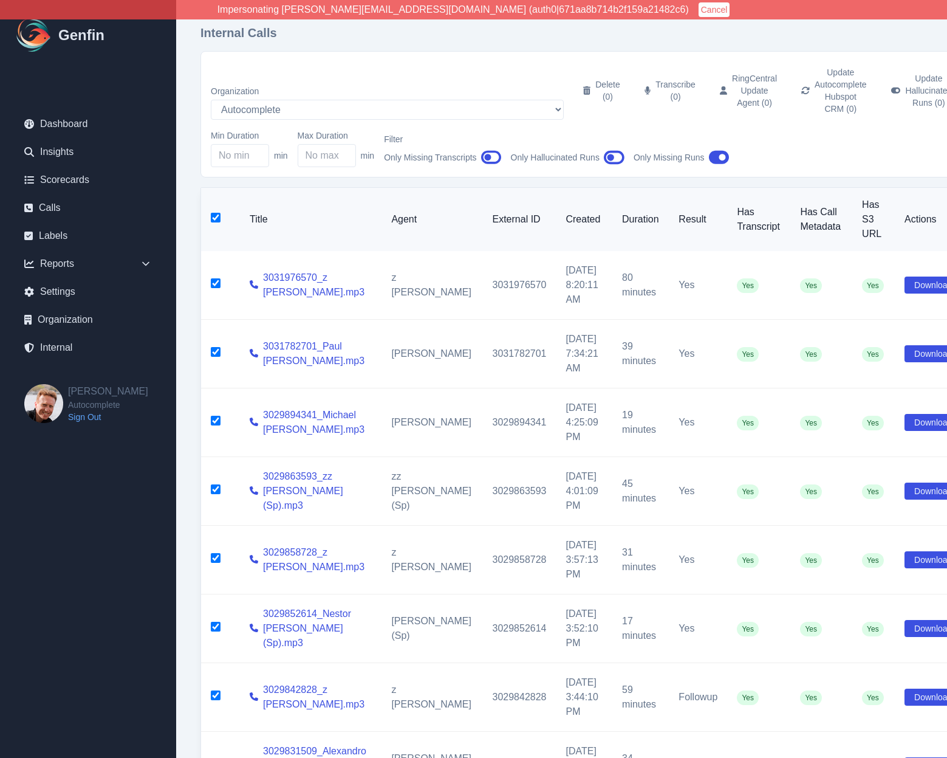
checkbox input "true"
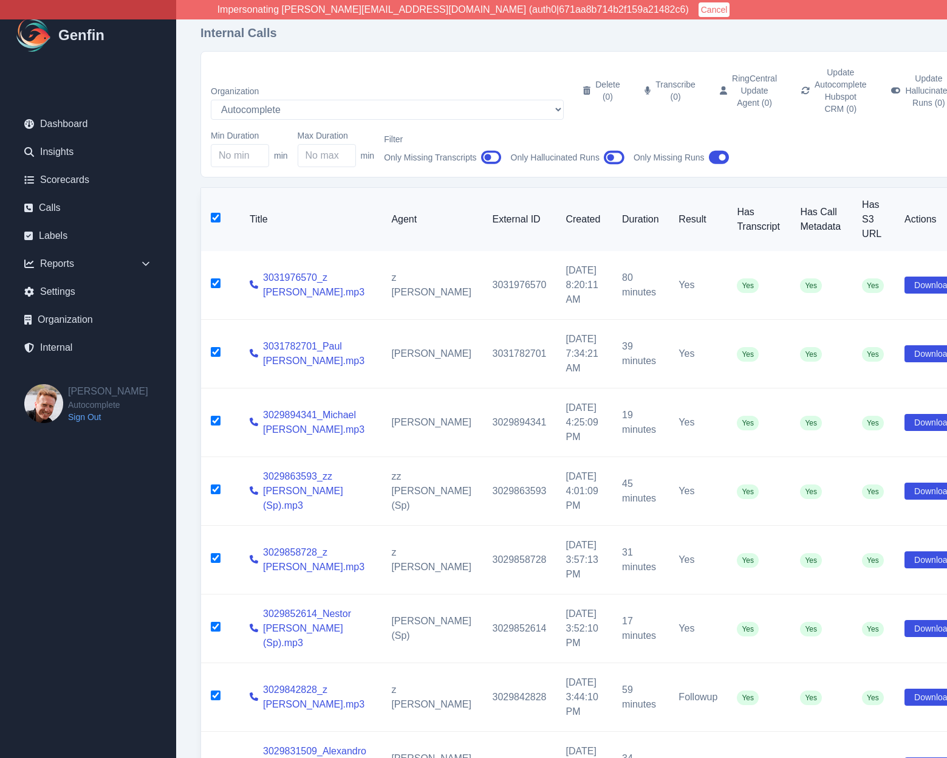
checkbox input "true"
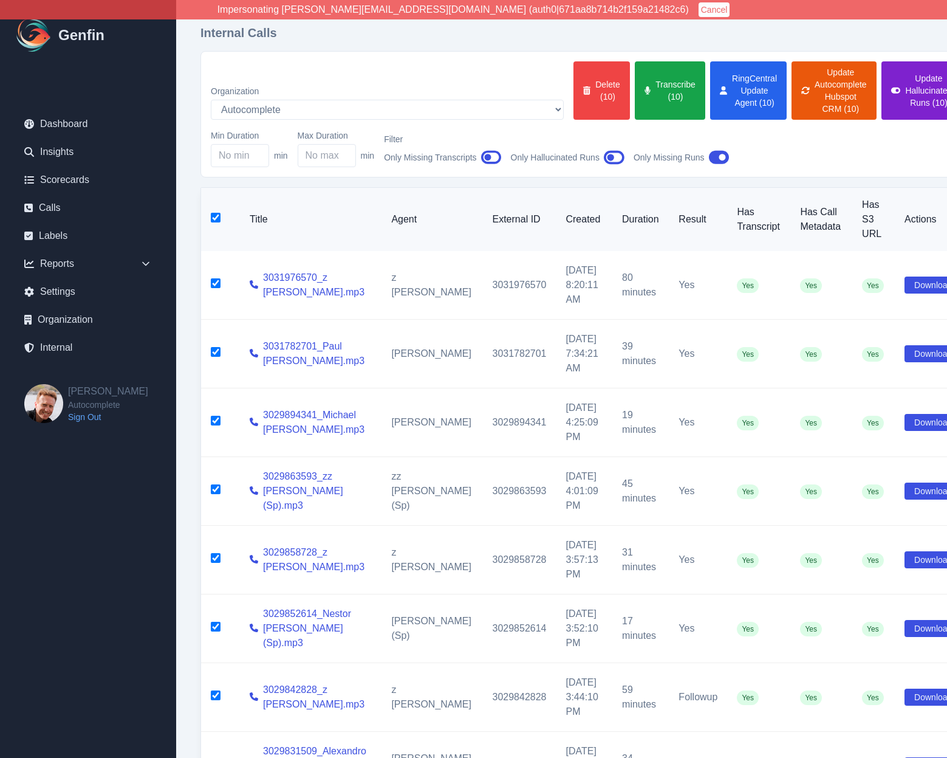
click at [882, 81] on button "Update Hallucinated Runs (10)" at bounding box center [922, 90] width 81 height 58
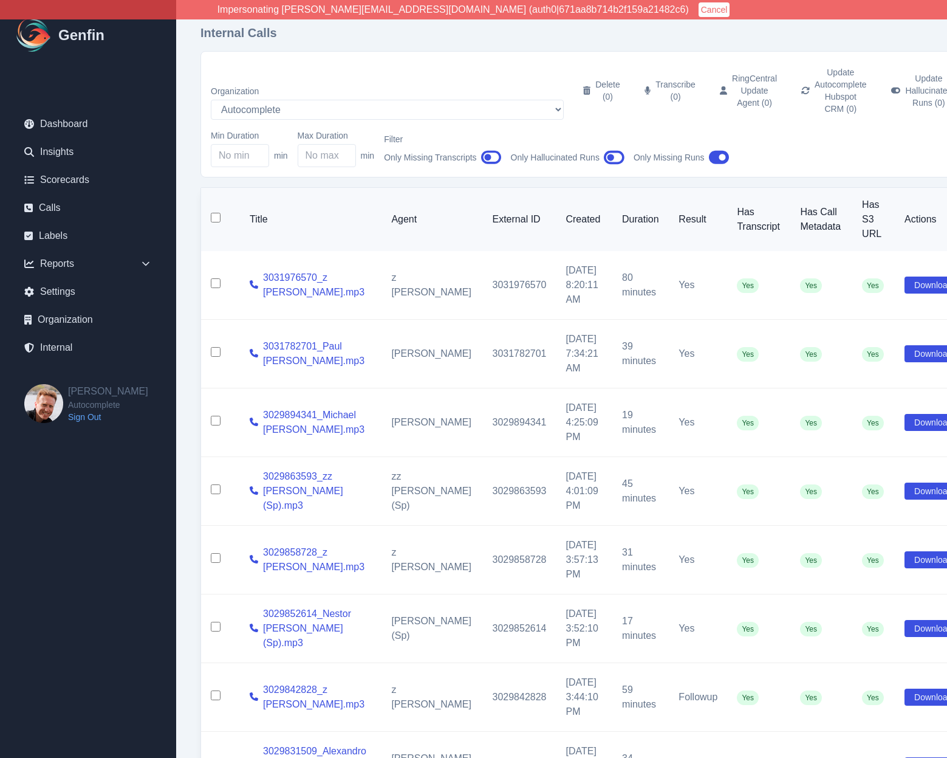
checkbox input "false"
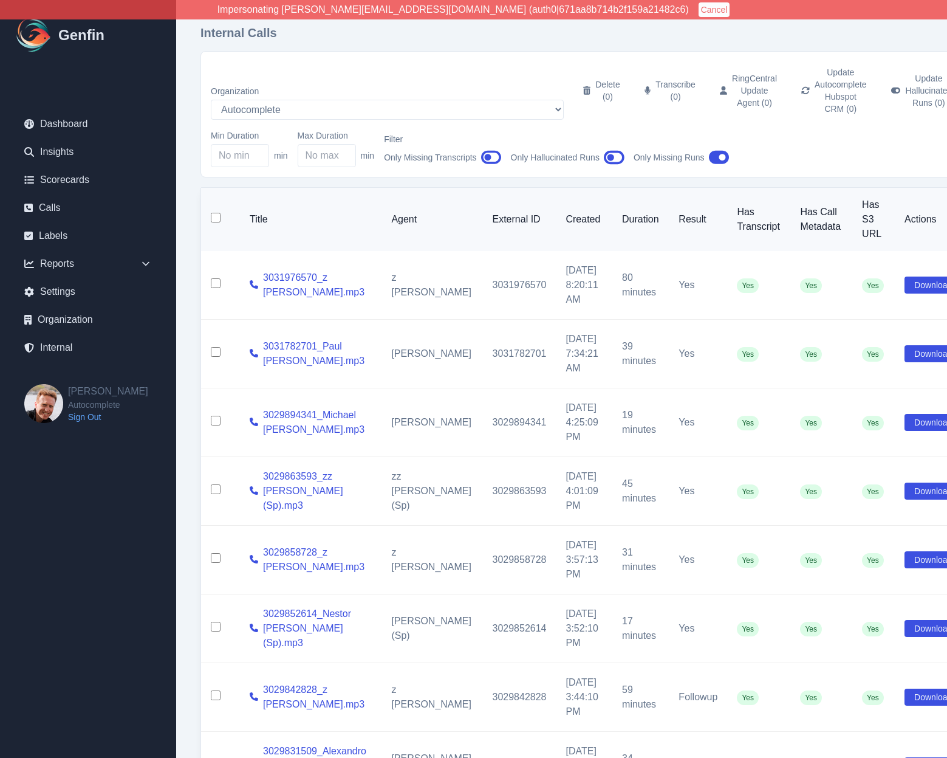
checkbox input "false"
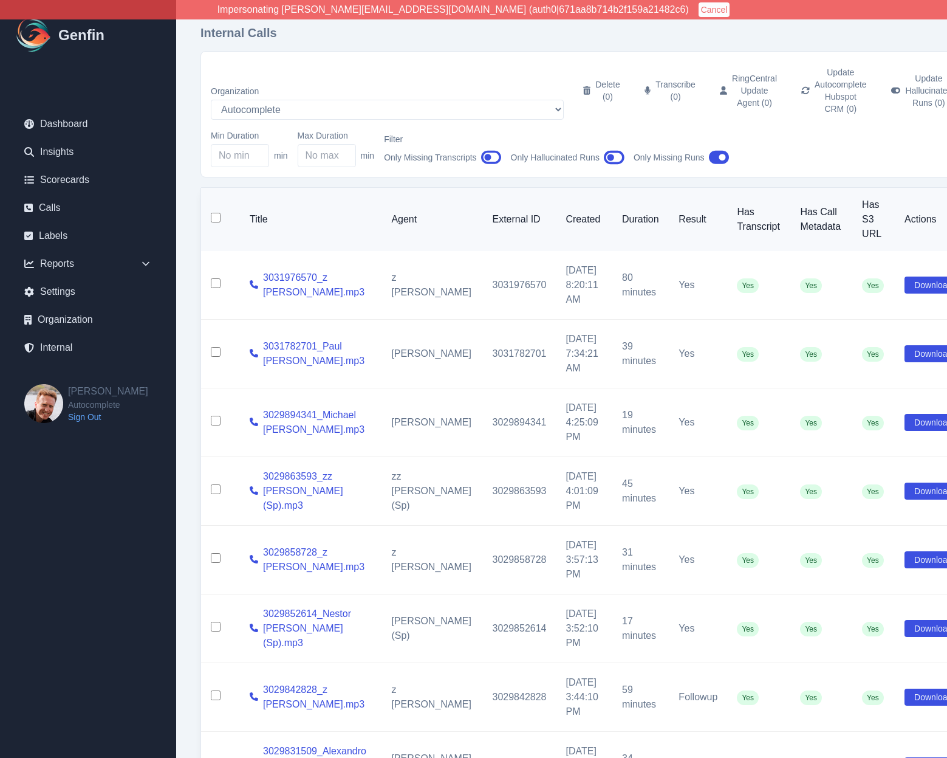
checkbox input "false"
